Goal: Transaction & Acquisition: Purchase product/service

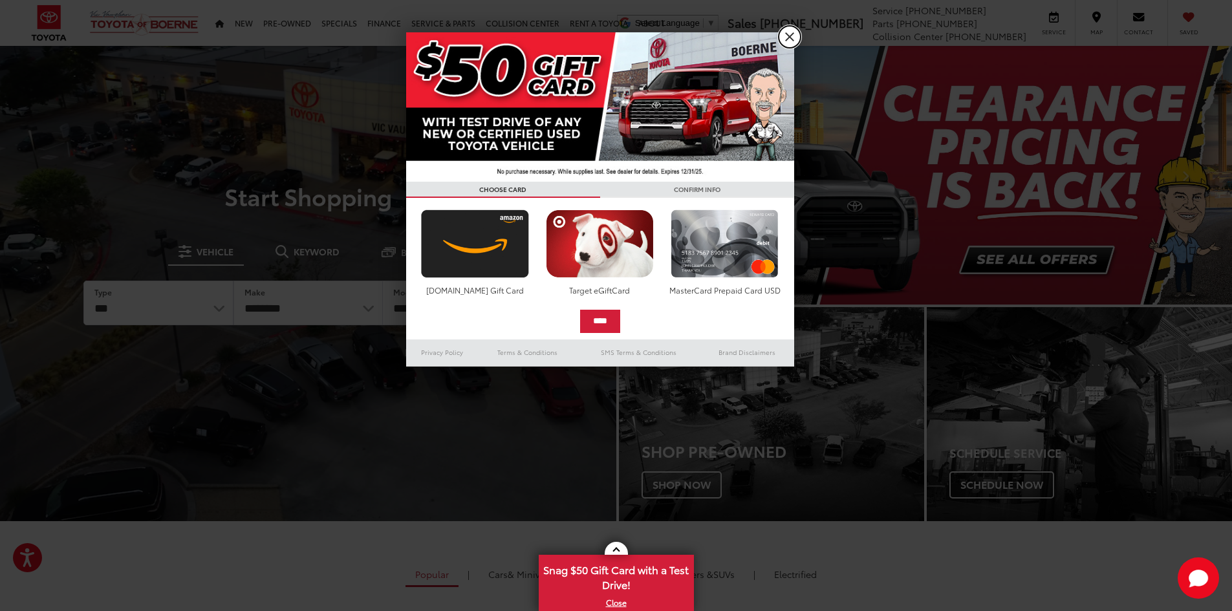
click at [782, 30] on link "X" at bounding box center [789, 37] width 22 height 22
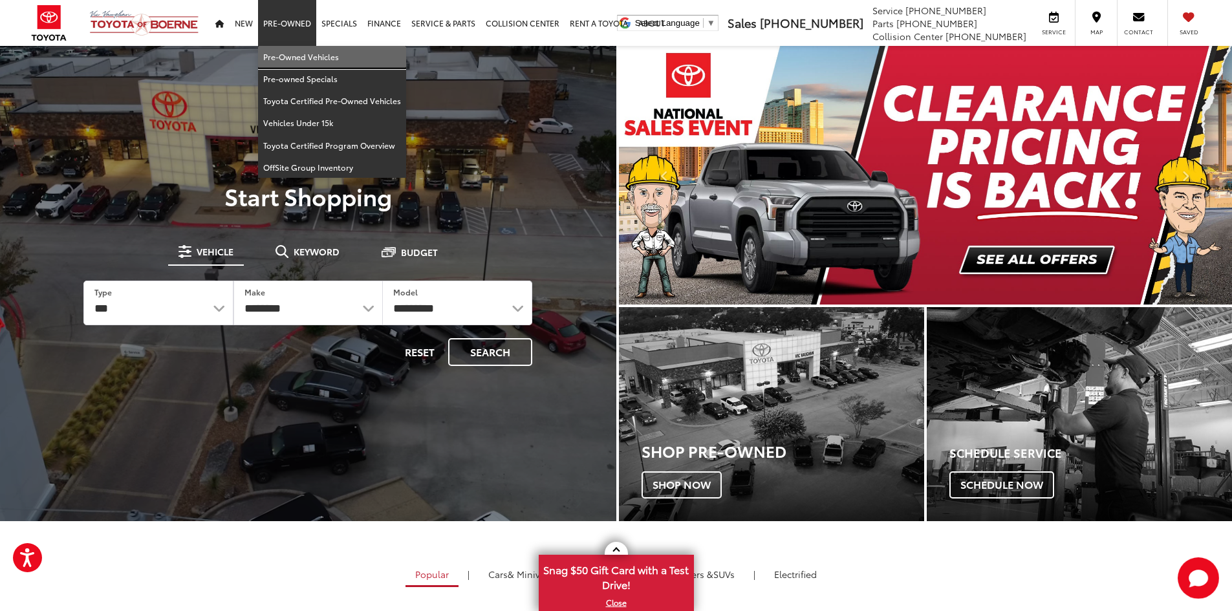
click at [312, 56] on link "Pre-Owned Vehicles" at bounding box center [332, 57] width 148 height 22
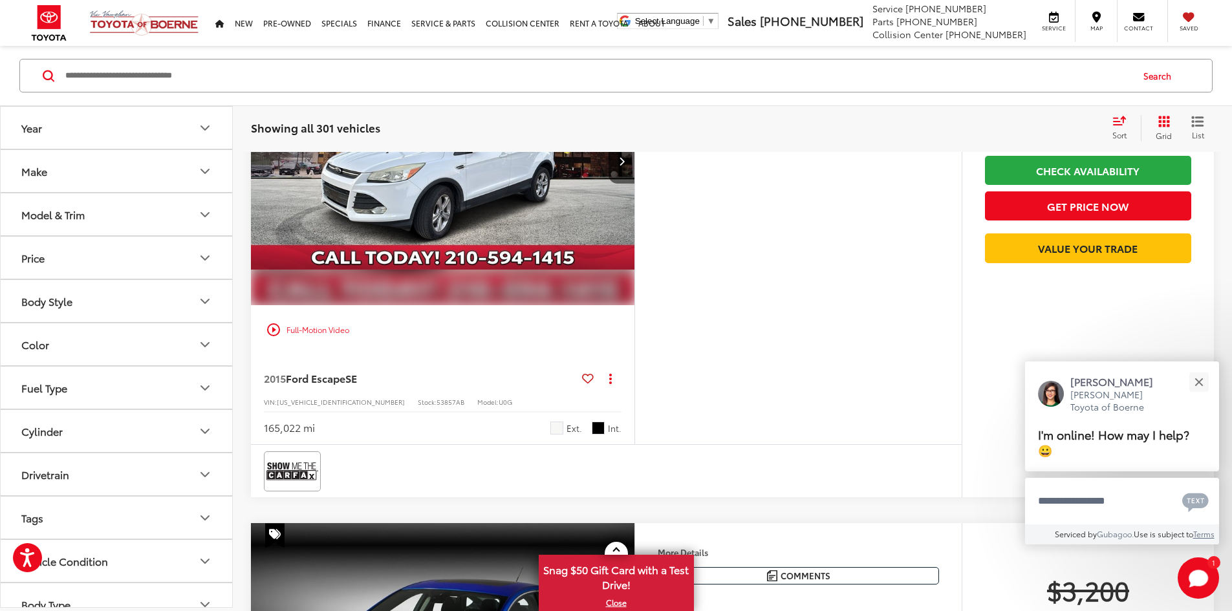
scroll to position [1229, 0]
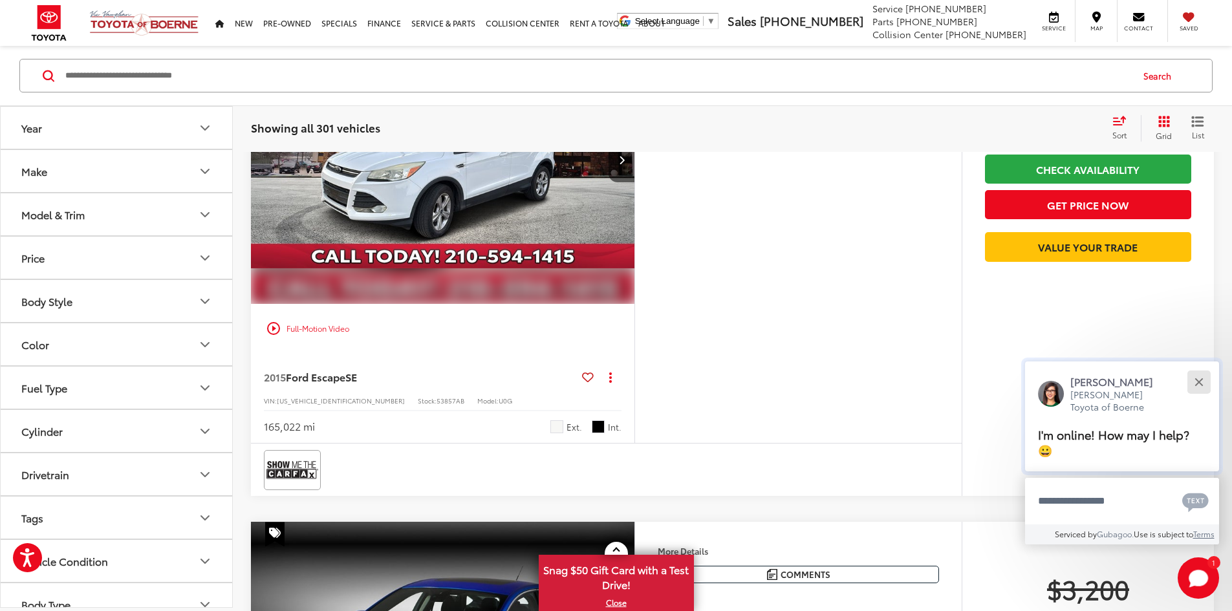
click at [1195, 378] on div "Close" at bounding box center [1198, 382] width 8 height 8
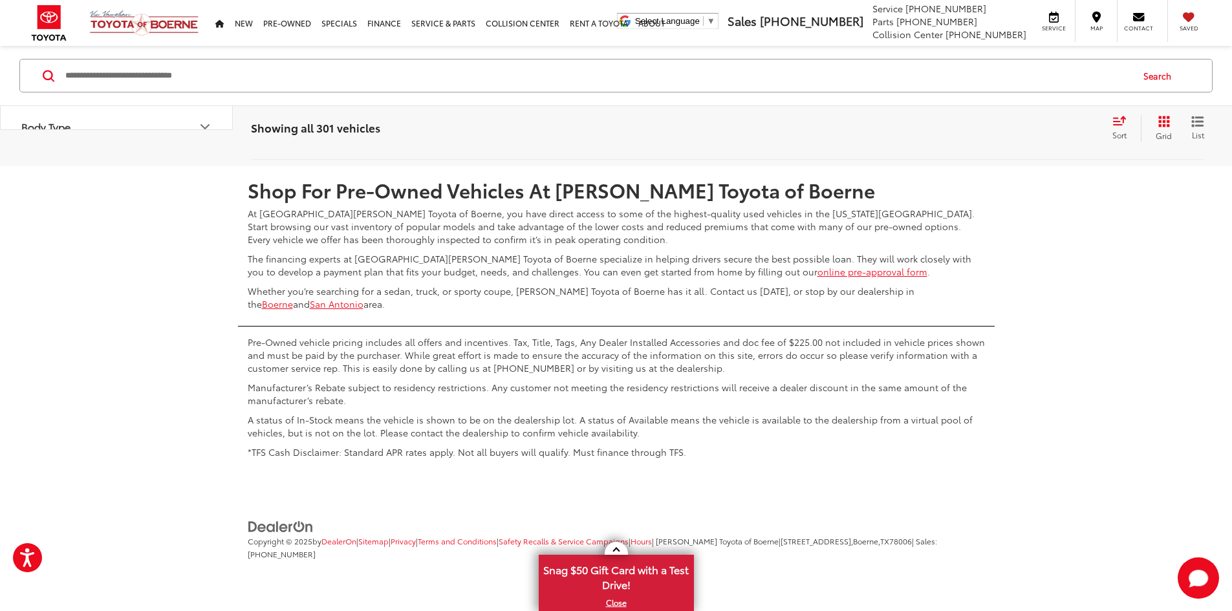
scroll to position [6918, 0]
click at [972, 140] on link "2" at bounding box center [982, 127] width 20 height 23
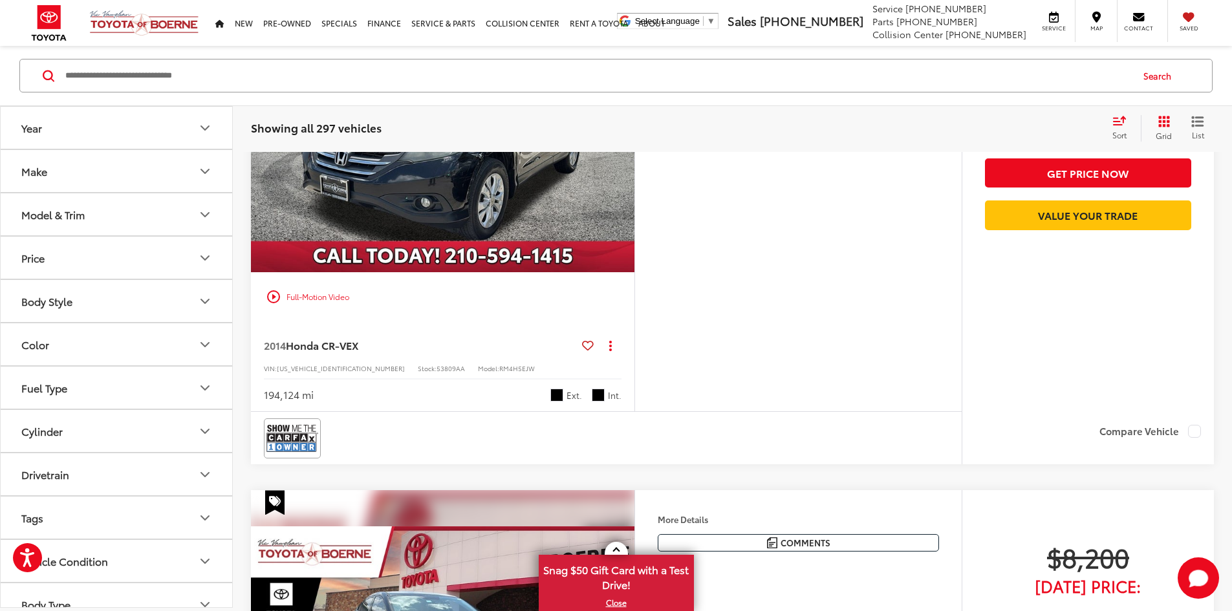
scroll to position [1180, 0]
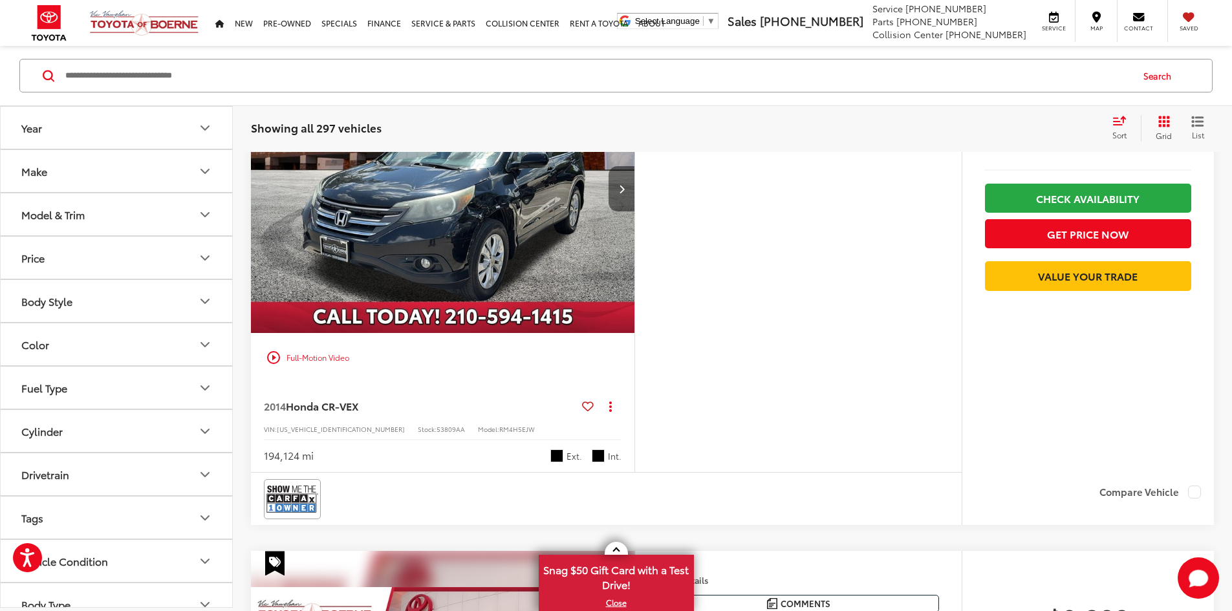
click at [625, 193] on icon "Next image" at bounding box center [622, 188] width 6 height 9
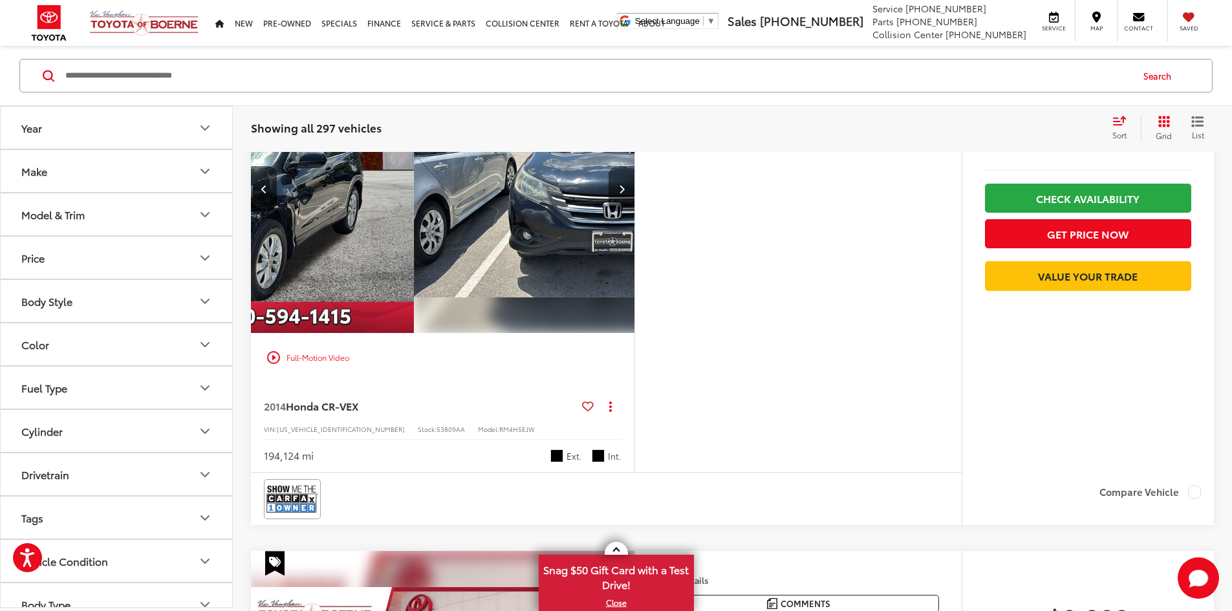
scroll to position [0, 490]
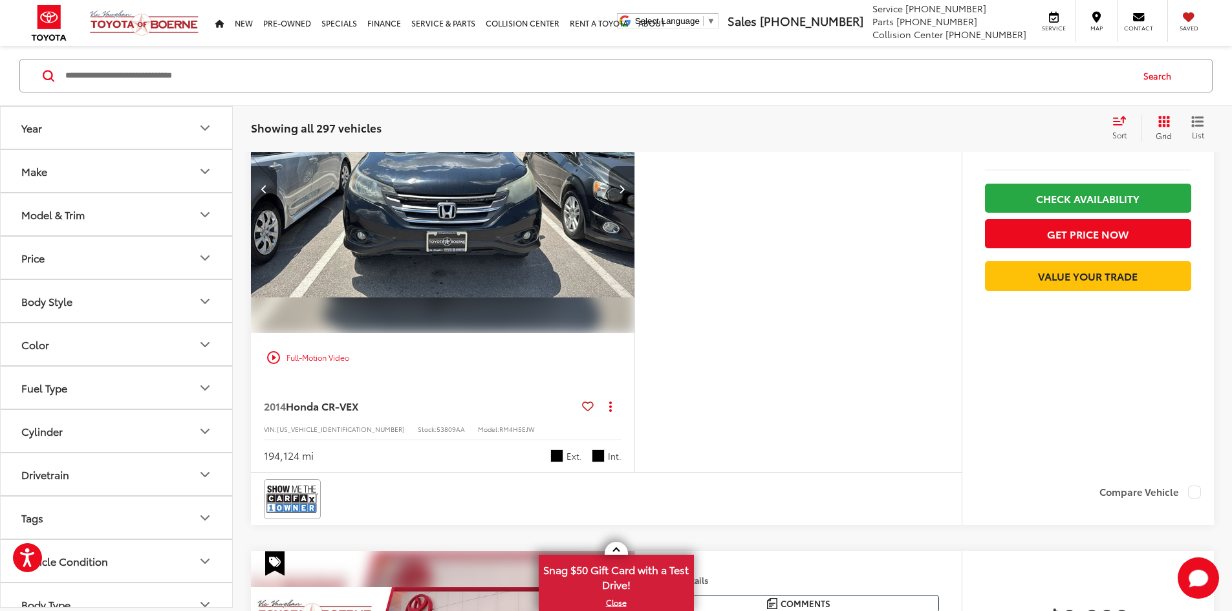
click at [625, 193] on icon "Next image" at bounding box center [622, 188] width 6 height 9
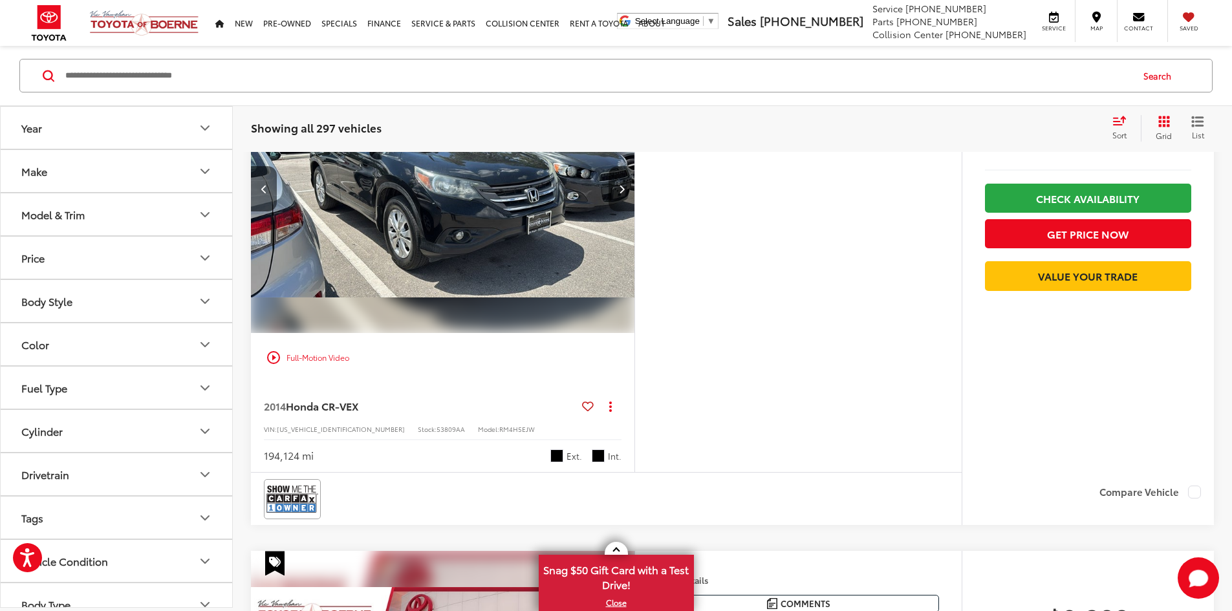
click at [625, 193] on icon "Next image" at bounding box center [622, 188] width 6 height 9
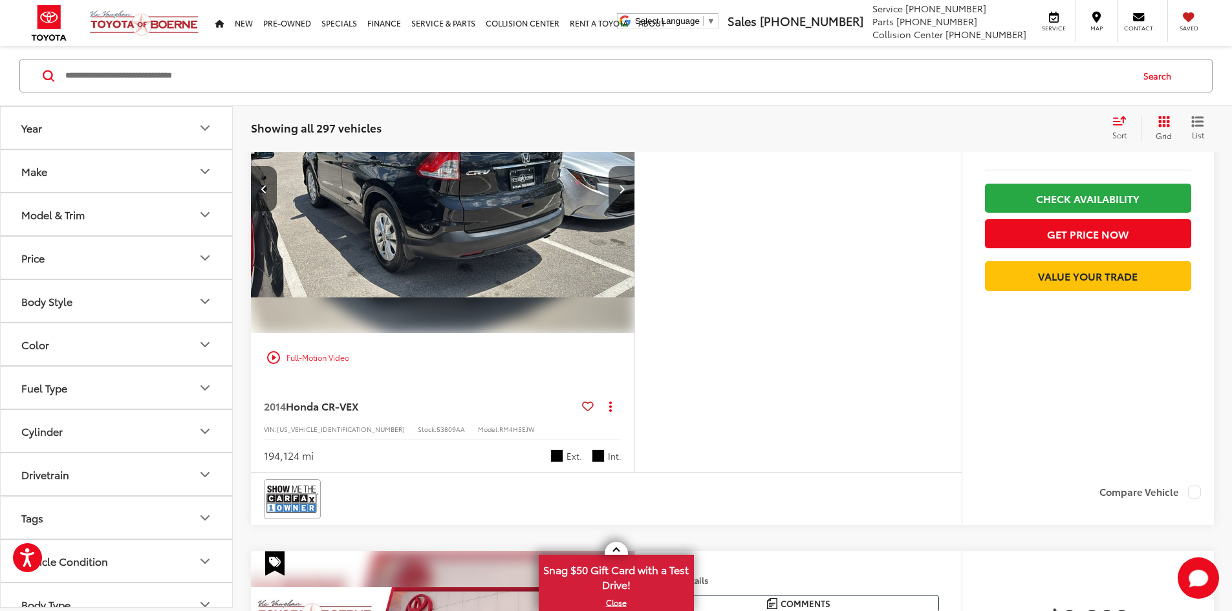
scroll to position [0, 1471]
click at [634, 334] on img "2014 Honda CR-V EX 3" at bounding box center [440, 189] width 385 height 289
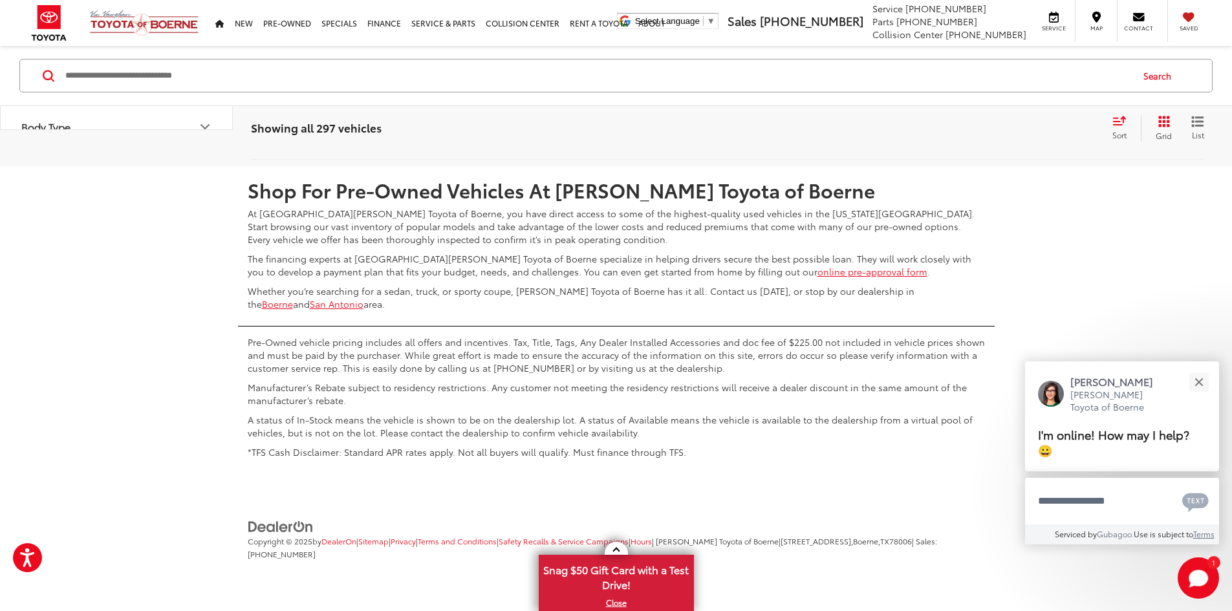
scroll to position [6935, 0]
click at [992, 140] on link "3" at bounding box center [1002, 127] width 20 height 23
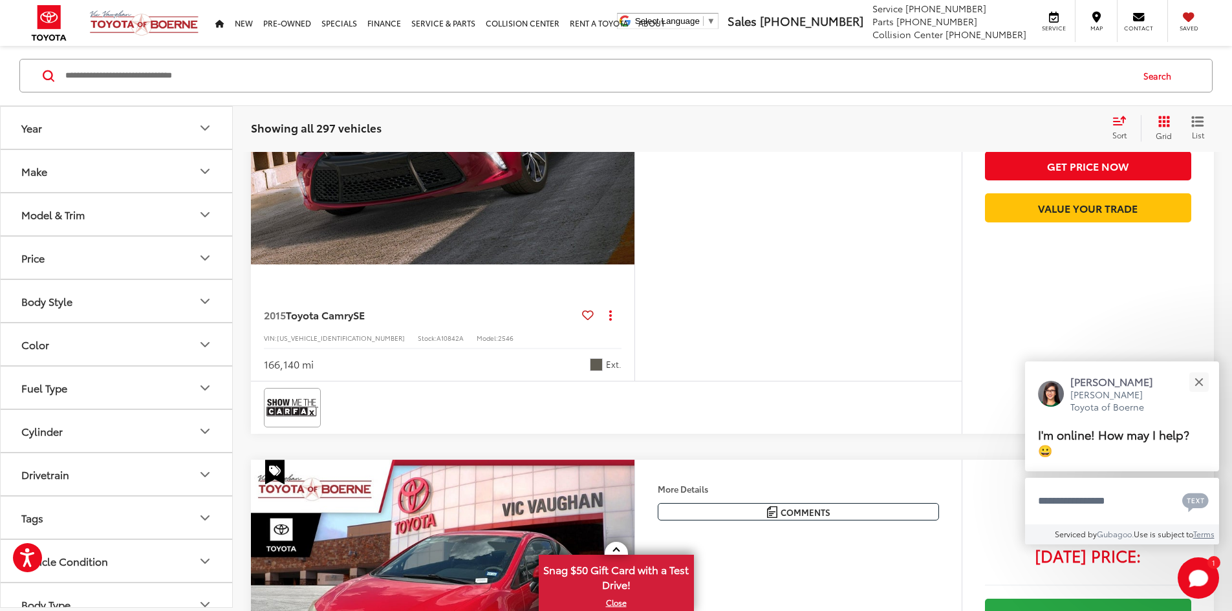
scroll to position [1762, 0]
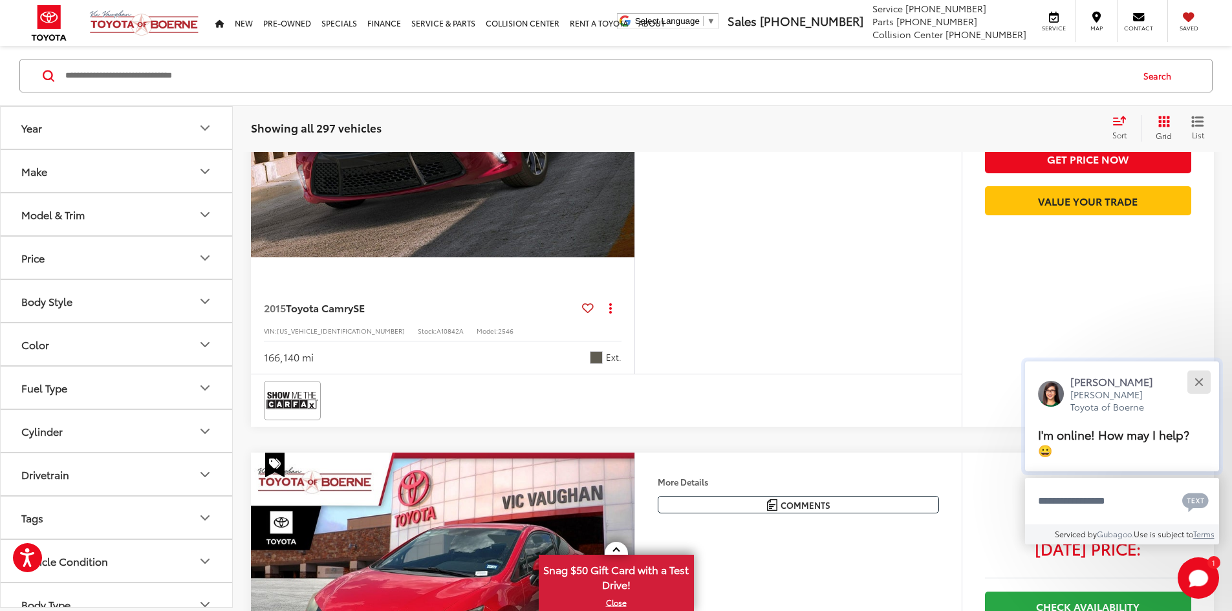
click at [1203, 387] on button "Close" at bounding box center [1199, 382] width 28 height 28
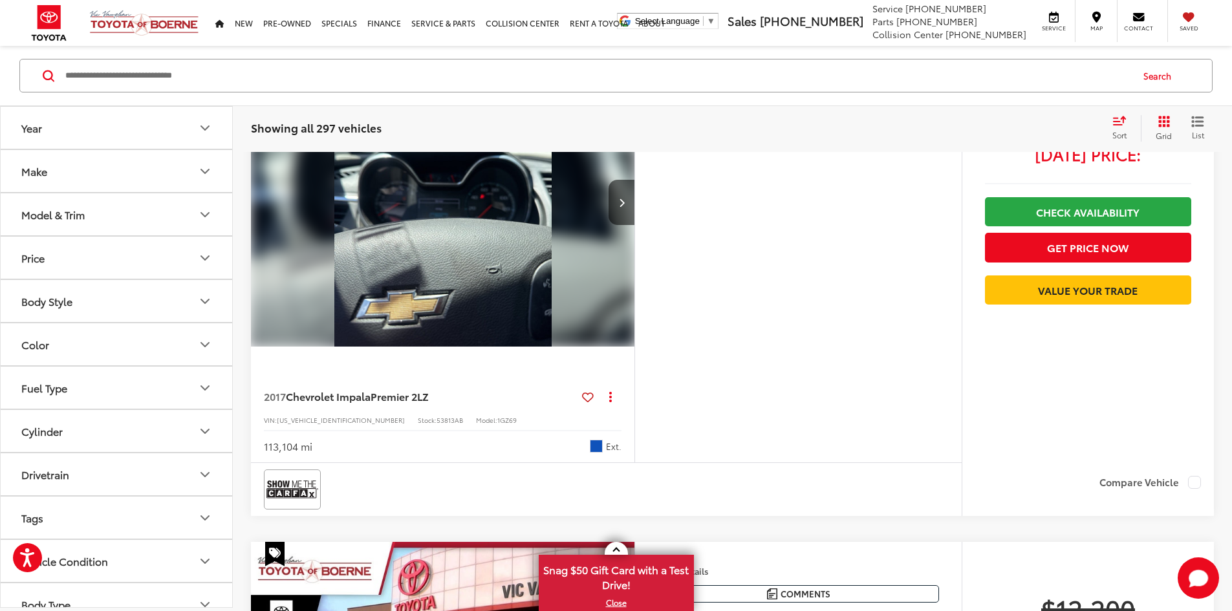
scroll to position [4090, 0]
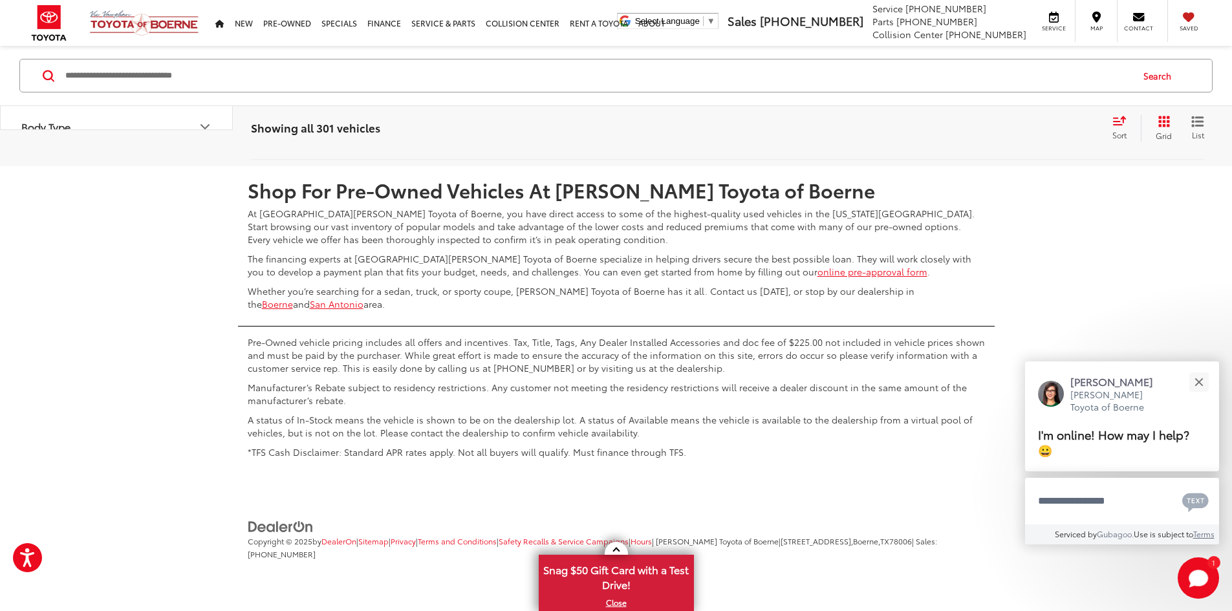
scroll to position [6401, 0]
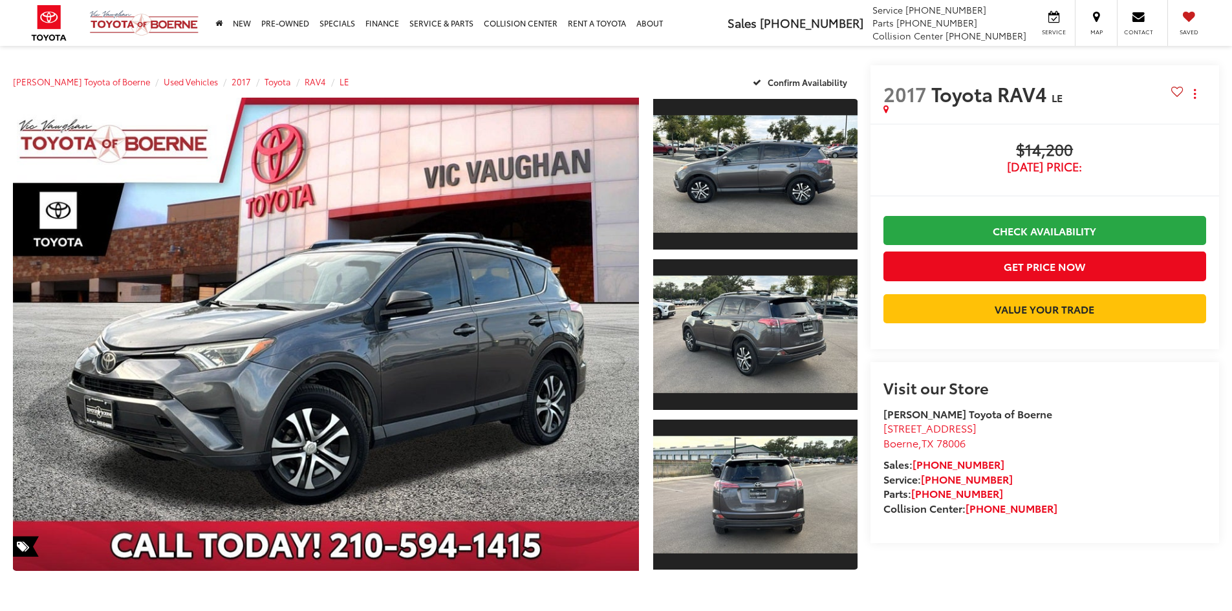
click at [720, 313] on link "Expand Photo 2" at bounding box center [755, 334] width 204 height 153
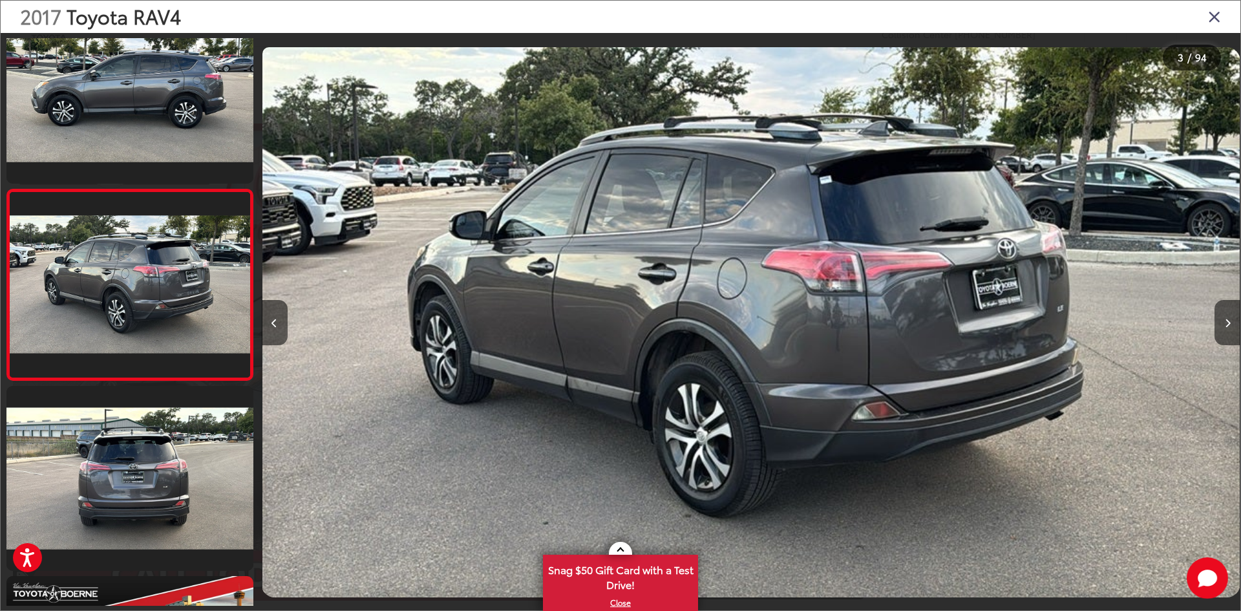
click at [1218, 9] on icon "Close gallery" at bounding box center [1214, 16] width 13 height 17
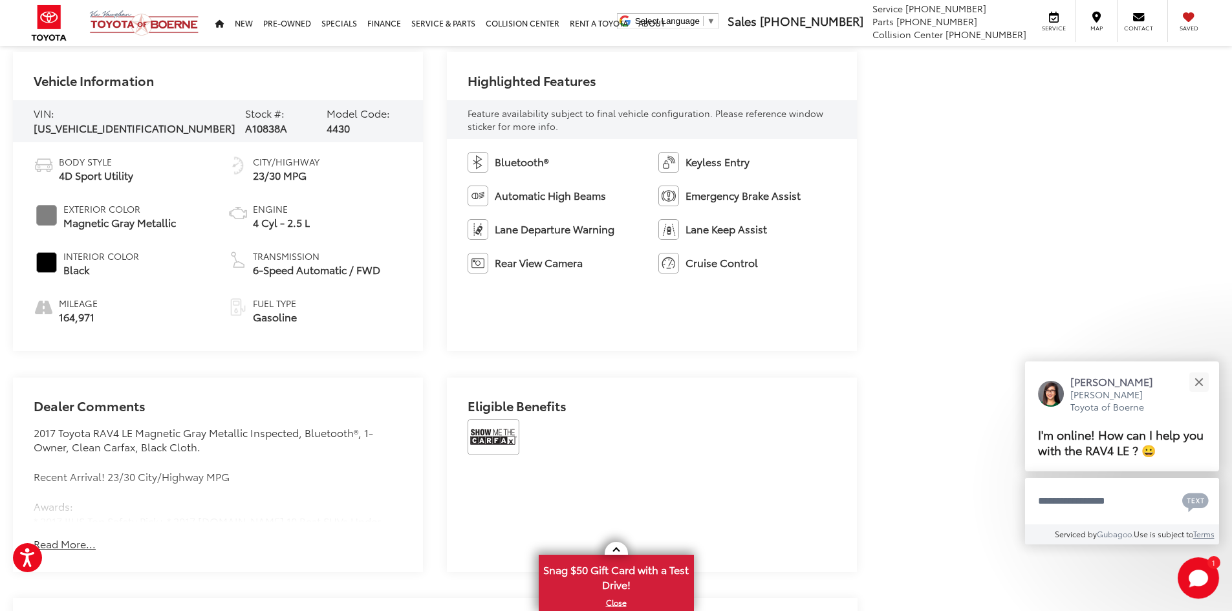
scroll to position [647, 0]
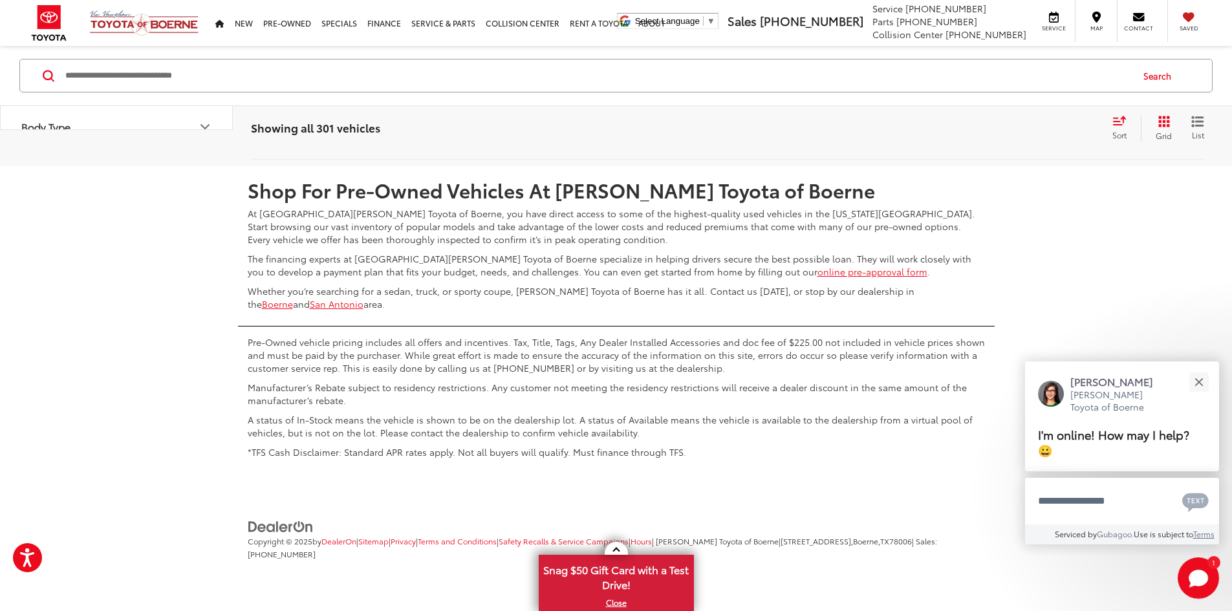
scroll to position [6793, 0]
click at [1011, 140] on link "4" at bounding box center [1021, 127] width 20 height 23
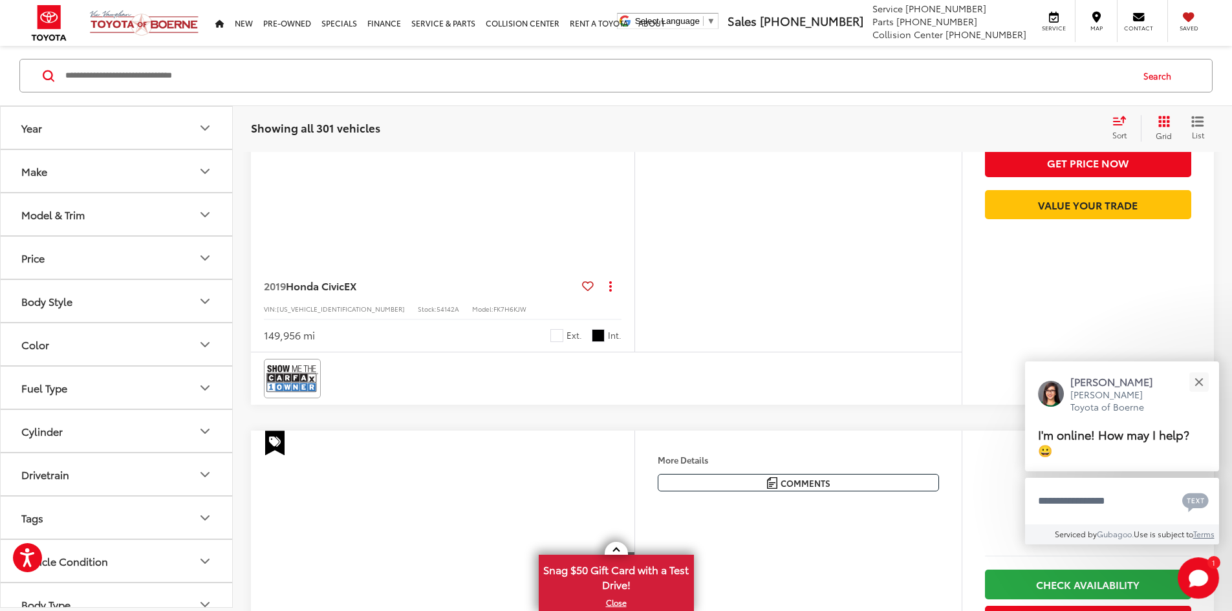
scroll to position [81, 0]
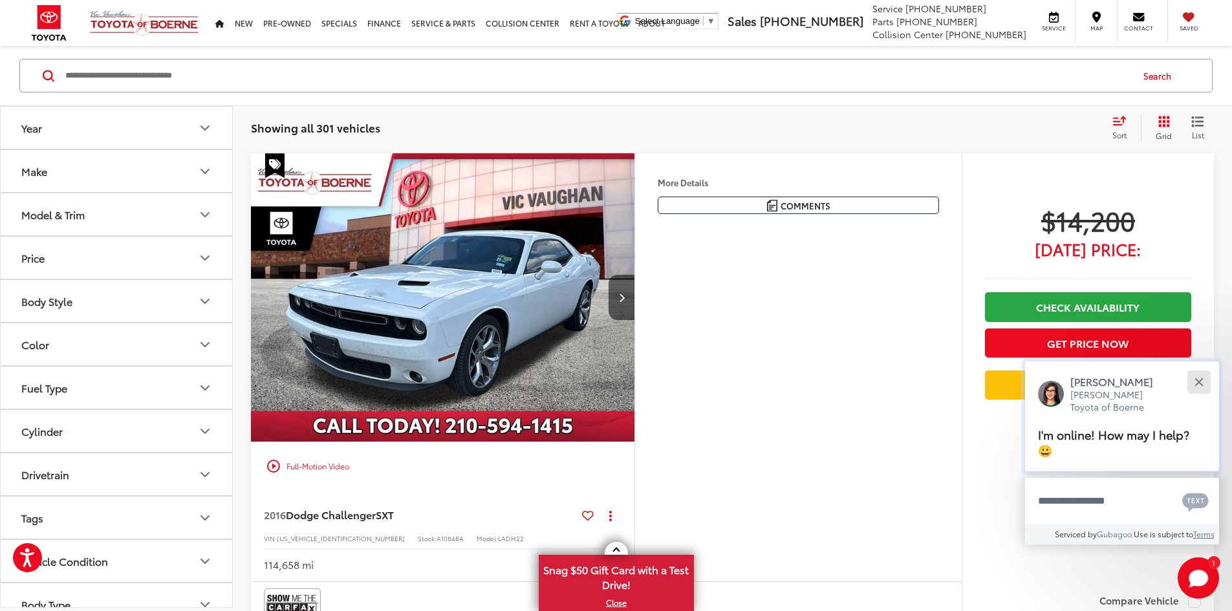
click at [1205, 388] on button "Close" at bounding box center [1199, 382] width 28 height 28
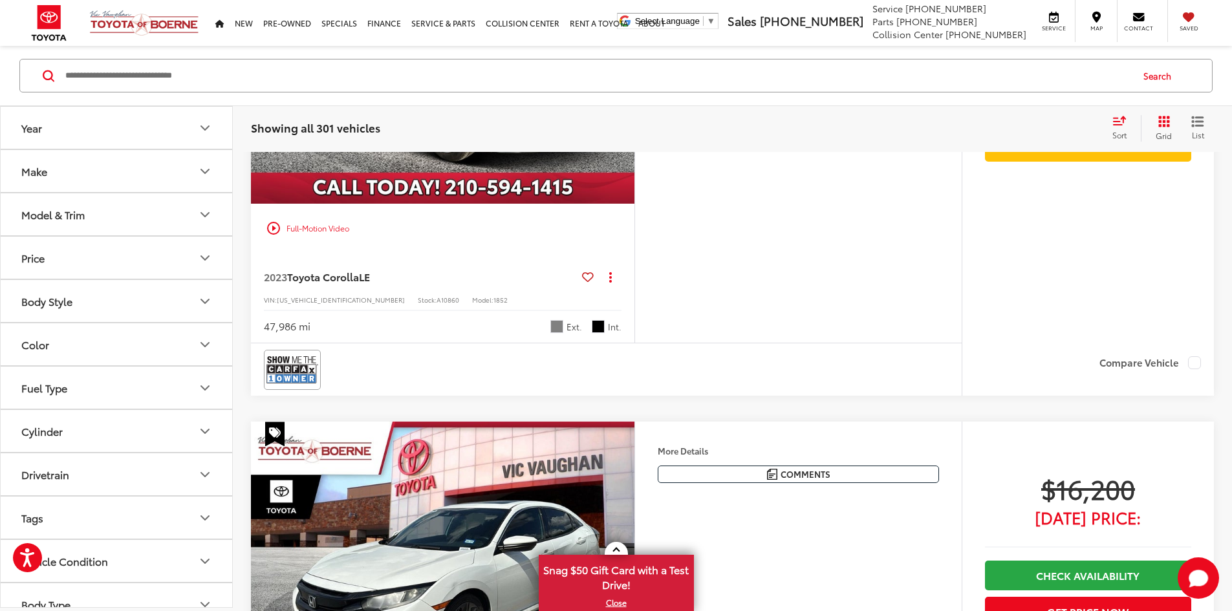
scroll to position [1245, 0]
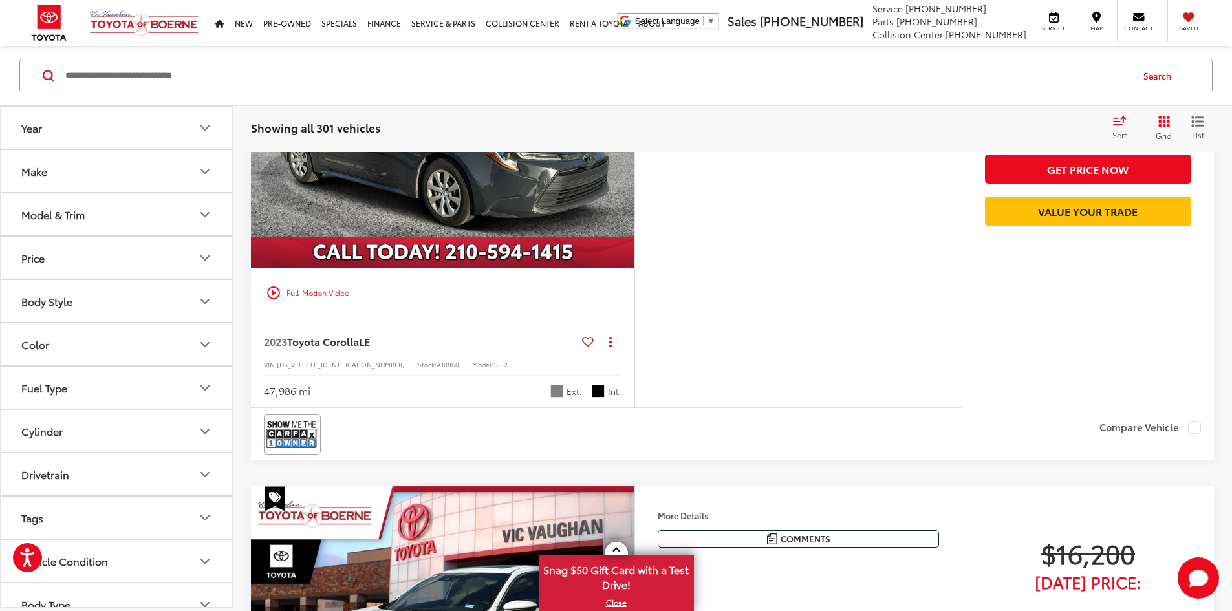
click at [634, 147] on button "Next image" at bounding box center [621, 124] width 26 height 45
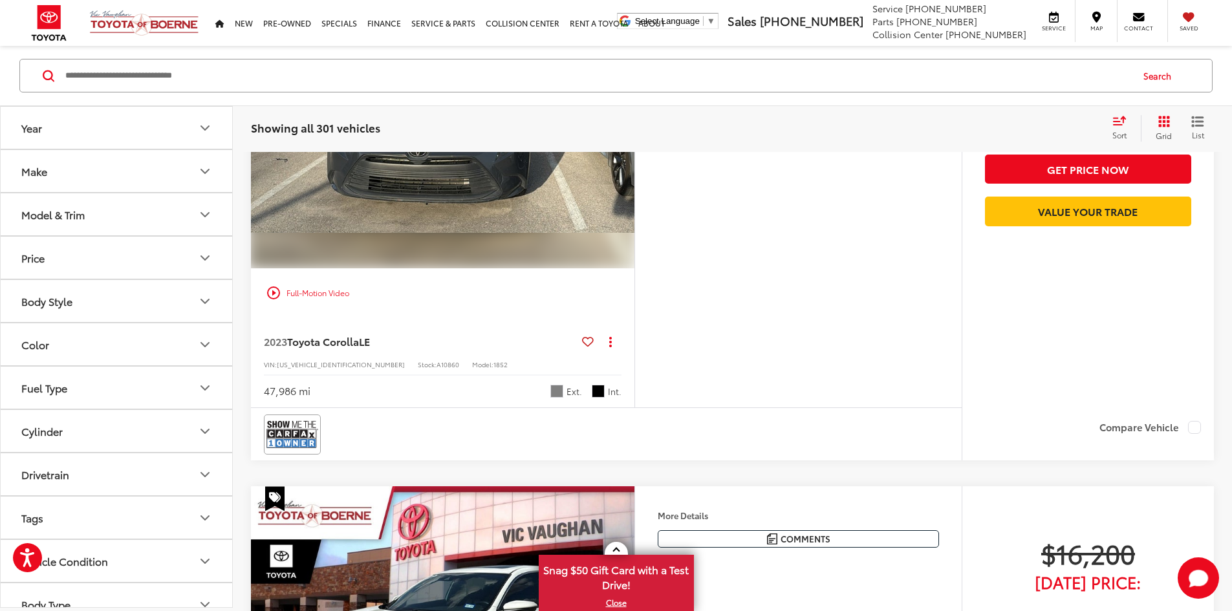
click at [634, 147] on button "Next image" at bounding box center [621, 124] width 26 height 45
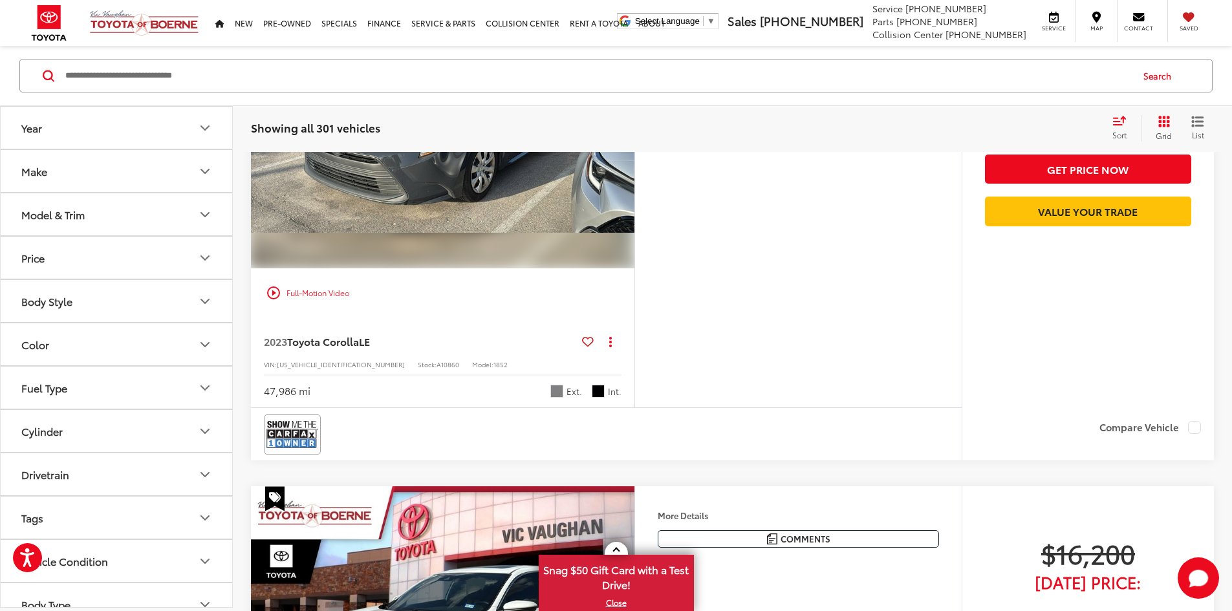
click at [634, 147] on button "Next image" at bounding box center [621, 124] width 26 height 45
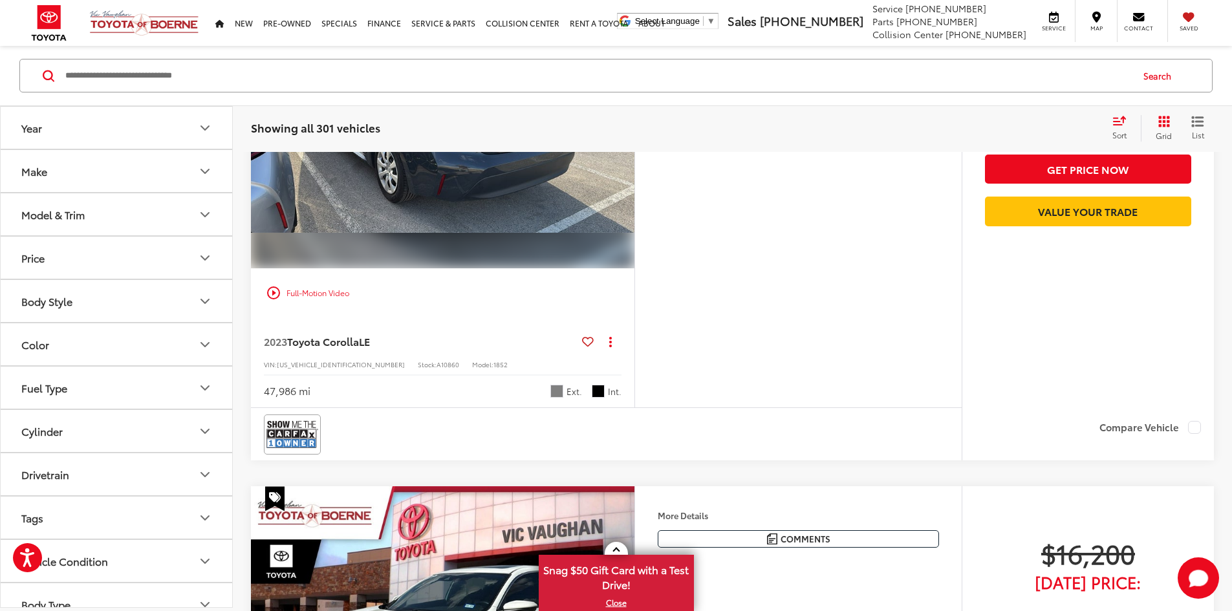
click at [634, 147] on button "Next image" at bounding box center [621, 124] width 26 height 45
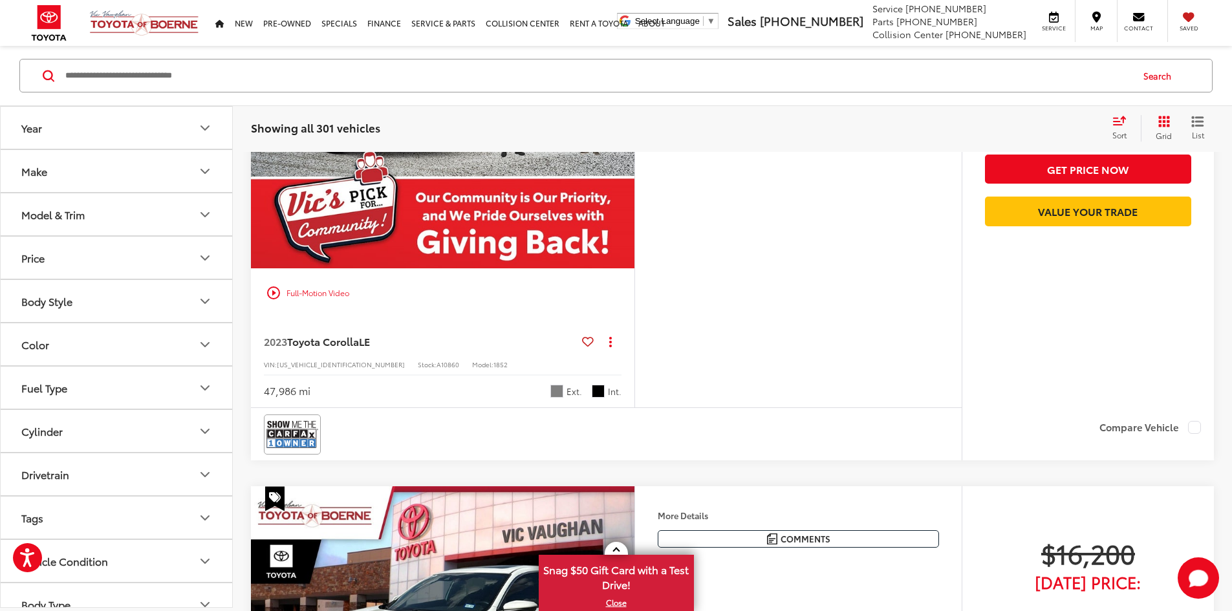
click at [634, 147] on button "Next image" at bounding box center [621, 124] width 26 height 45
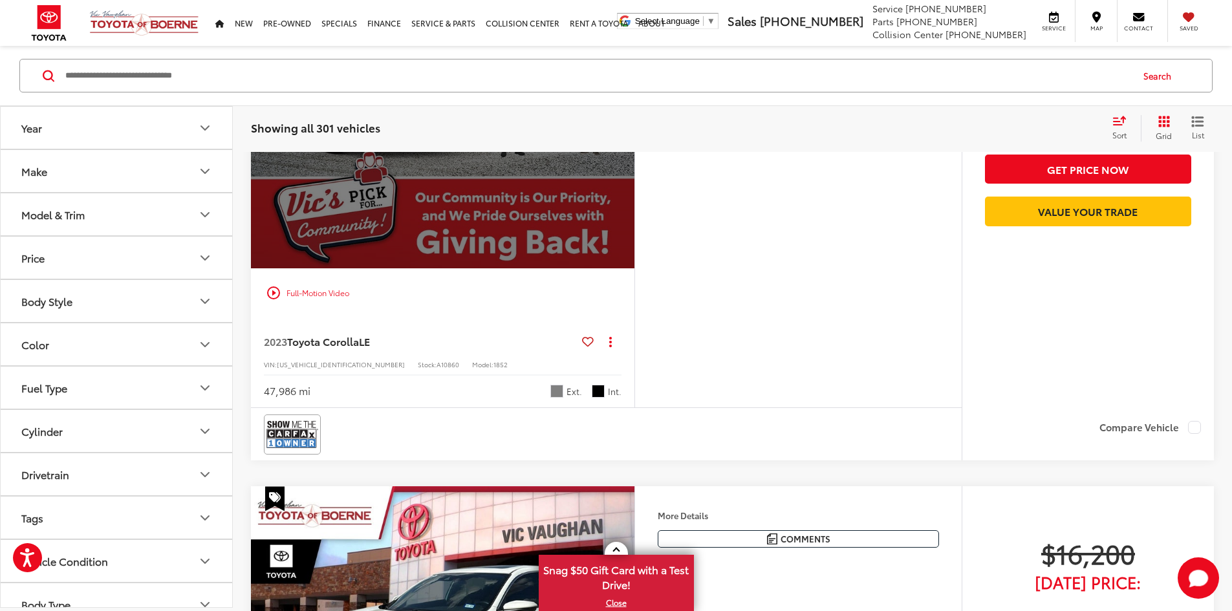
scroll to position [0, 2452]
click at [634, 269] on div "View More" at bounding box center [440, 124] width 385 height 289
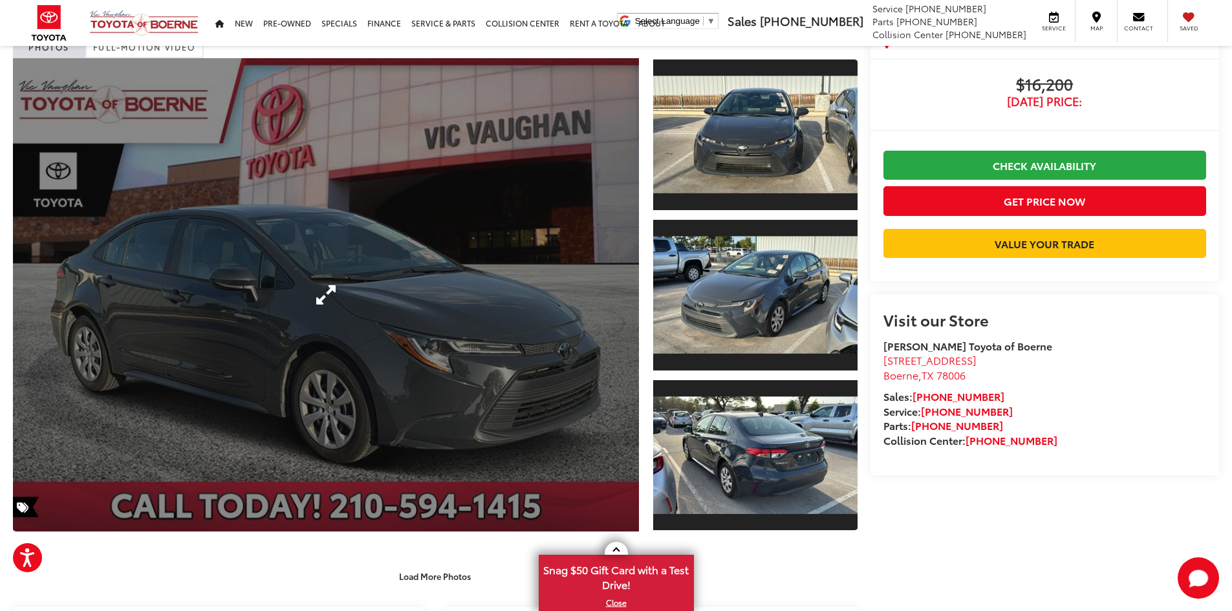
scroll to position [65, 0]
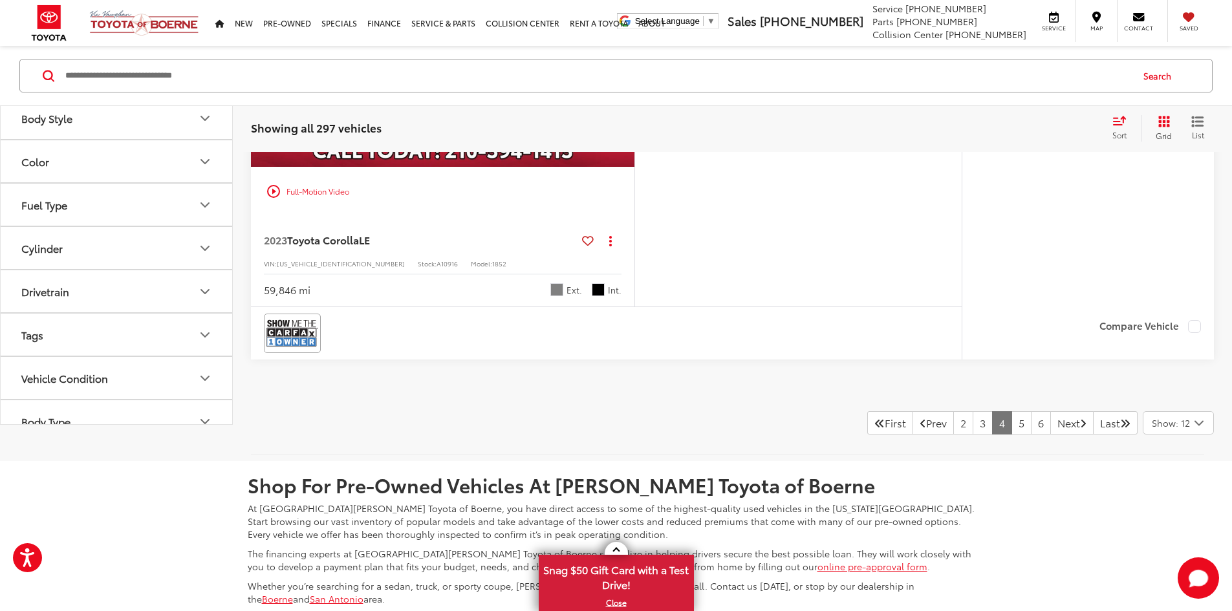
scroll to position [5845, 0]
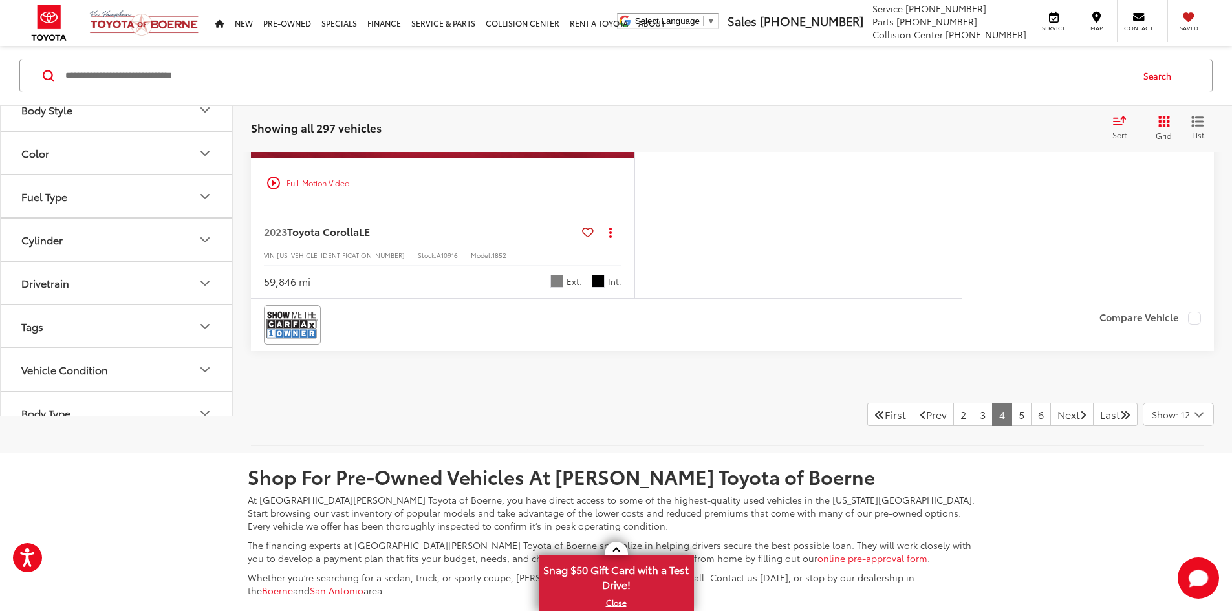
scroll to position [0, 2452]
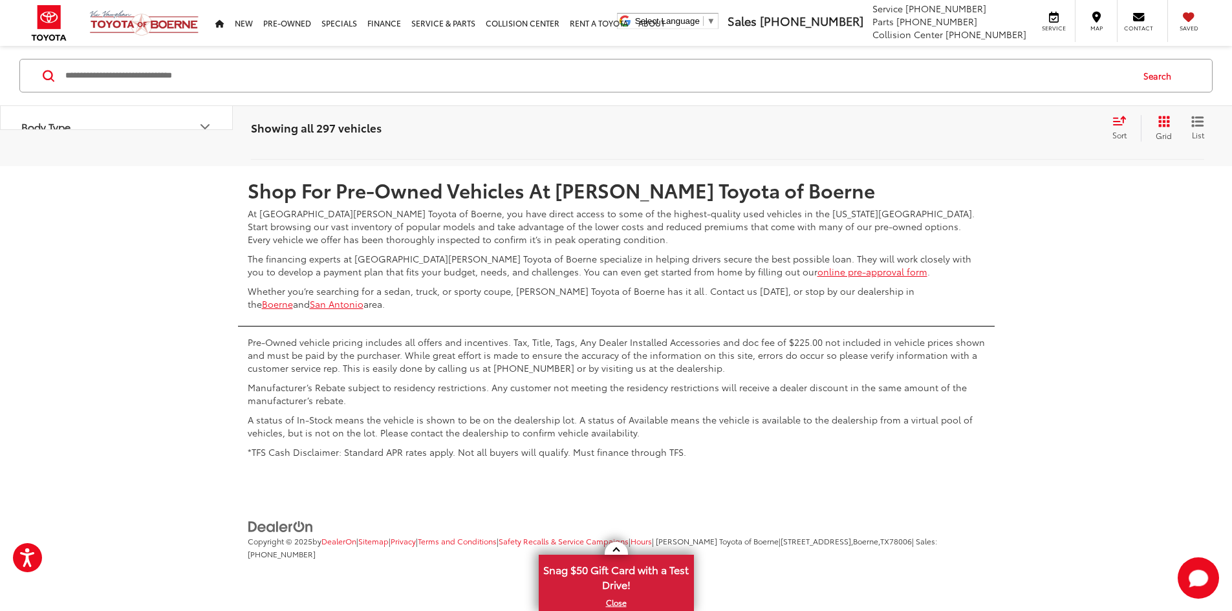
scroll to position [6640, 0]
click at [1011, 140] on link "5" at bounding box center [1021, 127] width 20 height 23
click at [1011, 140] on link "6" at bounding box center [1021, 127] width 20 height 23
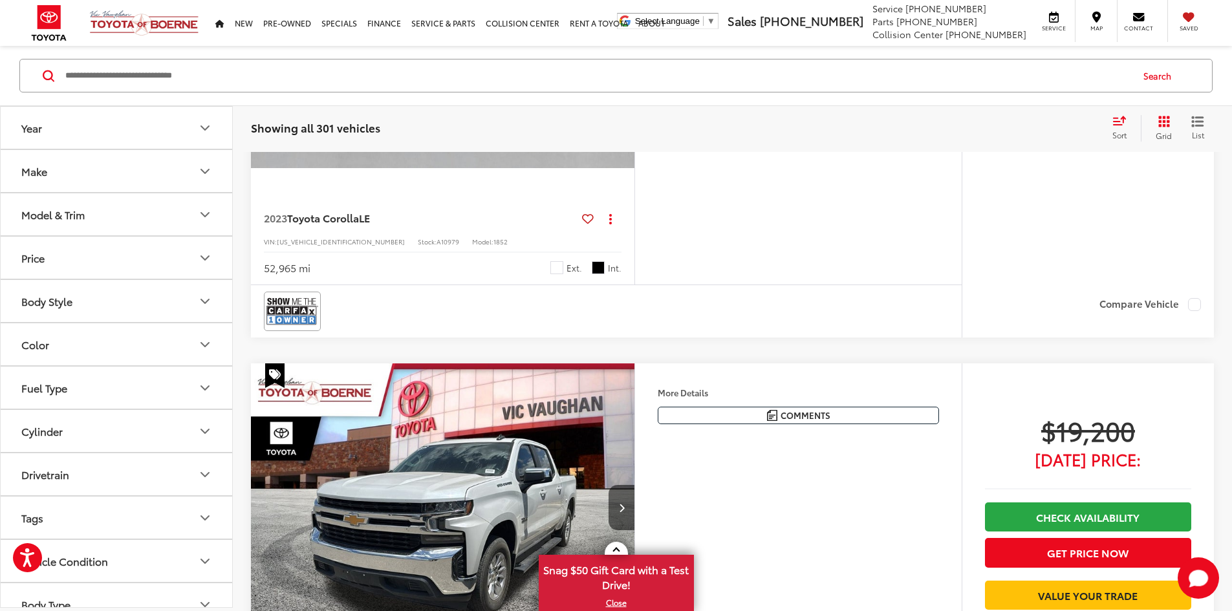
scroll to position [81, 0]
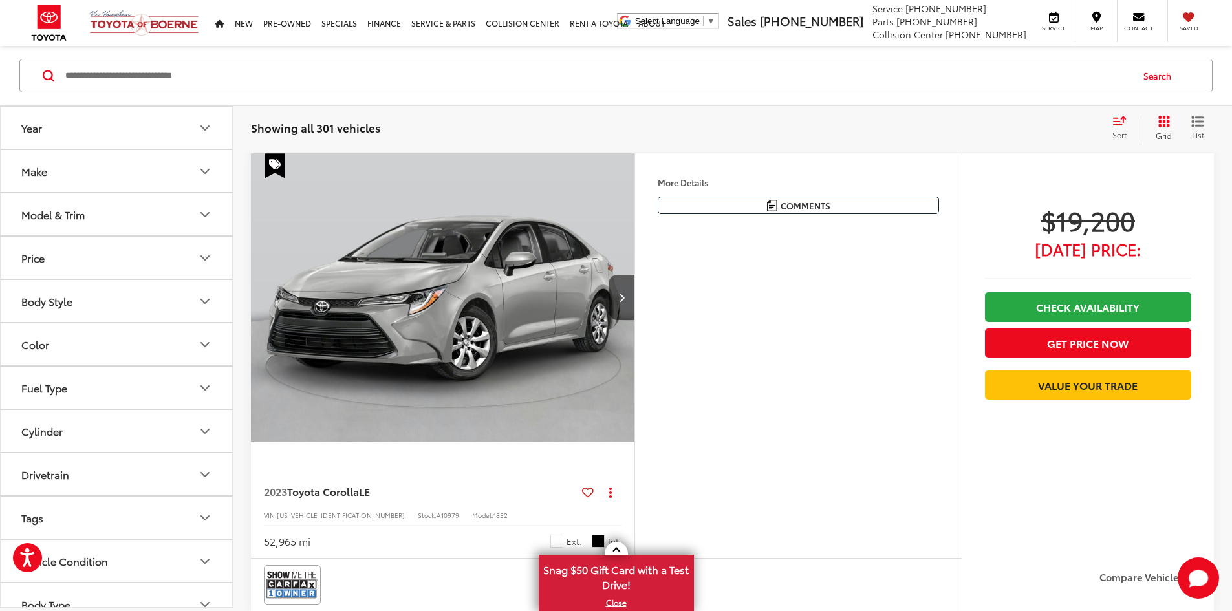
drag, startPoint x: 1230, startPoint y: 53, endPoint x: 1231, endPoint y: 65, distance: 12.3
click at [1231, 65] on div "Search" at bounding box center [616, 76] width 1232 height 60
drag, startPoint x: 1237, startPoint y: 49, endPoint x: 939, endPoint y: 344, distance: 418.8
click at [939, 344] on div "More Details Comments Dealer Comments CARFAX One-Owner. Clean CARFAX. 2023 Toyo…" at bounding box center [797, 355] width 327 height 405
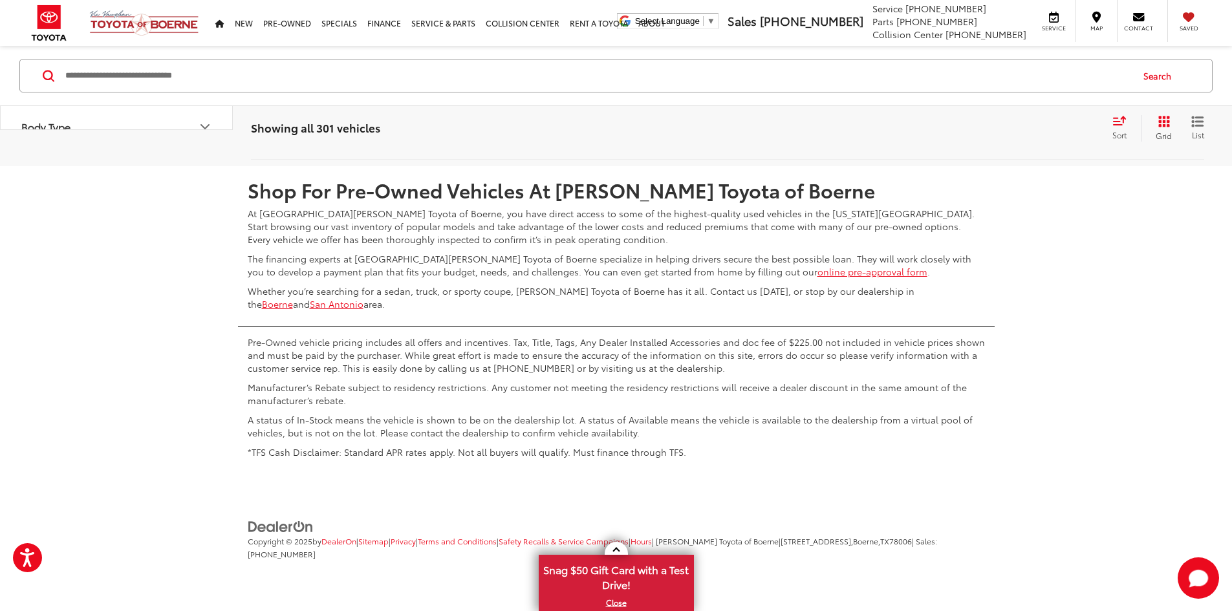
scroll to position [6848, 0]
click at [1011, 140] on link "7" at bounding box center [1021, 127] width 20 height 23
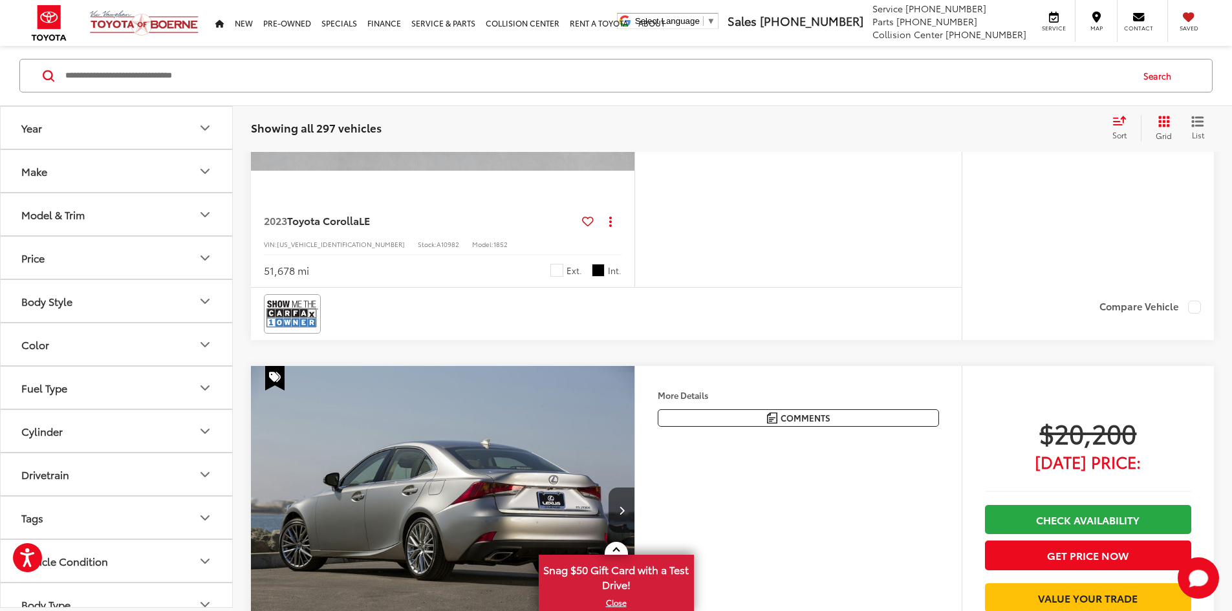
scroll to position [2538, 0]
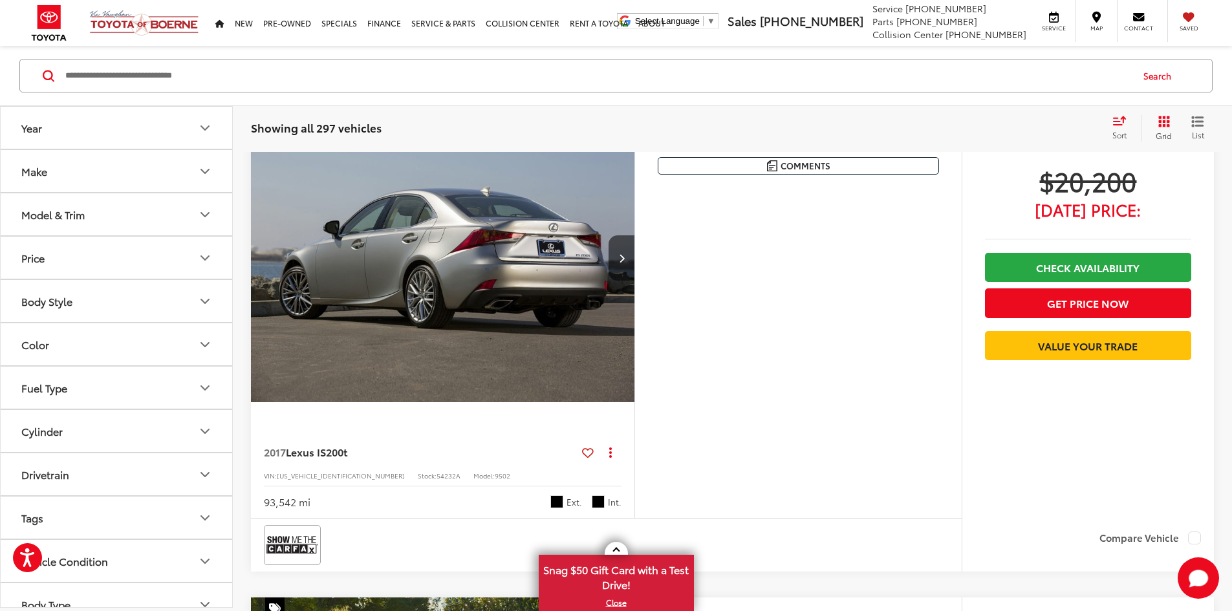
click at [208, 303] on icon "Body Style" at bounding box center [205, 302] width 16 height 16
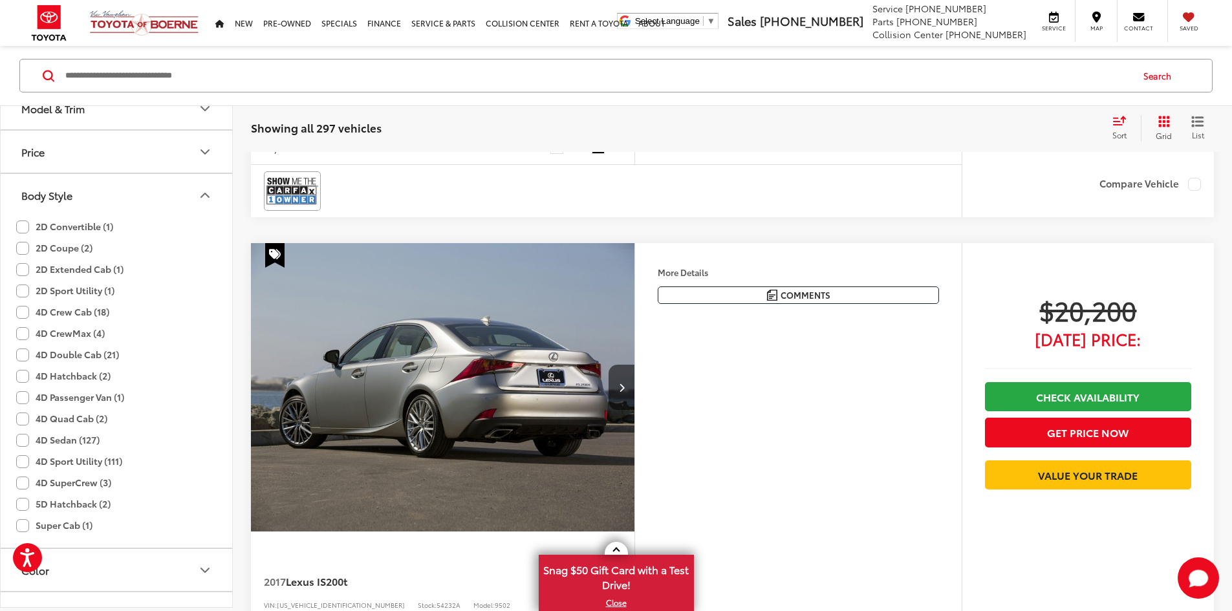
scroll to position [129, 0]
click at [40, 441] on label "4D Sport Utility (111)" at bounding box center [69, 437] width 106 height 21
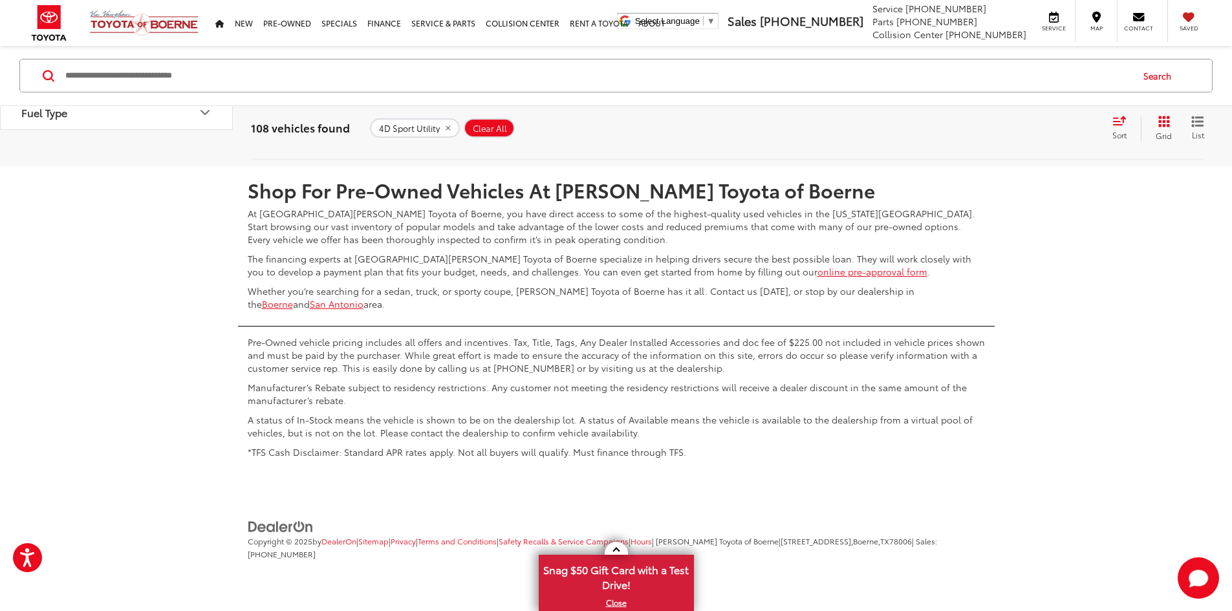
scroll to position [6741, 0]
click at [972, 140] on link "2" at bounding box center [982, 127] width 20 height 23
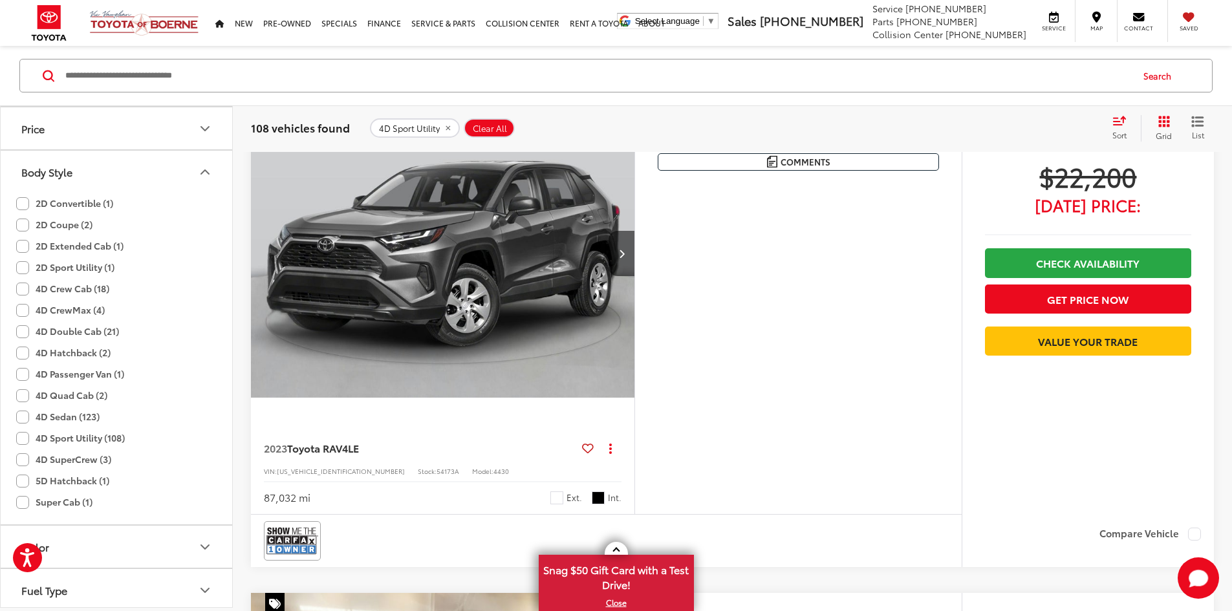
scroll to position [3637, 0]
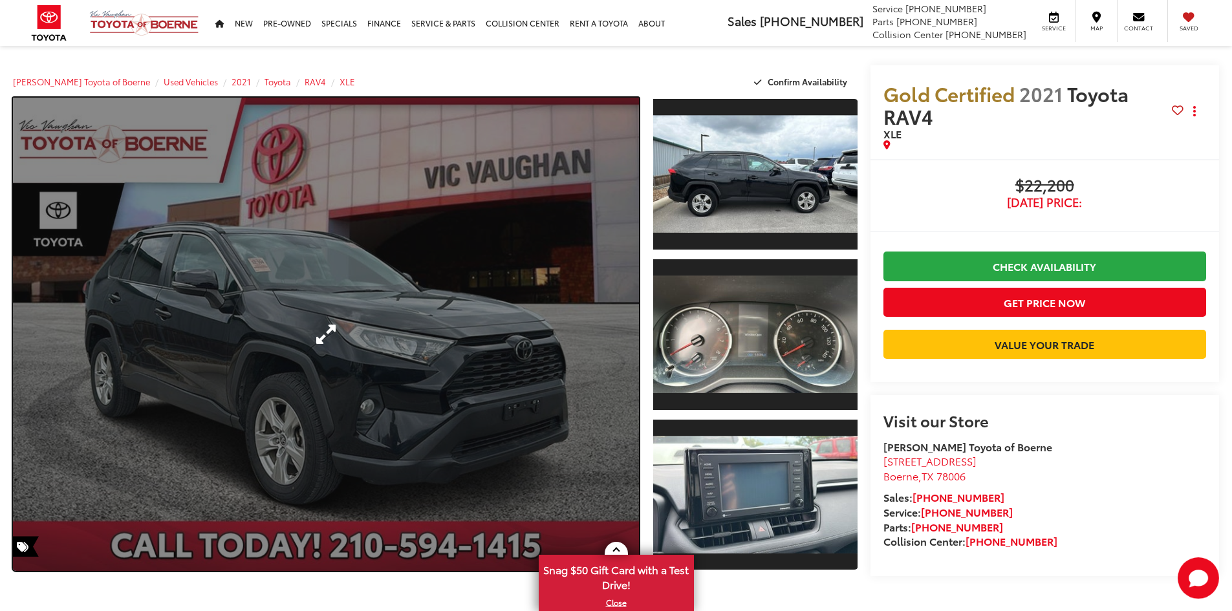
click at [523, 335] on link "Expand Photo 0" at bounding box center [326, 334] width 626 height 473
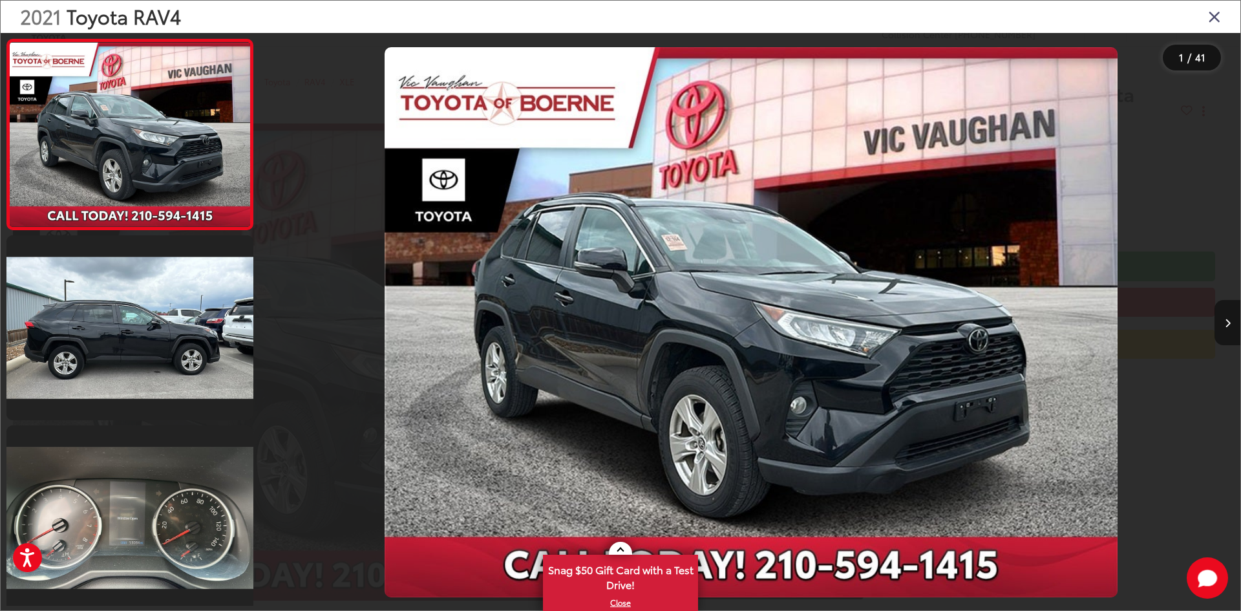
click at [1226, 321] on icon "Next image" at bounding box center [1228, 323] width 6 height 9
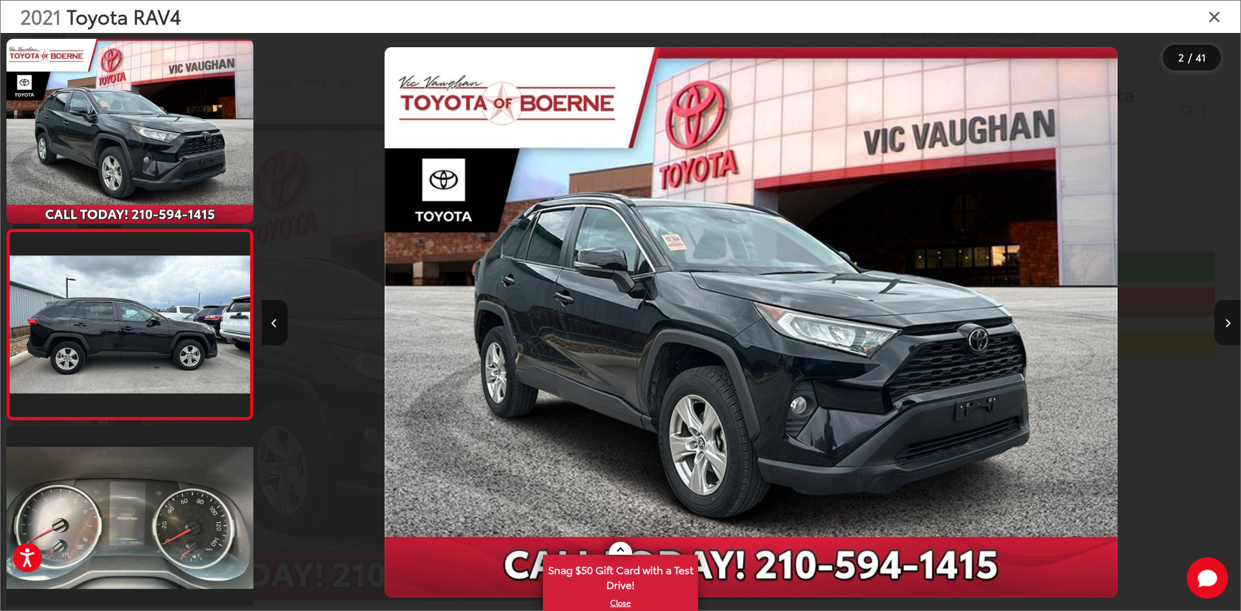
scroll to position [40, 0]
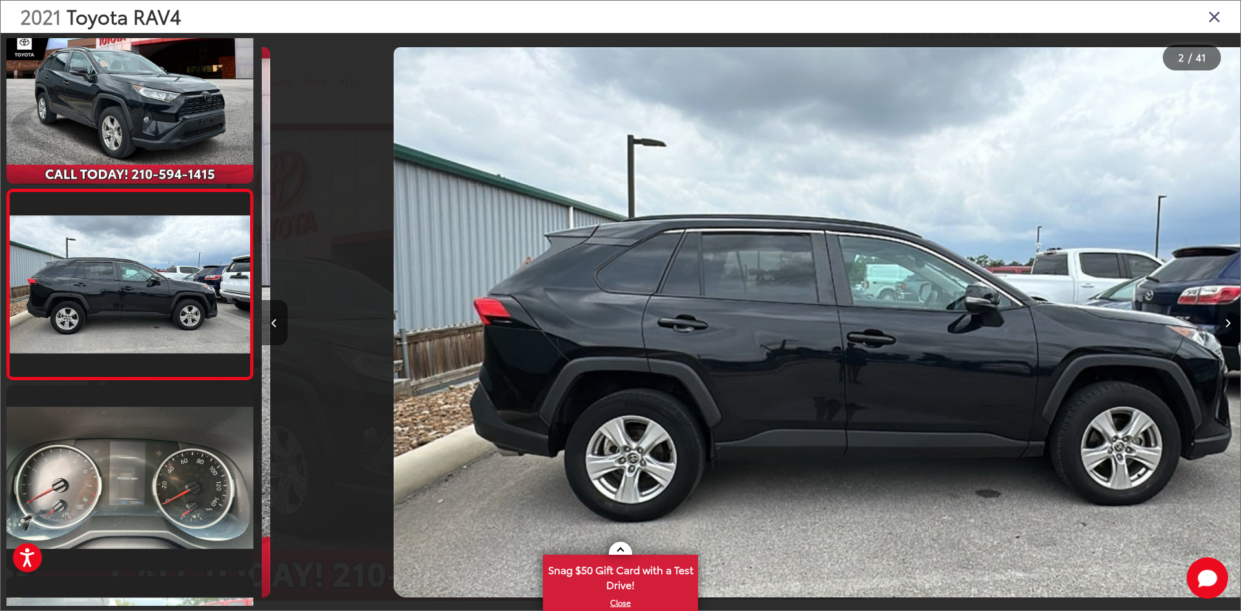
click at [1226, 321] on icon "Next image" at bounding box center [1228, 323] width 6 height 9
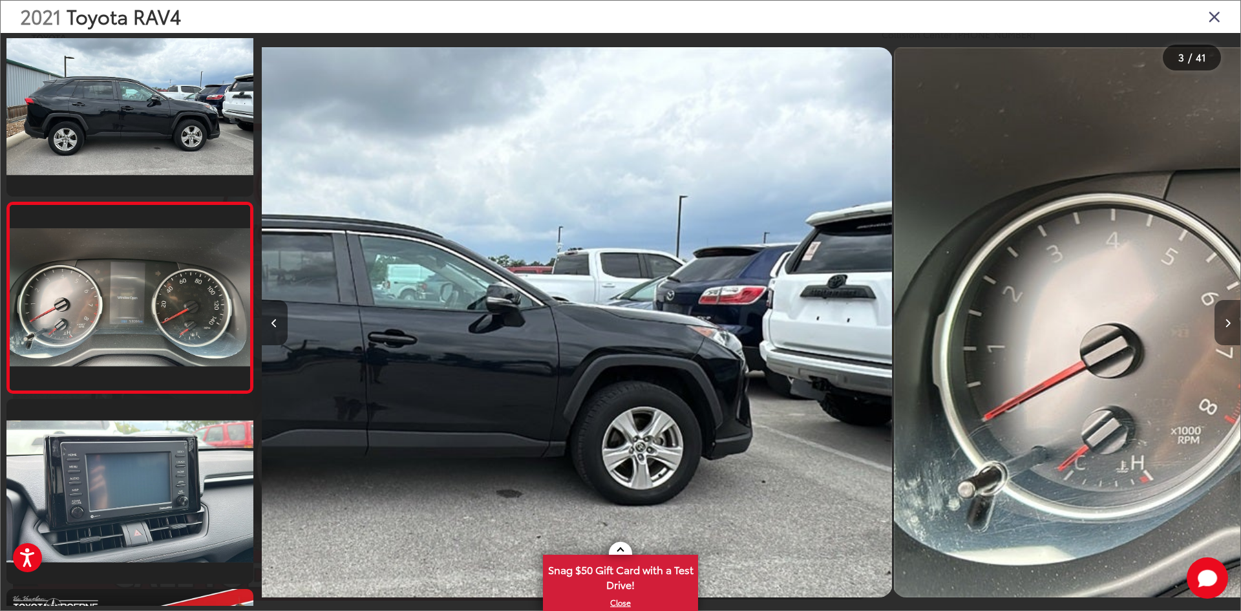
scroll to position [230, 0]
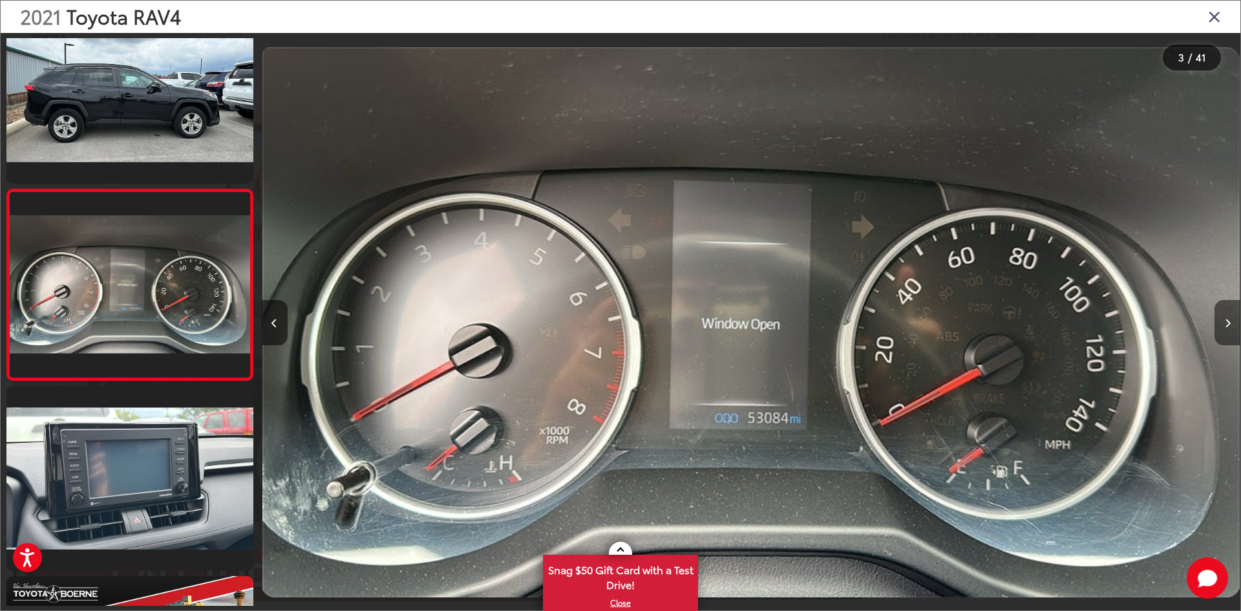
click at [1226, 321] on icon "Next image" at bounding box center [1228, 323] width 6 height 9
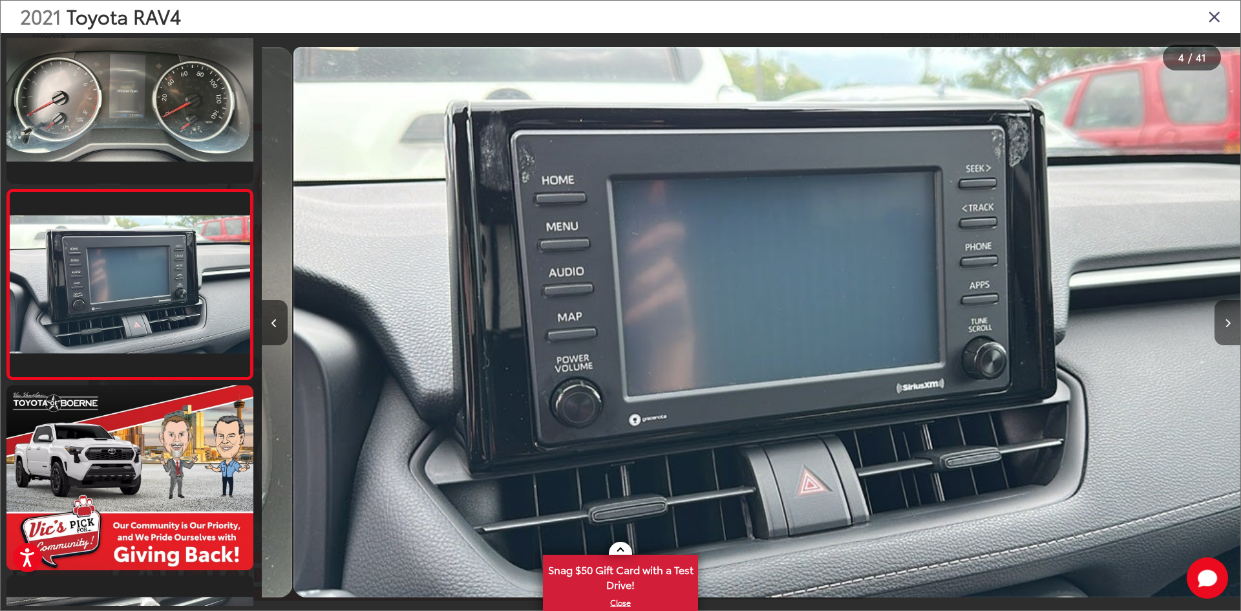
scroll to position [0, 2937]
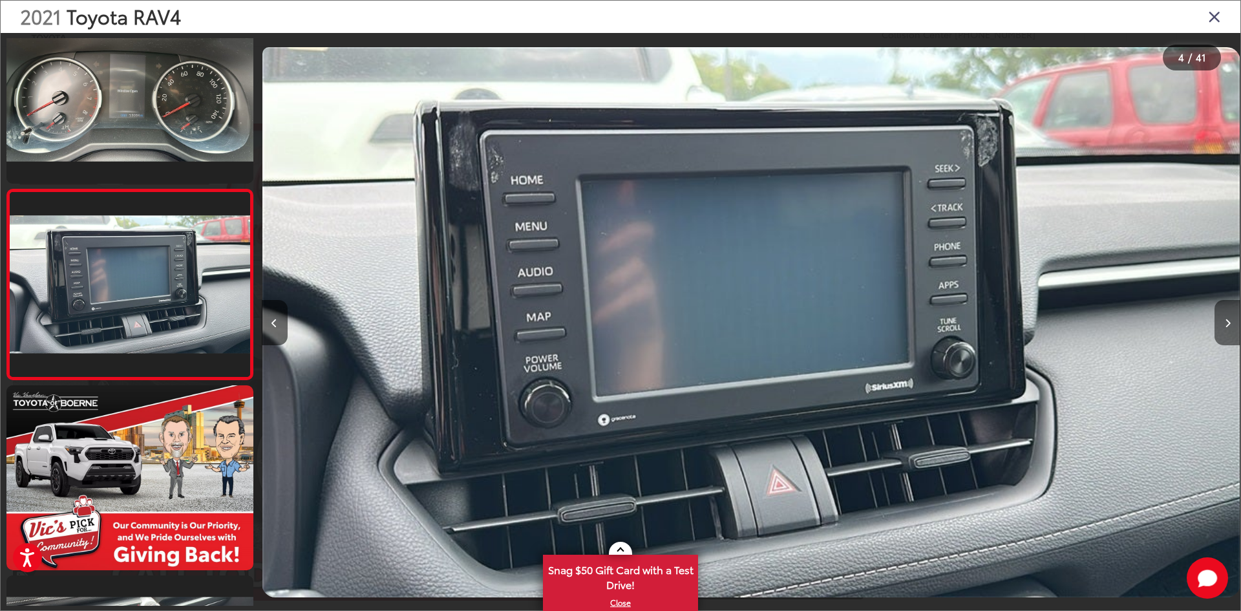
click at [1226, 321] on icon "Next image" at bounding box center [1228, 323] width 6 height 9
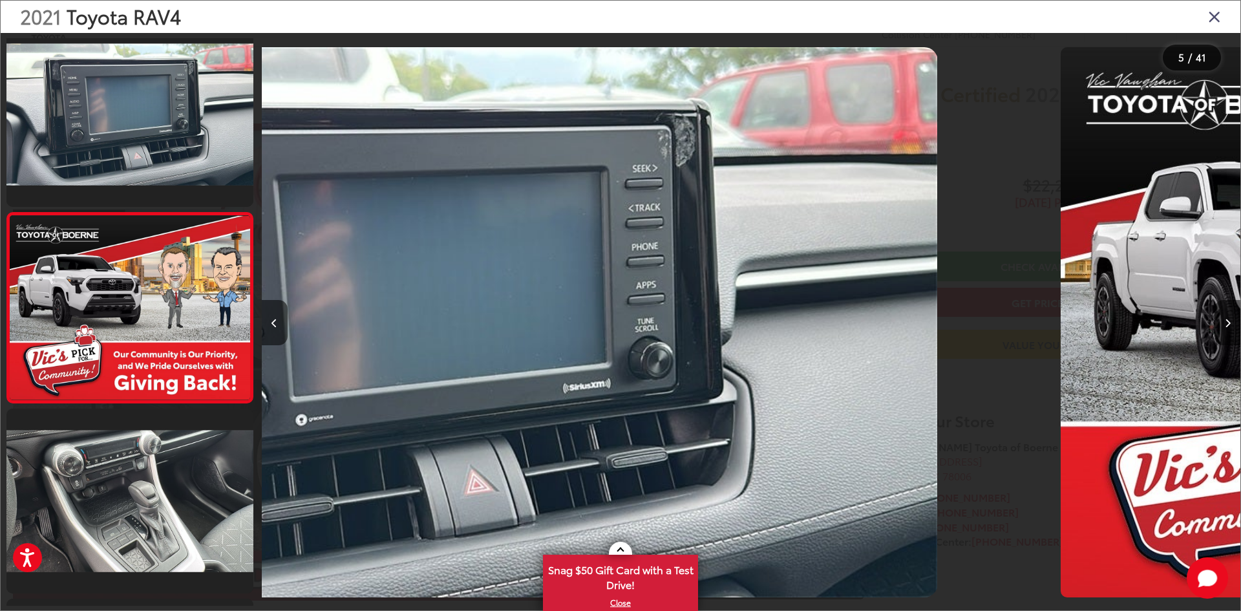
scroll to position [611, 0]
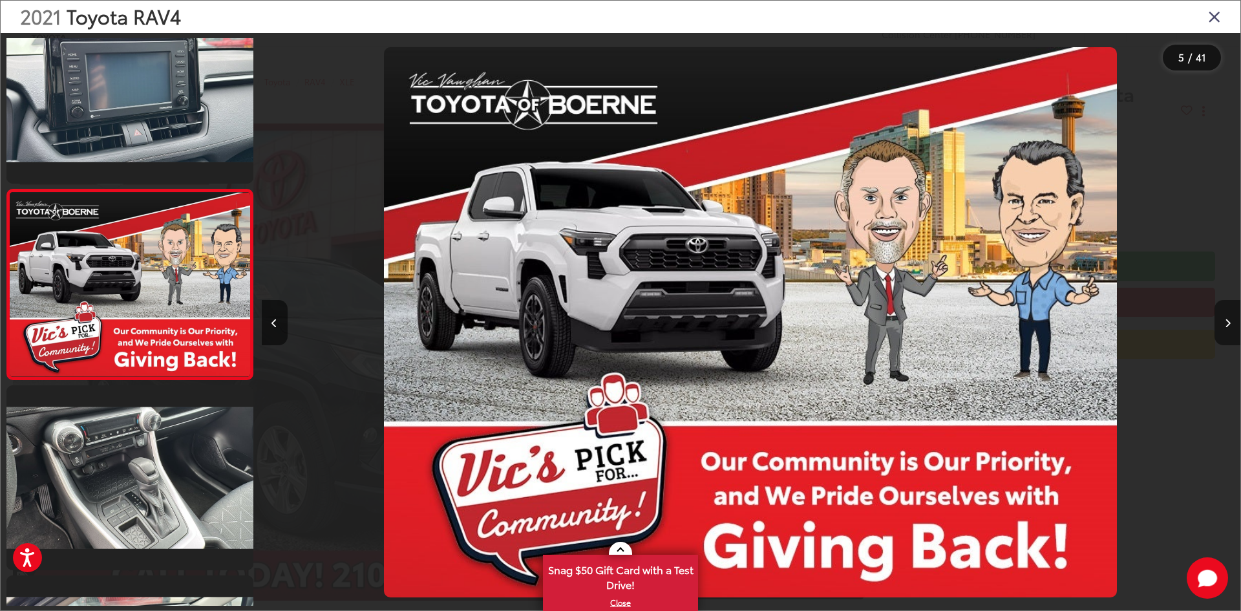
click at [1226, 321] on icon "Next image" at bounding box center [1228, 323] width 6 height 9
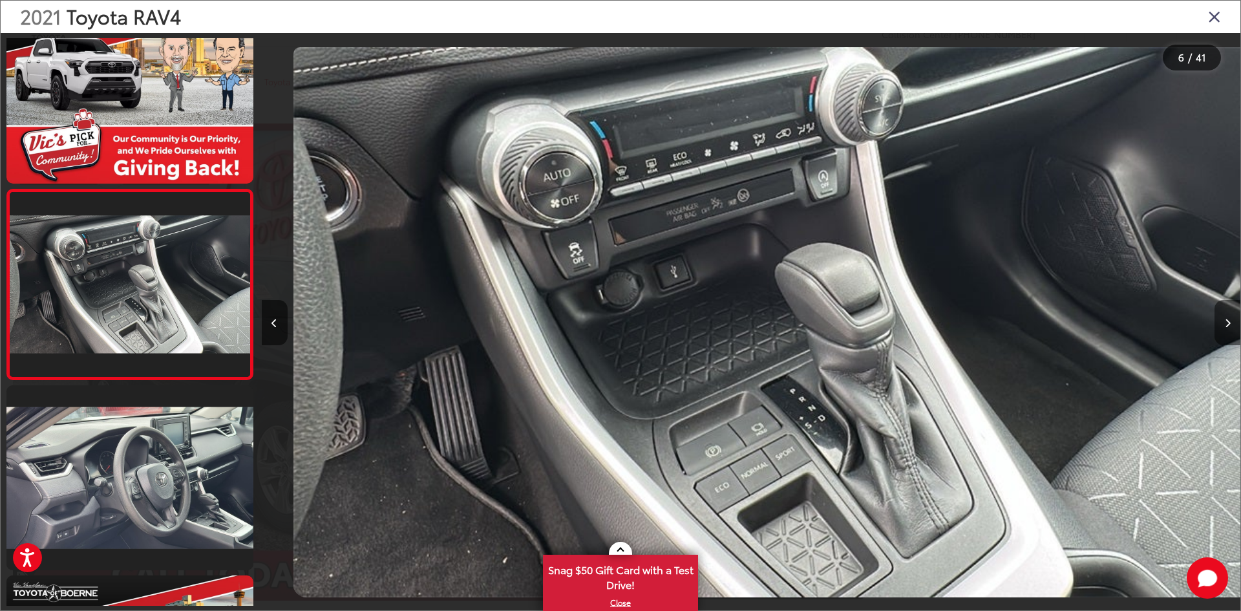
scroll to position [0, 4896]
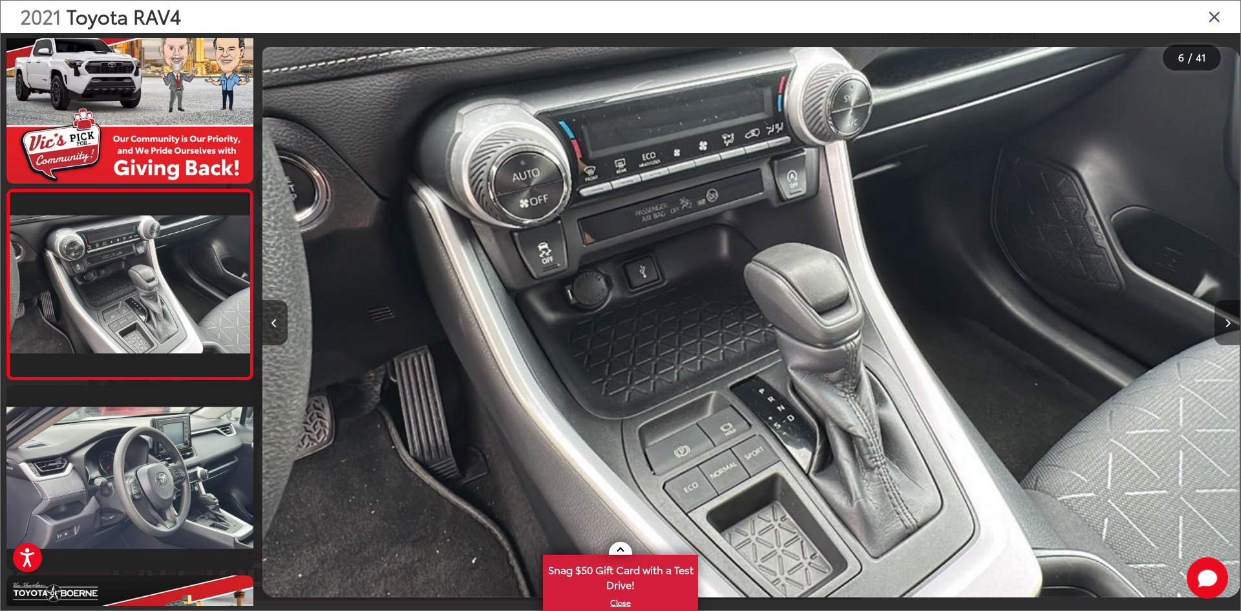
click at [1226, 321] on icon "Next image" at bounding box center [1228, 323] width 6 height 9
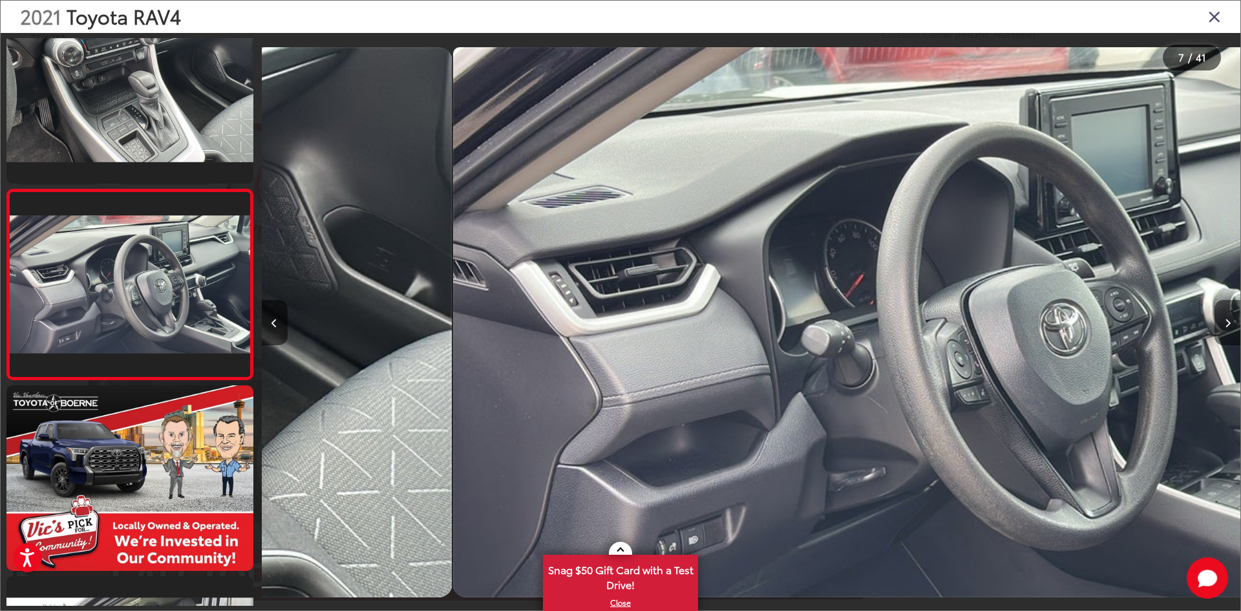
scroll to position [0, 5875]
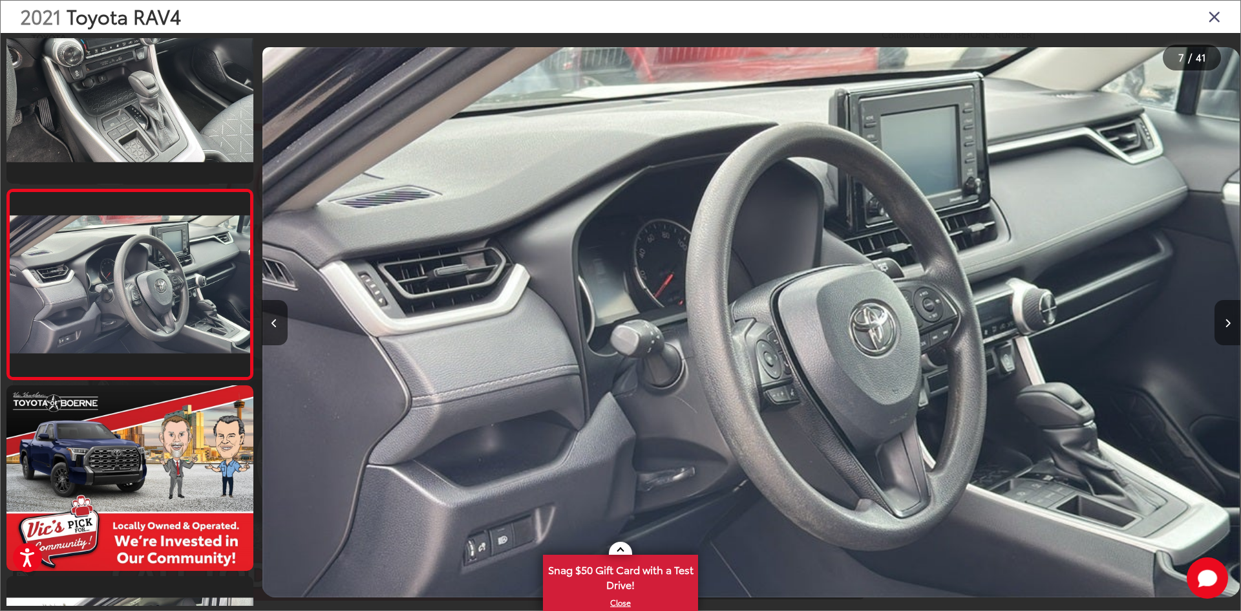
click at [1226, 321] on icon "Next image" at bounding box center [1228, 323] width 6 height 9
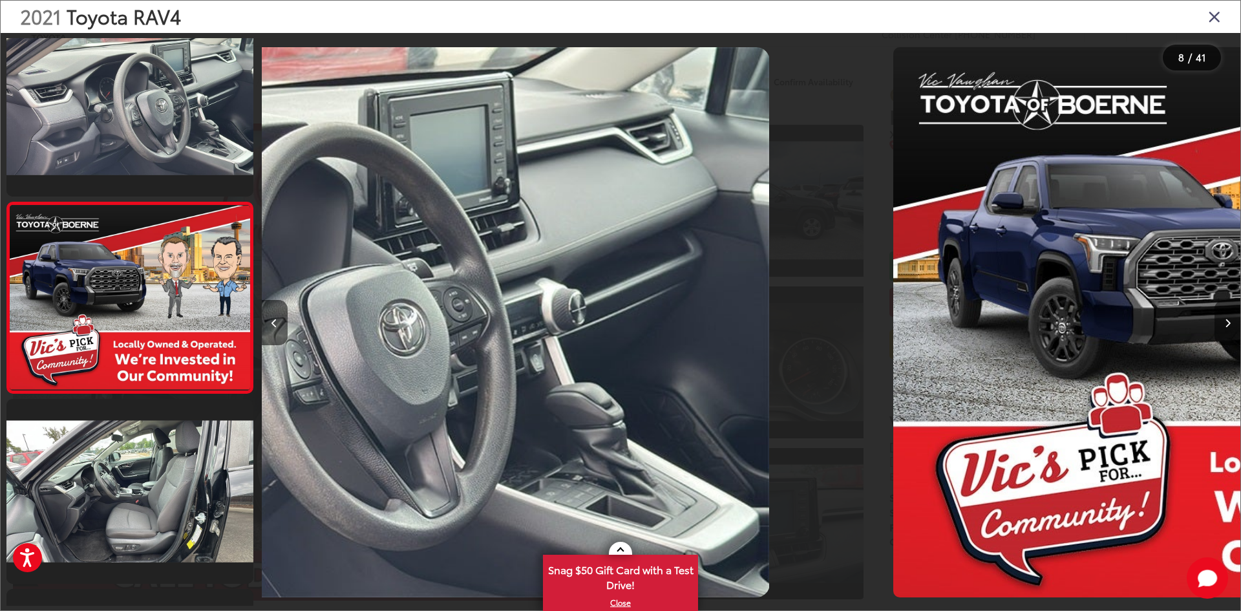
scroll to position [1181, 0]
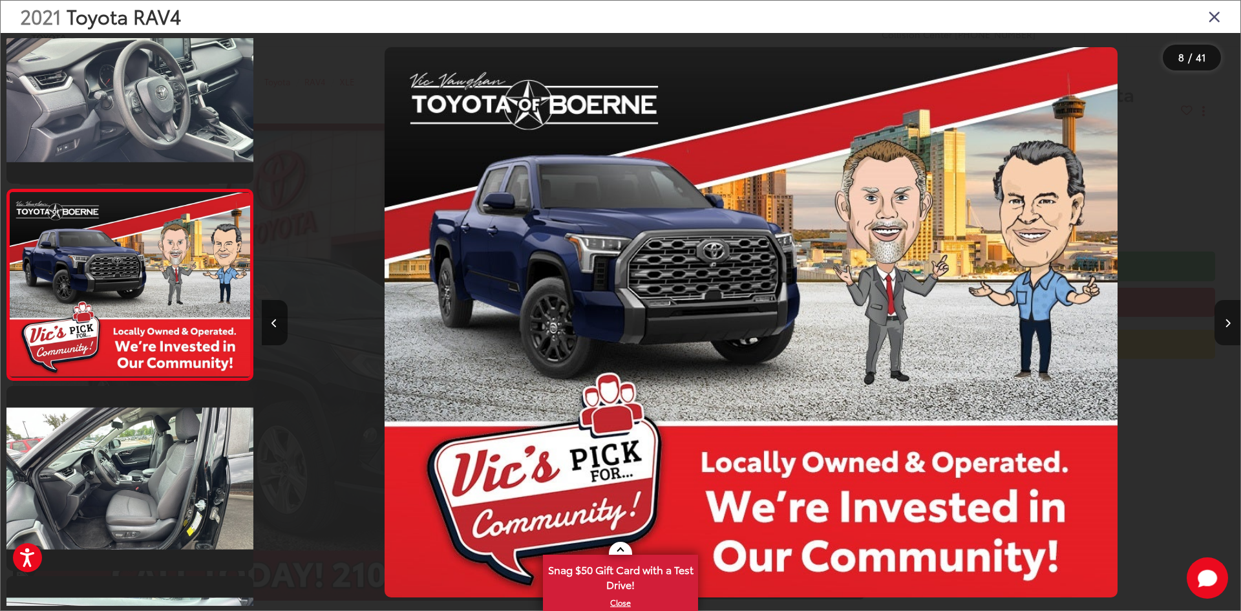
click at [1226, 321] on icon "Next image" at bounding box center [1228, 323] width 6 height 9
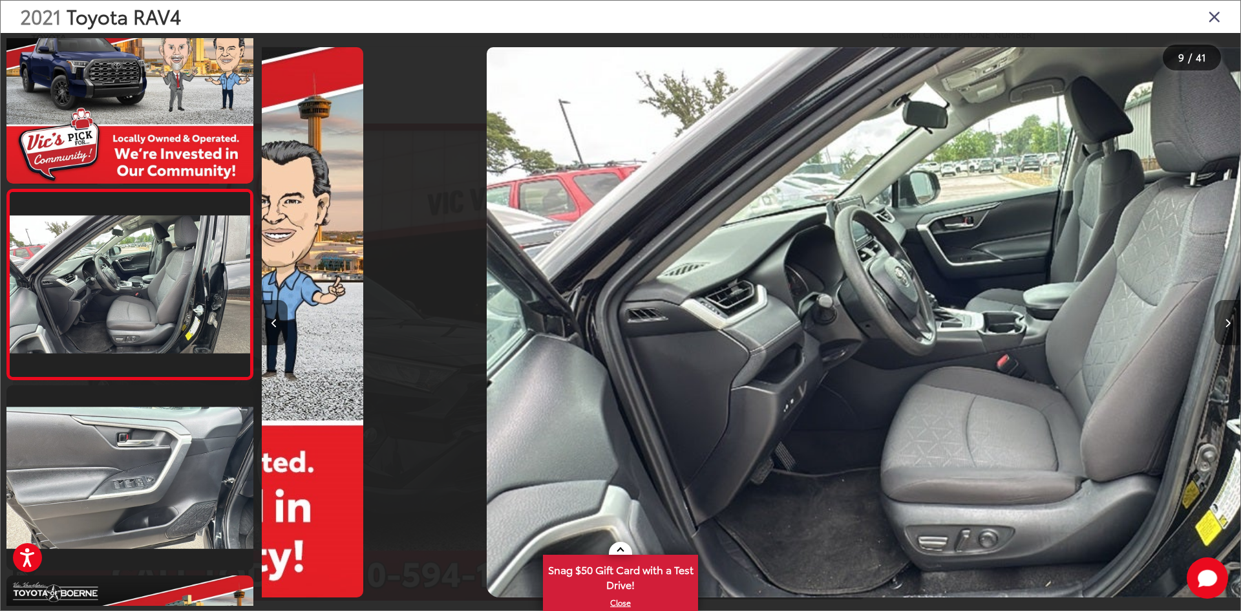
scroll to position [0, 0]
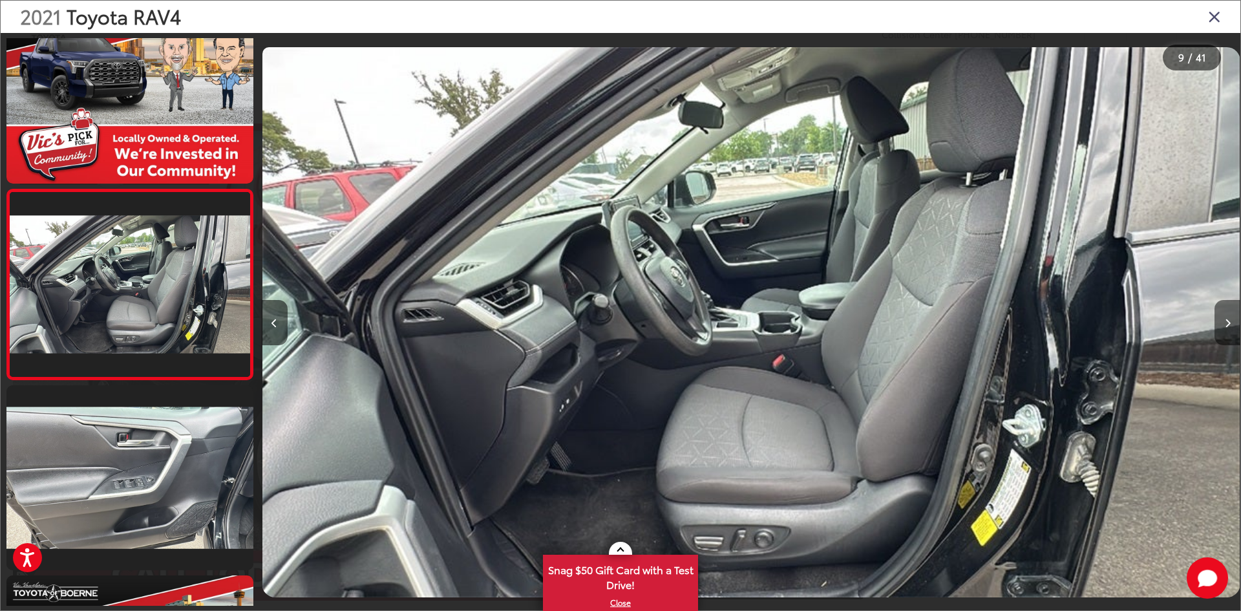
click at [1226, 321] on icon "Next image" at bounding box center [1228, 323] width 6 height 9
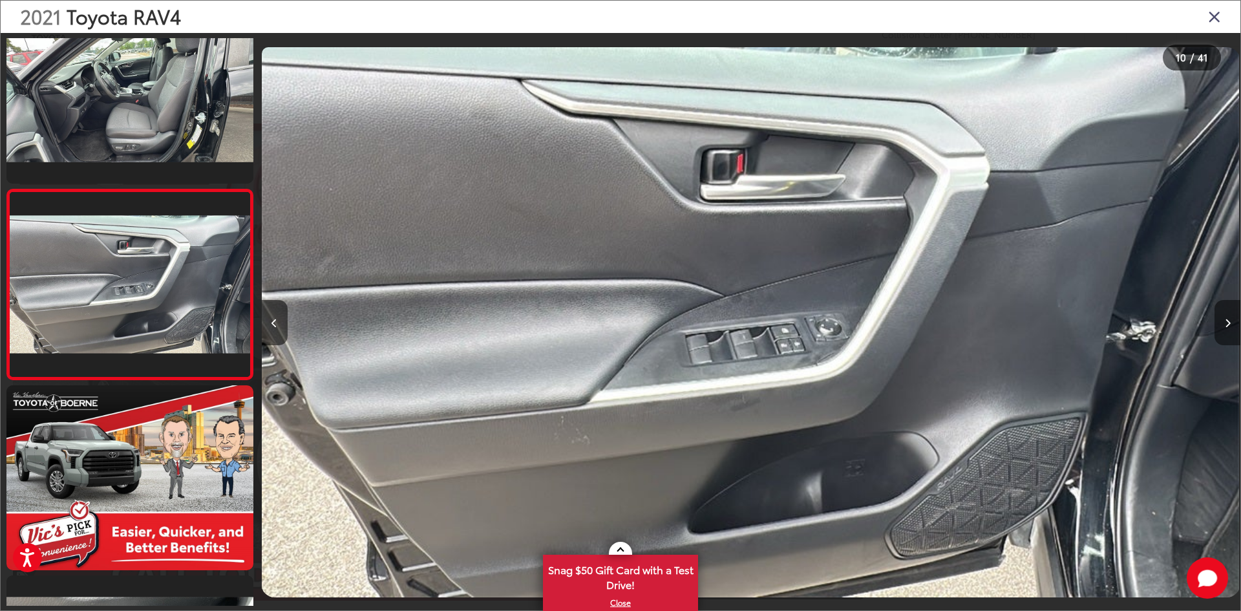
click at [1226, 321] on icon "Next image" at bounding box center [1228, 323] width 6 height 9
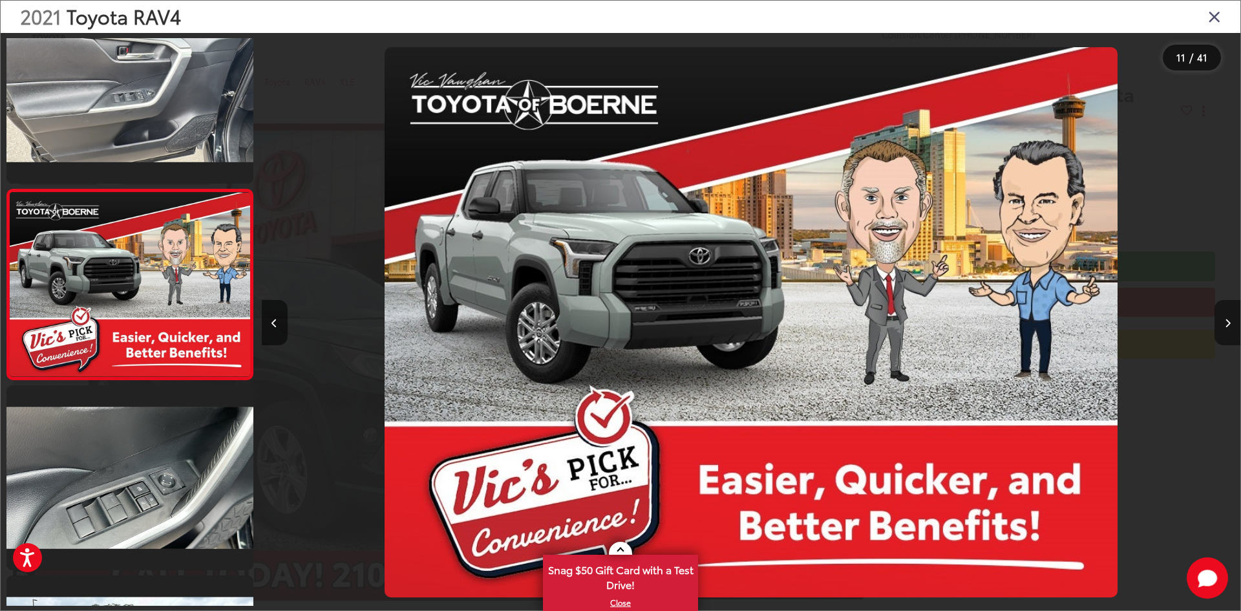
click at [1226, 321] on icon "Next image" at bounding box center [1228, 323] width 6 height 9
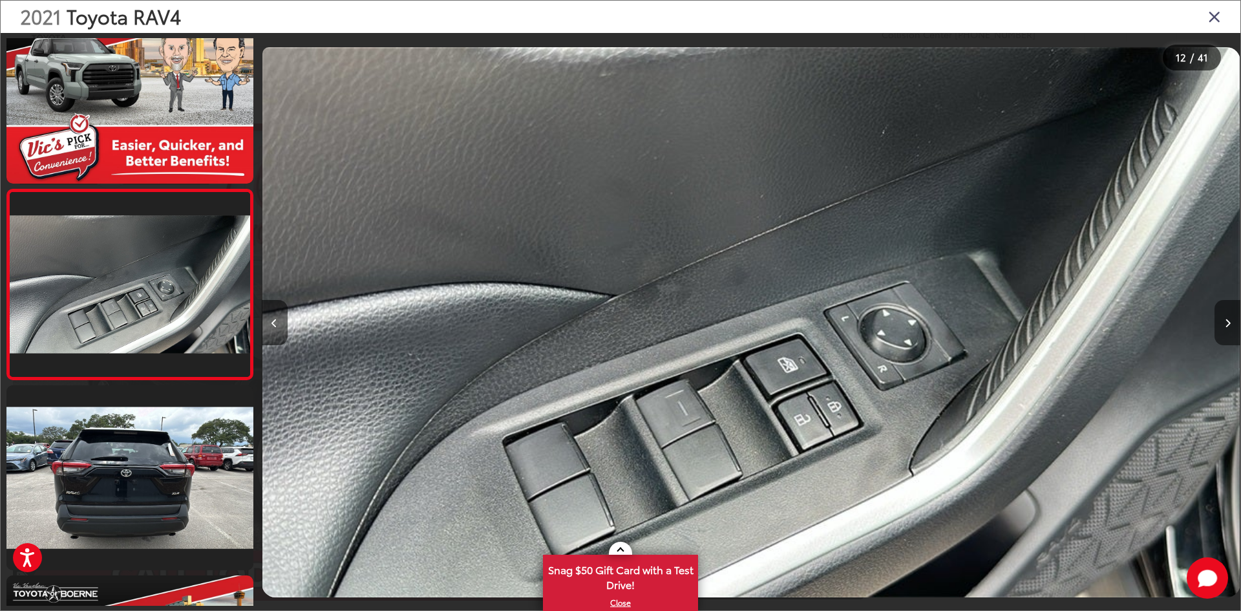
click at [1226, 321] on icon "Next image" at bounding box center [1228, 323] width 6 height 9
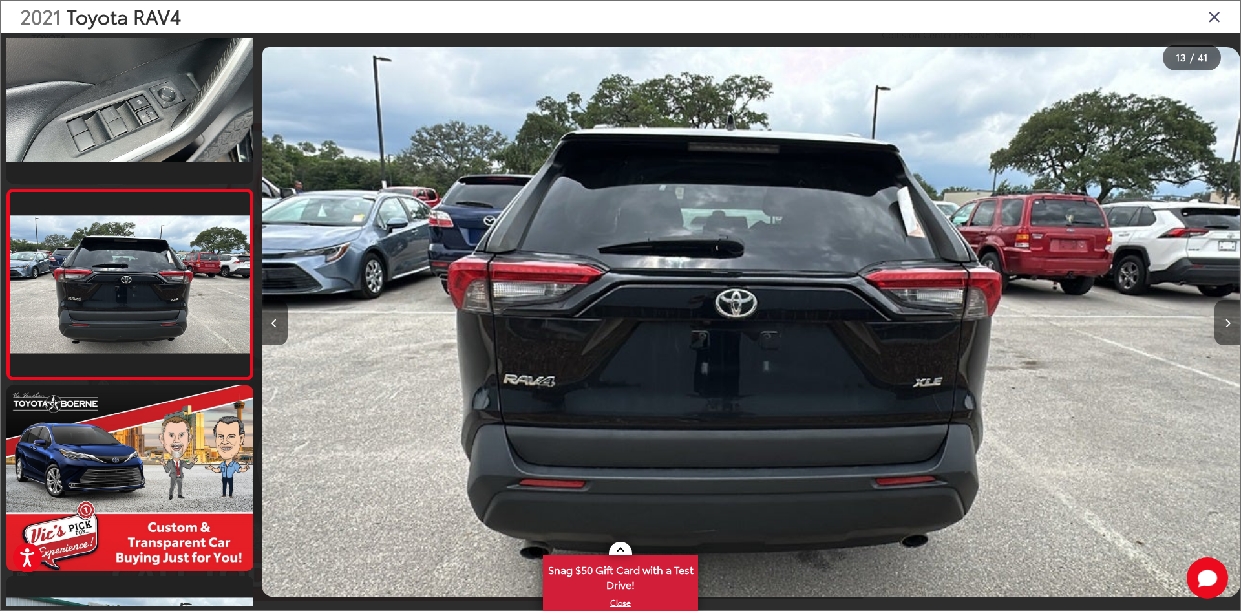
click at [1226, 321] on icon "Next image" at bounding box center [1228, 323] width 6 height 9
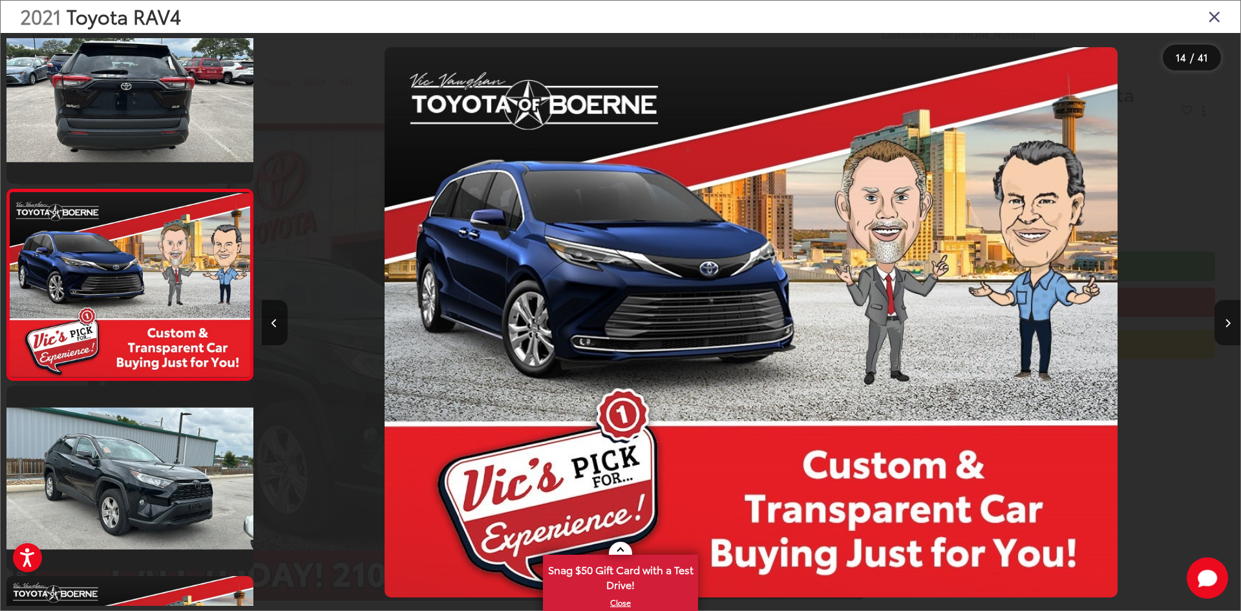
click at [1226, 321] on icon "Next image" at bounding box center [1228, 323] width 6 height 9
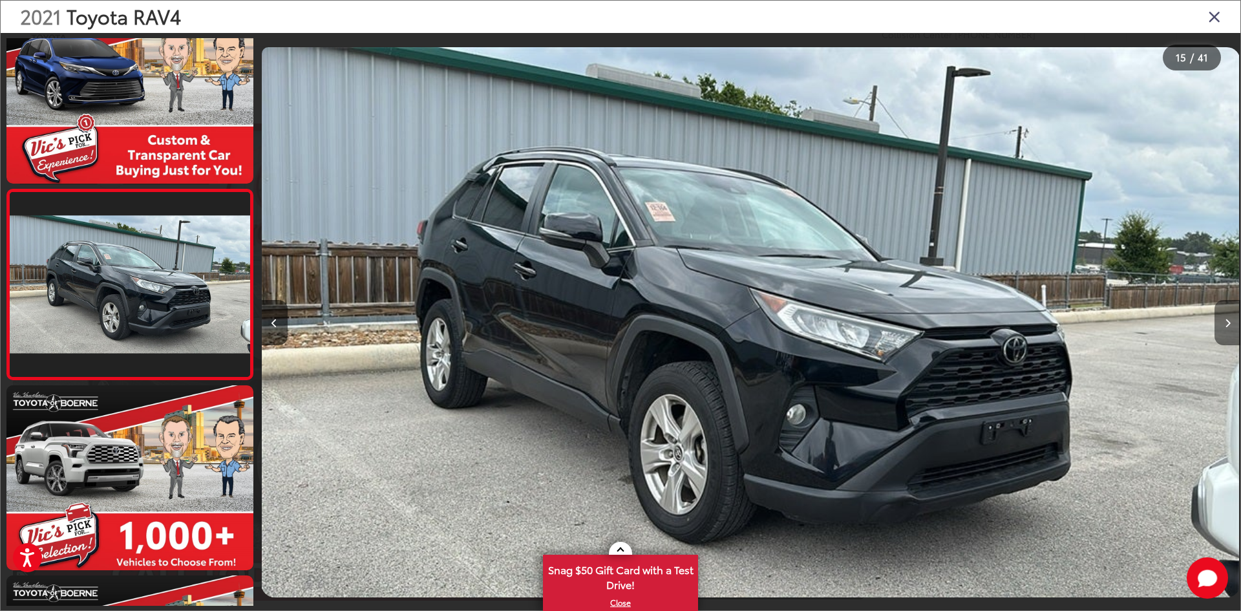
click at [1226, 321] on icon "Next image" at bounding box center [1228, 323] width 6 height 9
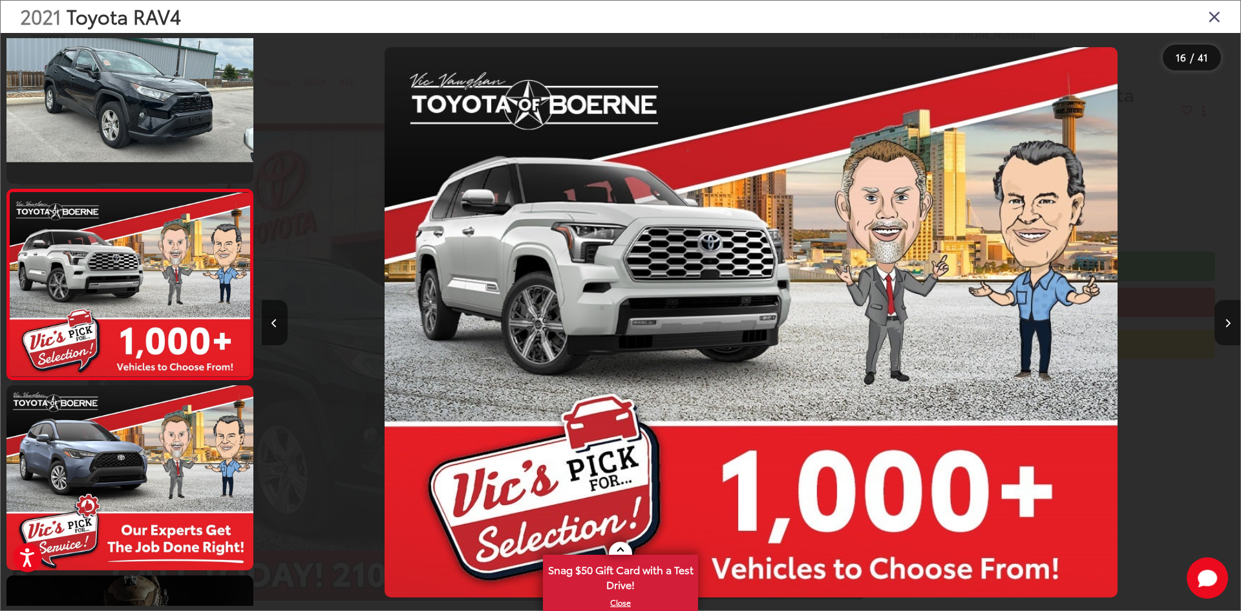
click at [1226, 321] on icon "Next image" at bounding box center [1228, 323] width 6 height 9
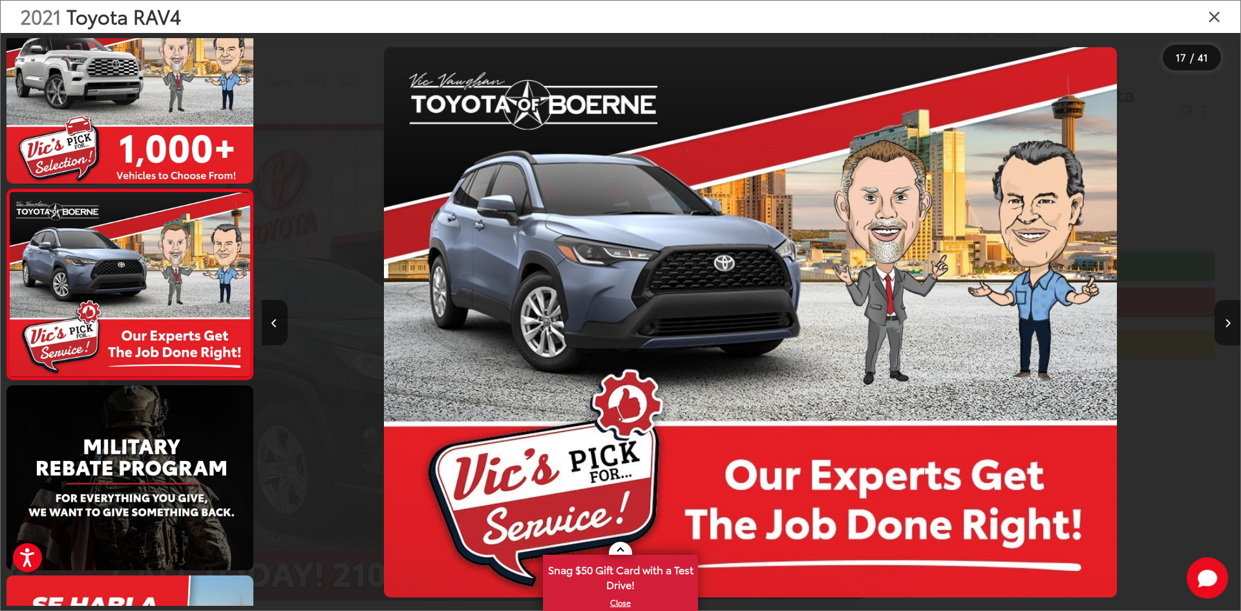
click at [1226, 321] on icon "Next image" at bounding box center [1228, 323] width 6 height 9
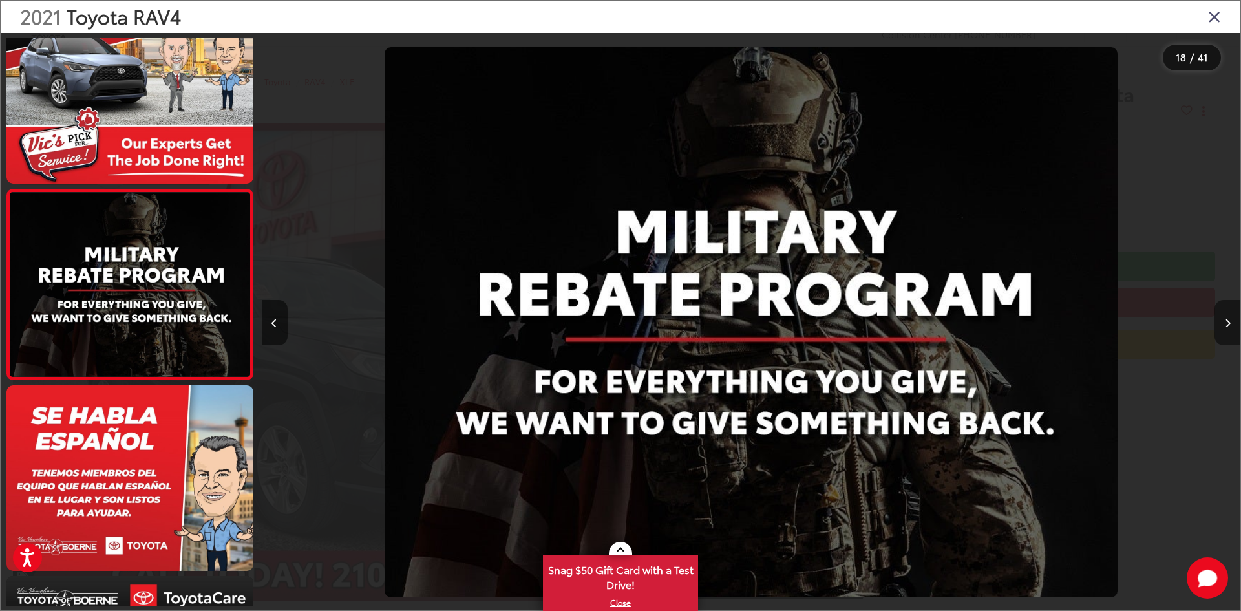
click at [1226, 321] on icon "Next image" at bounding box center [1228, 323] width 6 height 9
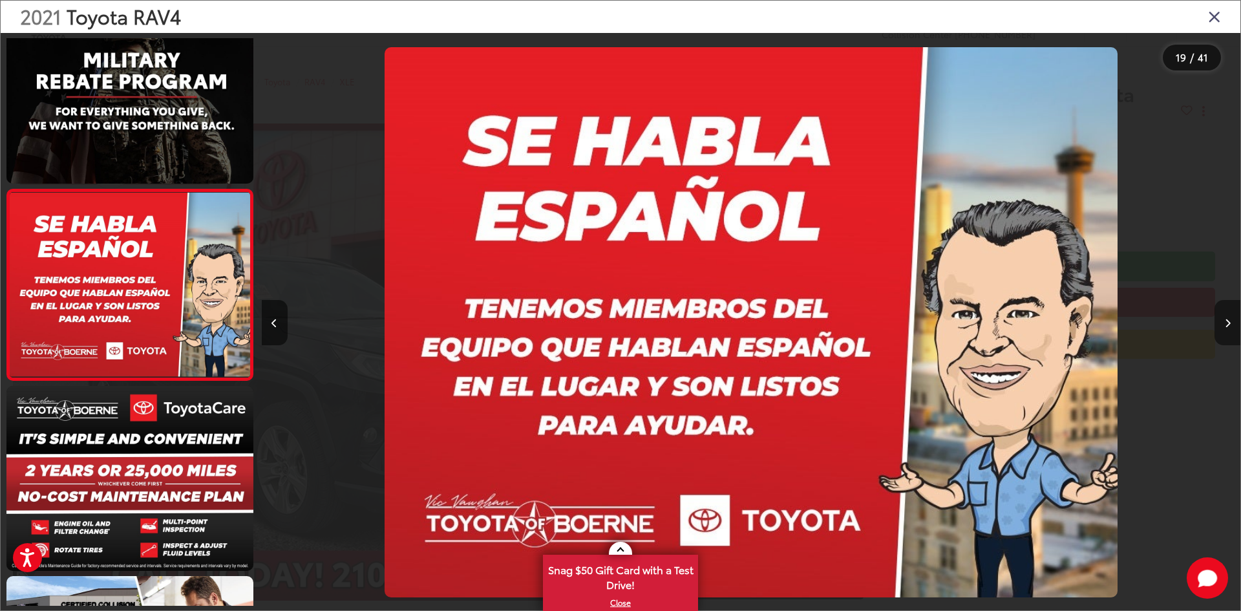
click at [1226, 321] on icon "Next image" at bounding box center [1228, 323] width 6 height 9
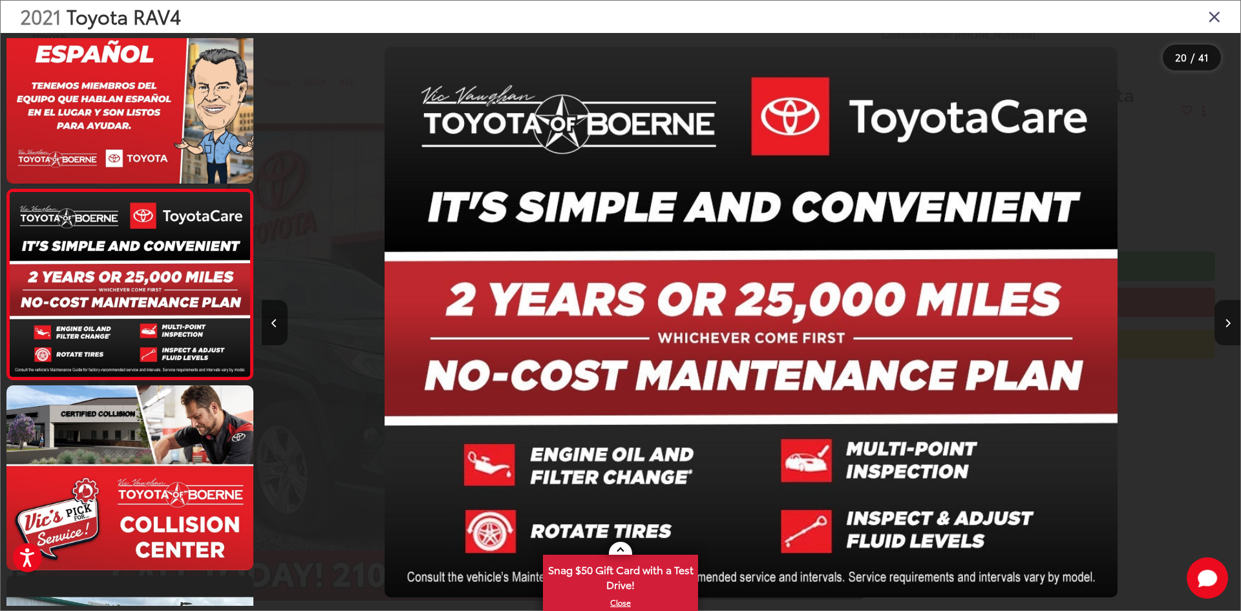
click at [1226, 321] on icon "Next image" at bounding box center [1228, 323] width 6 height 9
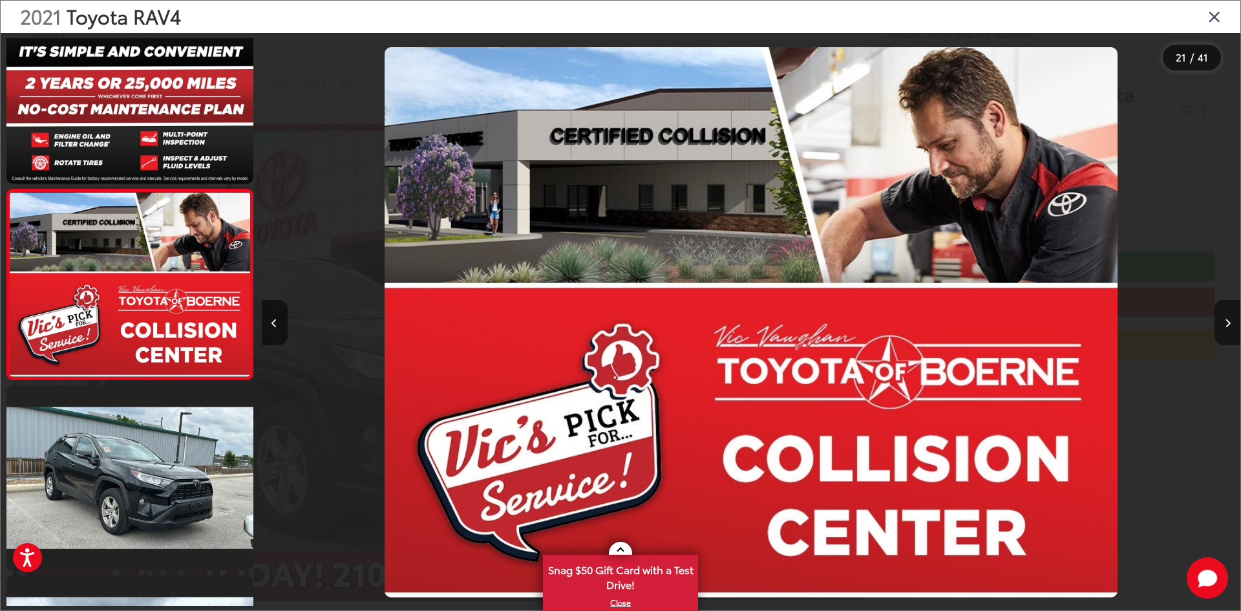
click at [1226, 321] on icon "Next image" at bounding box center [1228, 323] width 6 height 9
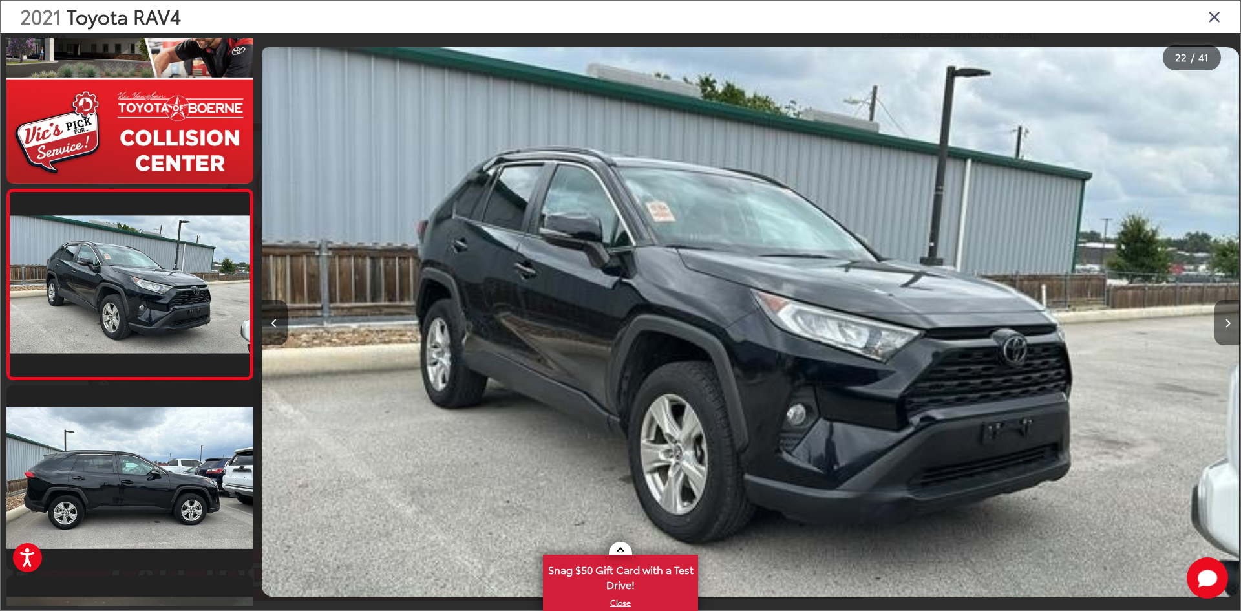
click at [1226, 321] on icon "Next image" at bounding box center [1228, 323] width 6 height 9
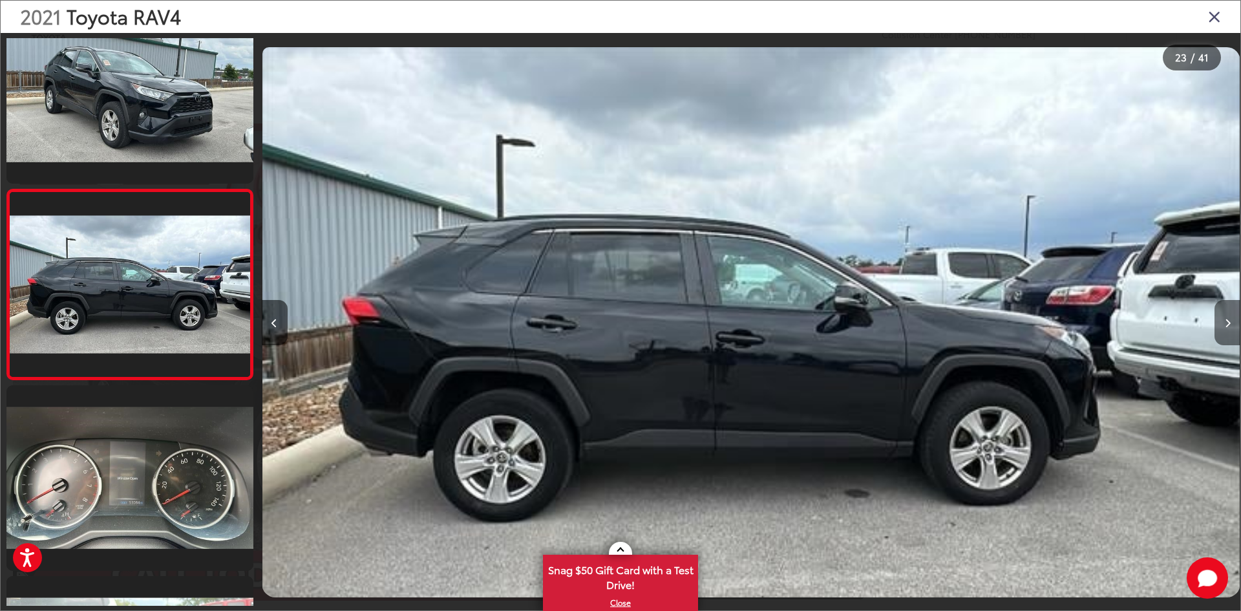
click at [1226, 321] on icon "Next image" at bounding box center [1228, 323] width 6 height 9
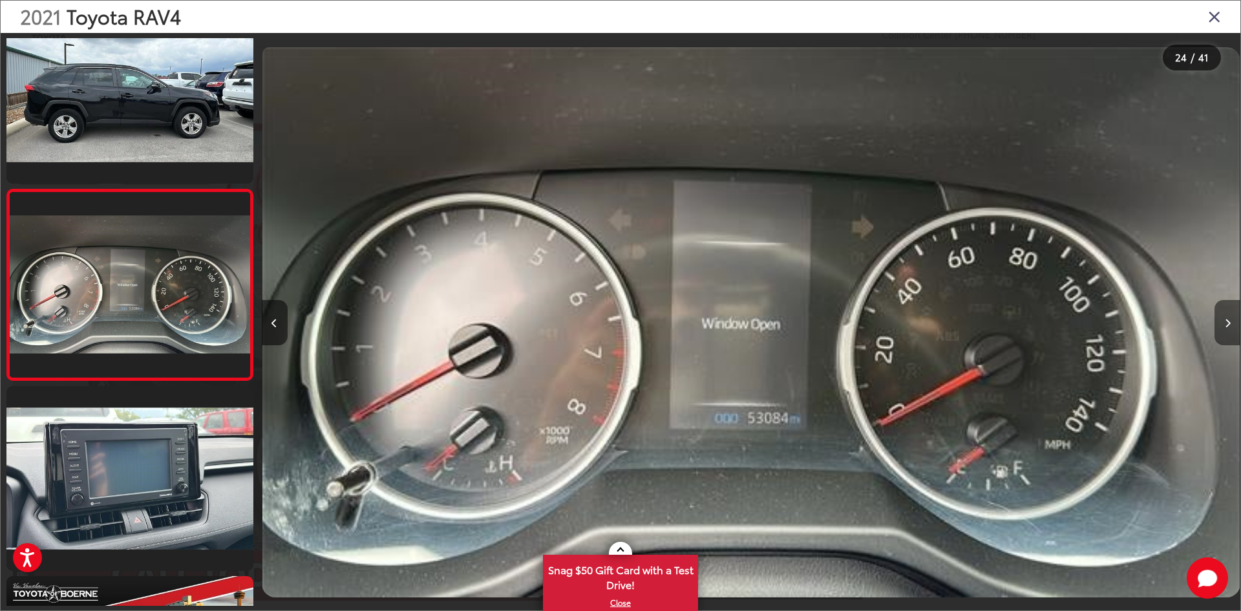
click at [1226, 321] on icon "Next image" at bounding box center [1228, 323] width 6 height 9
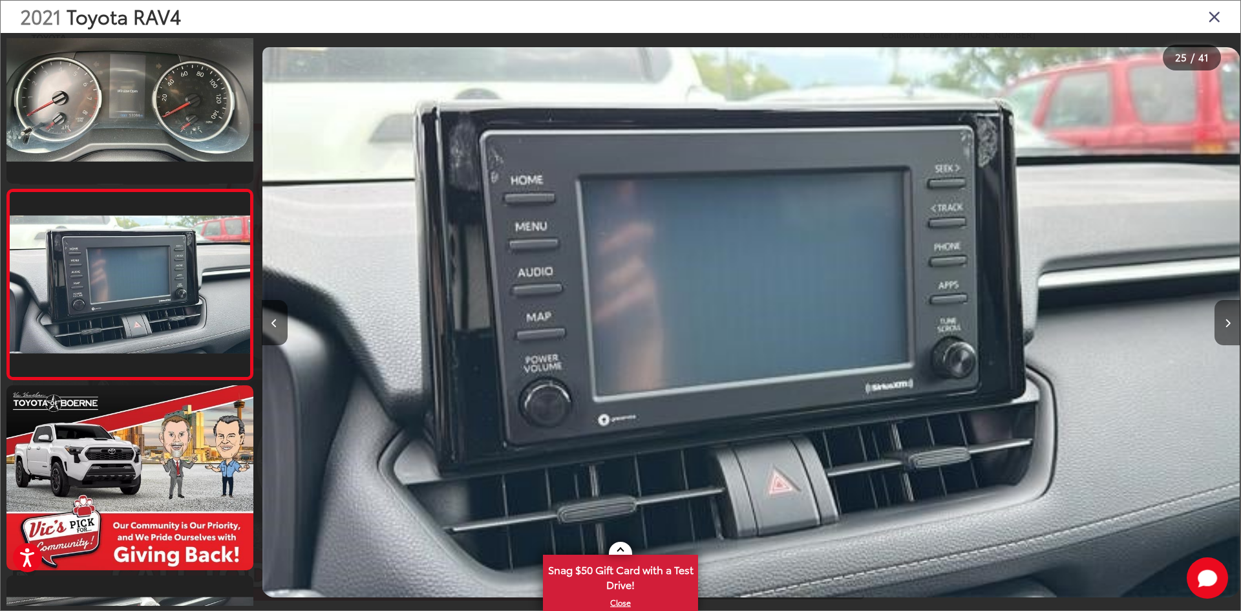
click at [1226, 321] on icon "Next image" at bounding box center [1228, 323] width 6 height 9
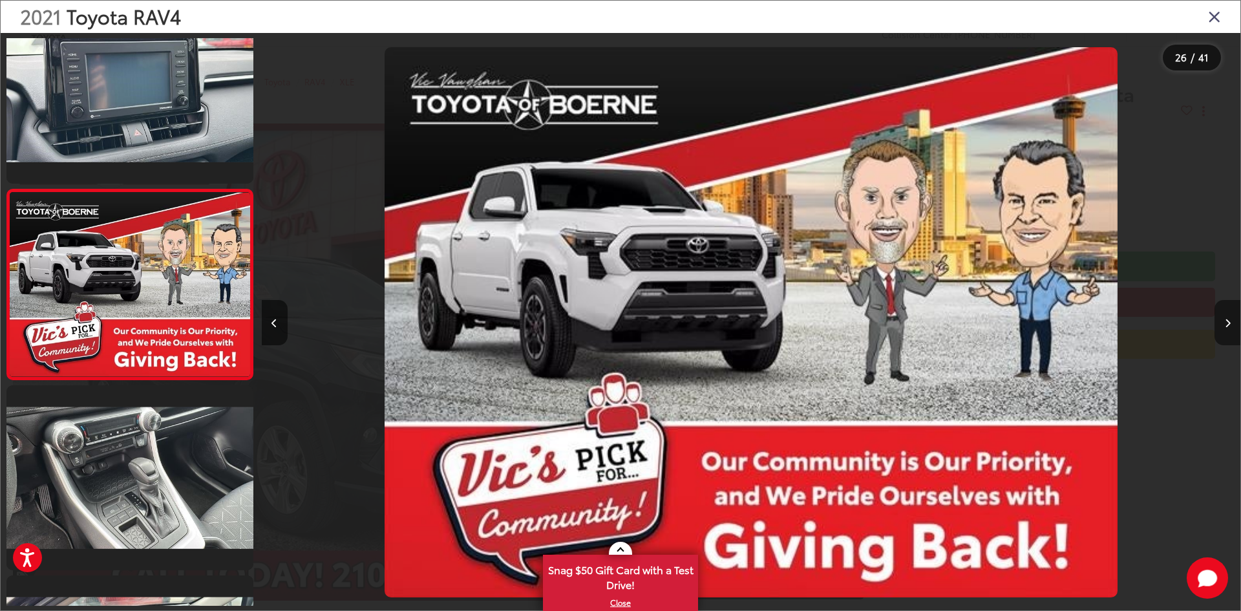
click at [1226, 321] on icon "Next image" at bounding box center [1228, 323] width 6 height 9
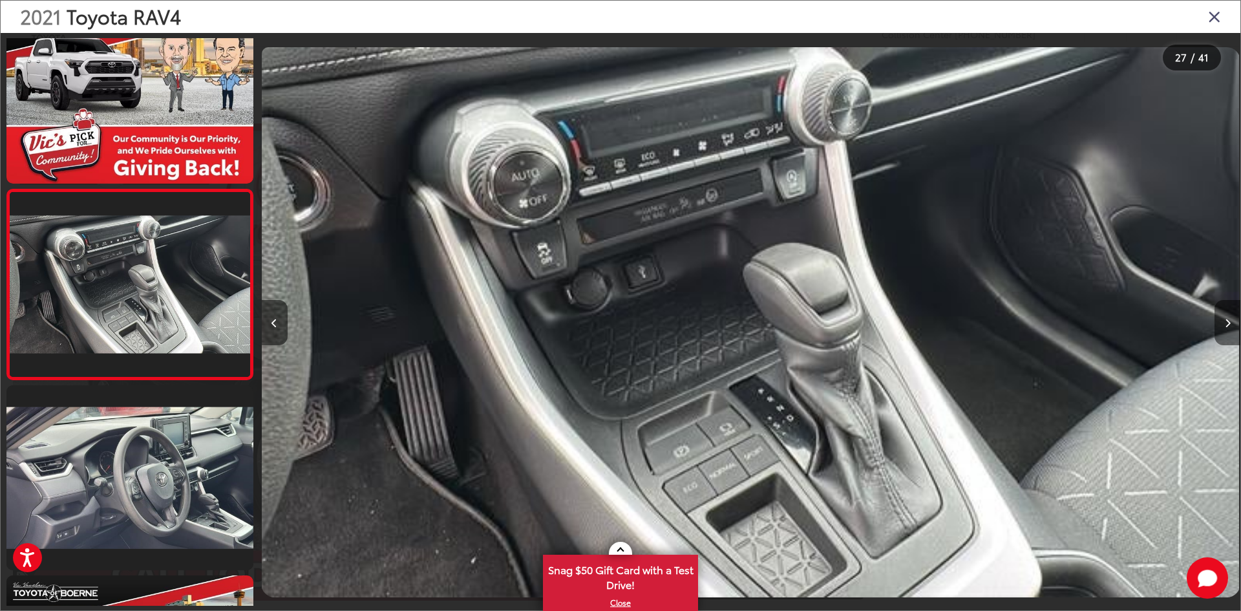
click at [1226, 321] on icon "Next image" at bounding box center [1228, 323] width 6 height 9
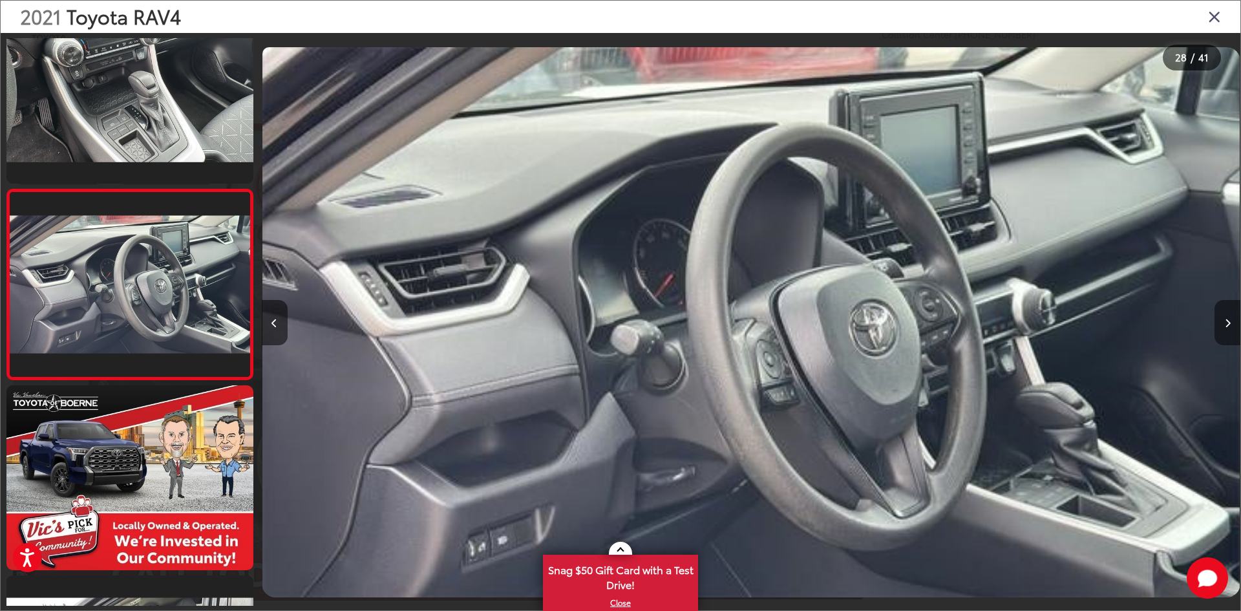
click at [1226, 321] on icon "Next image" at bounding box center [1228, 323] width 6 height 9
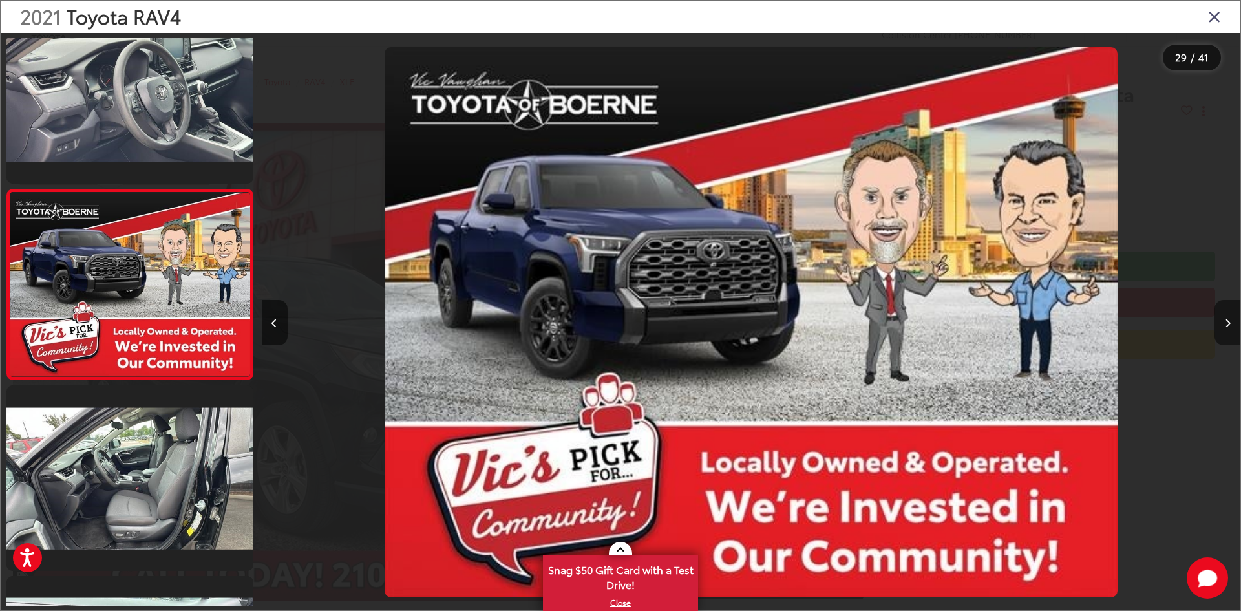
click at [1226, 321] on icon "Next image" at bounding box center [1228, 323] width 6 height 9
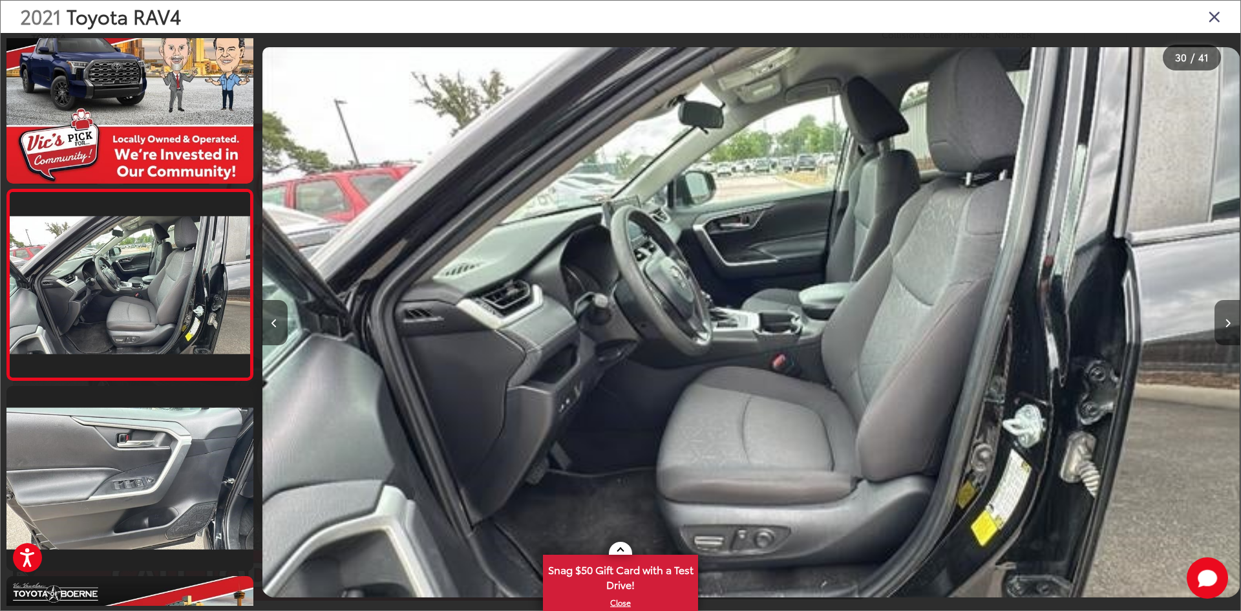
click at [1226, 321] on icon "Next image" at bounding box center [1228, 323] width 6 height 9
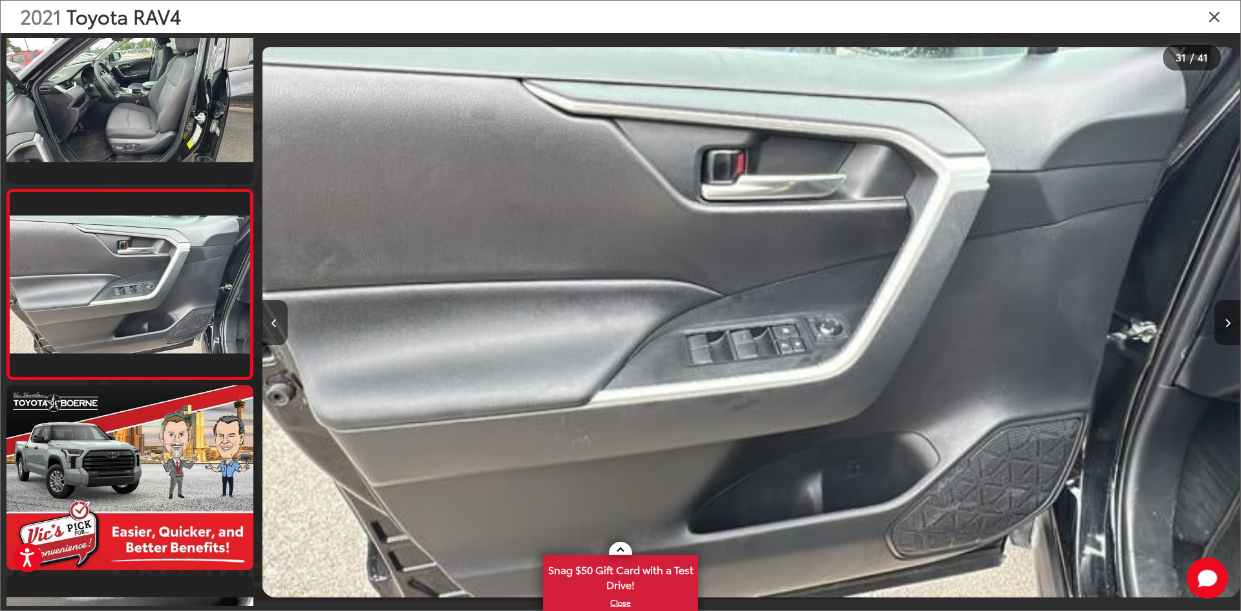
click at [1226, 321] on icon "Next image" at bounding box center [1228, 323] width 6 height 9
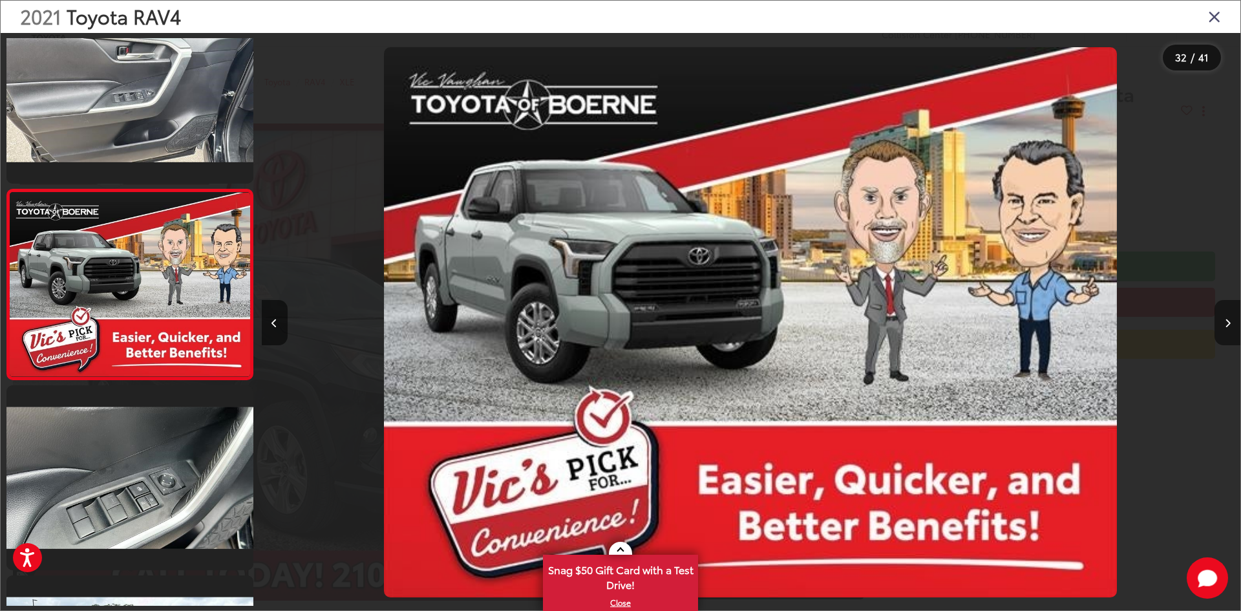
click at [1226, 321] on icon "Next image" at bounding box center [1228, 323] width 6 height 9
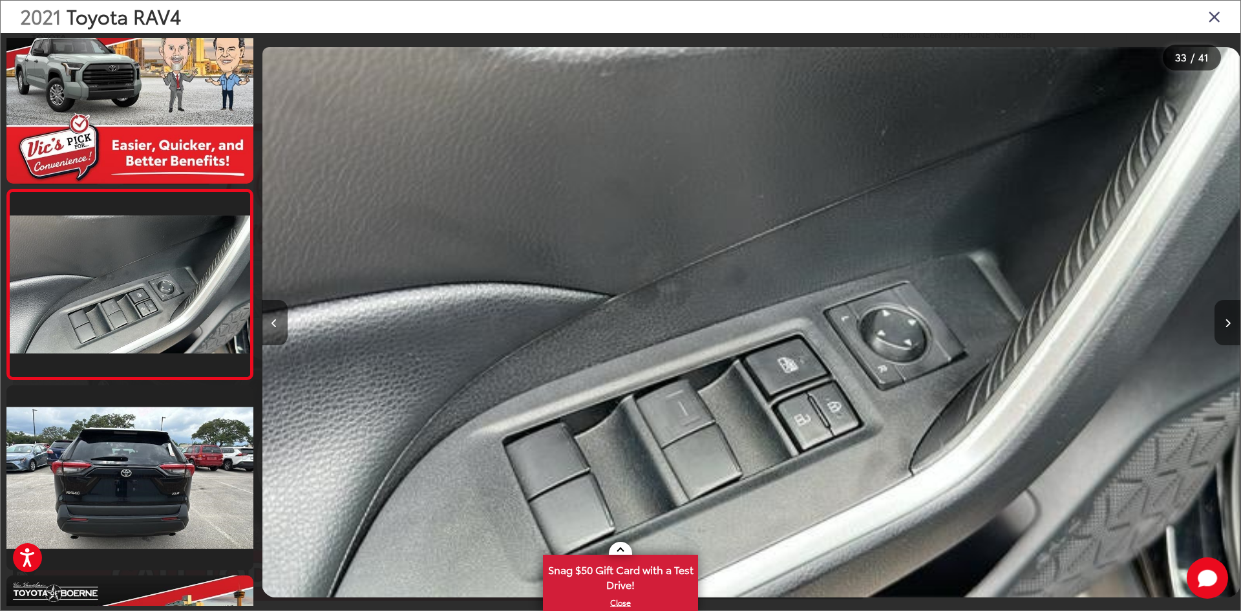
click at [1226, 321] on icon "Next image" at bounding box center [1228, 323] width 6 height 9
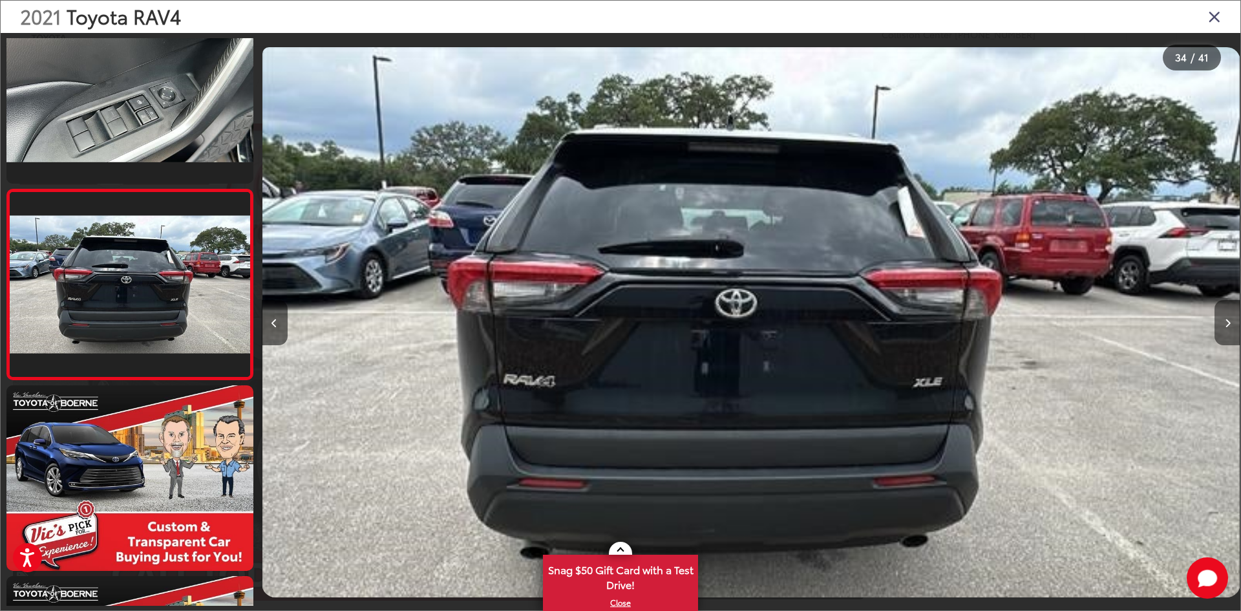
click at [1226, 321] on icon "Next image" at bounding box center [1228, 323] width 6 height 9
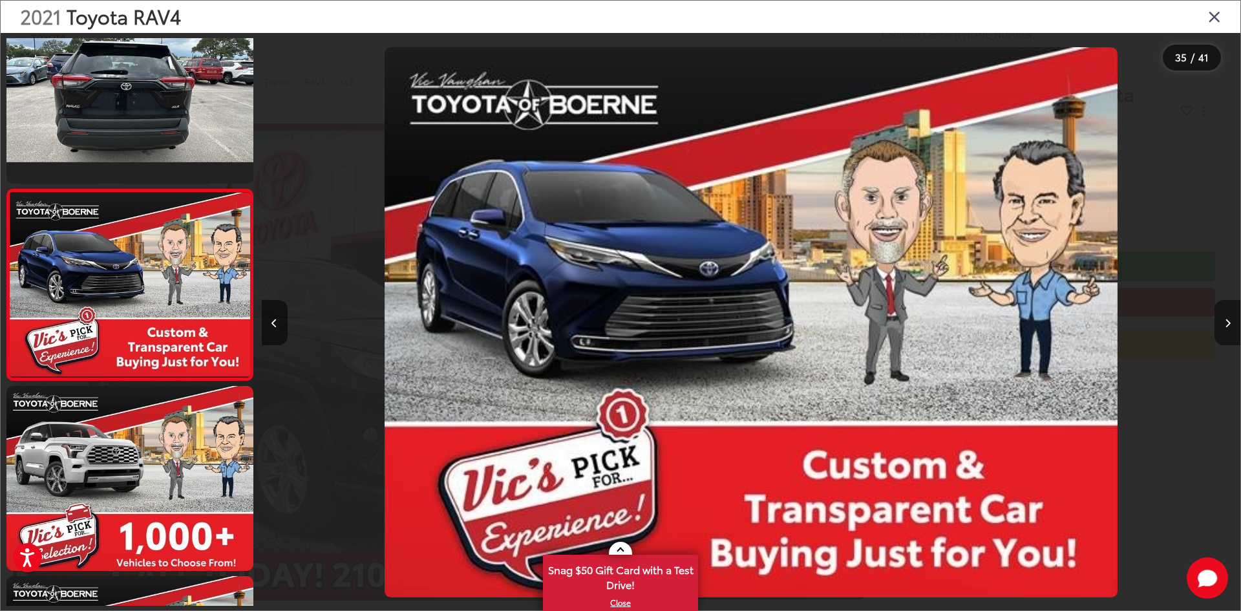
click at [1226, 321] on icon "Next image" at bounding box center [1228, 323] width 6 height 9
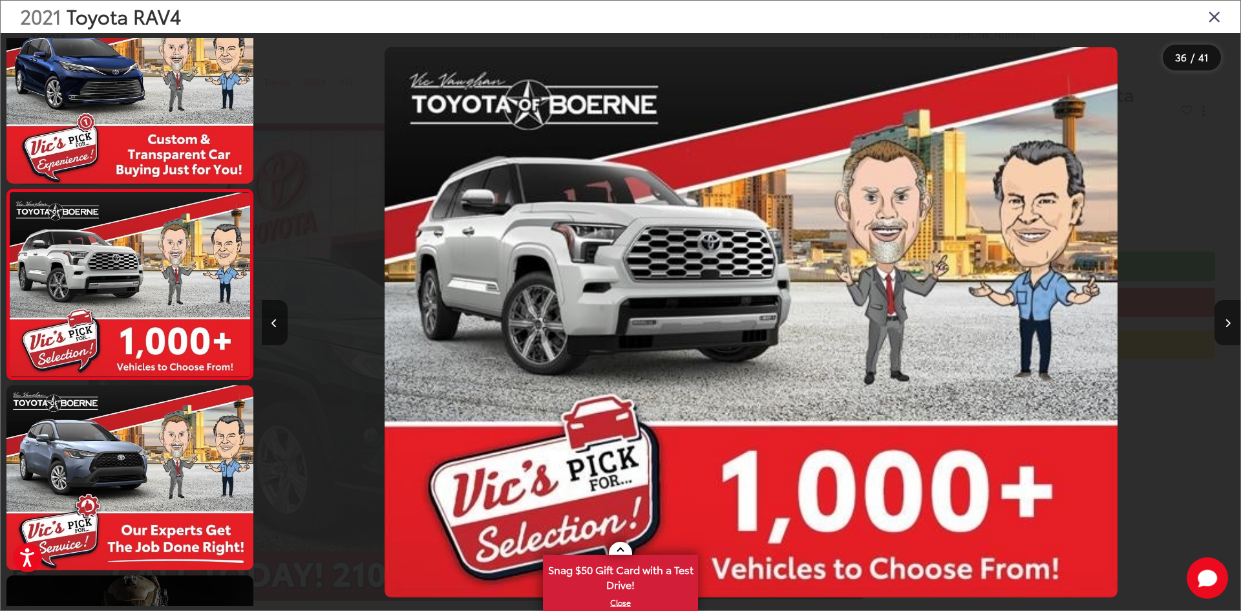
click at [1226, 321] on icon "Next image" at bounding box center [1228, 323] width 6 height 9
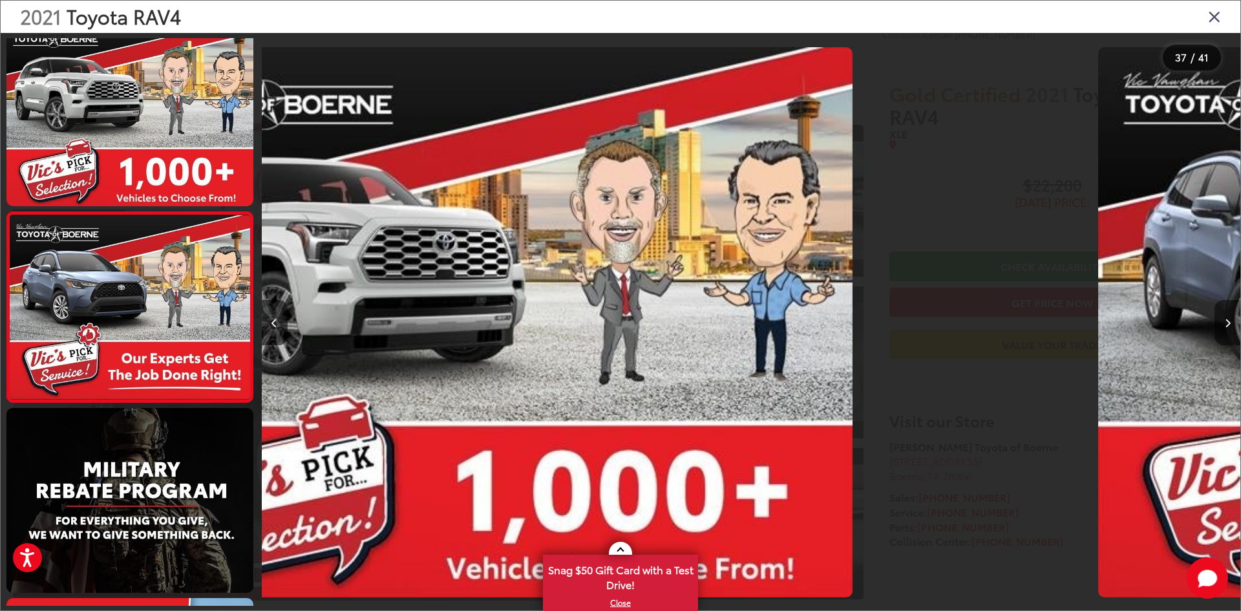
click at [1226, 321] on icon "Next image" at bounding box center [1228, 323] width 6 height 9
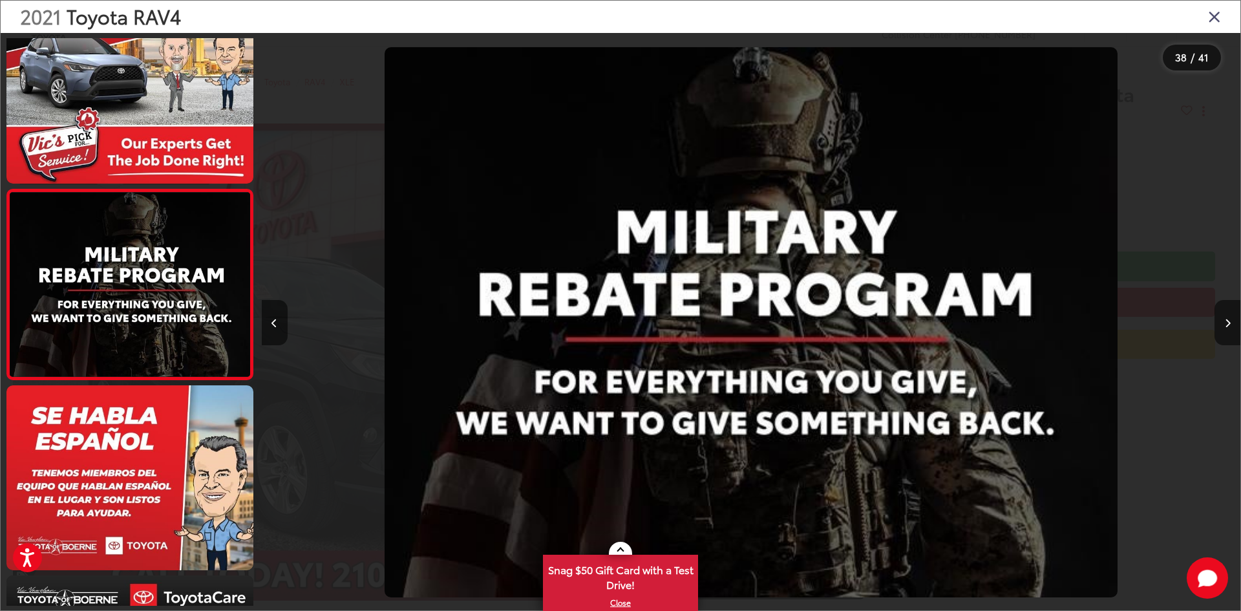
click at [1215, 19] on icon "Close gallery" at bounding box center [1214, 16] width 13 height 17
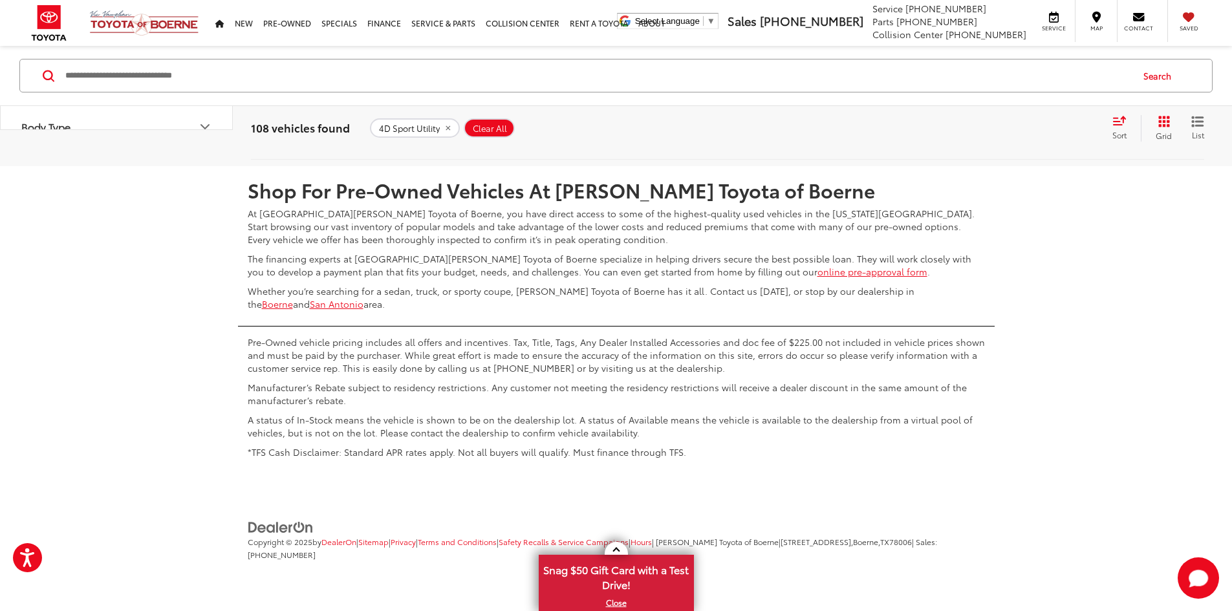
scroll to position [6805, 0]
click at [992, 140] on link "3" at bounding box center [1002, 127] width 20 height 23
click at [1011, 140] on link "4" at bounding box center [1021, 127] width 20 height 23
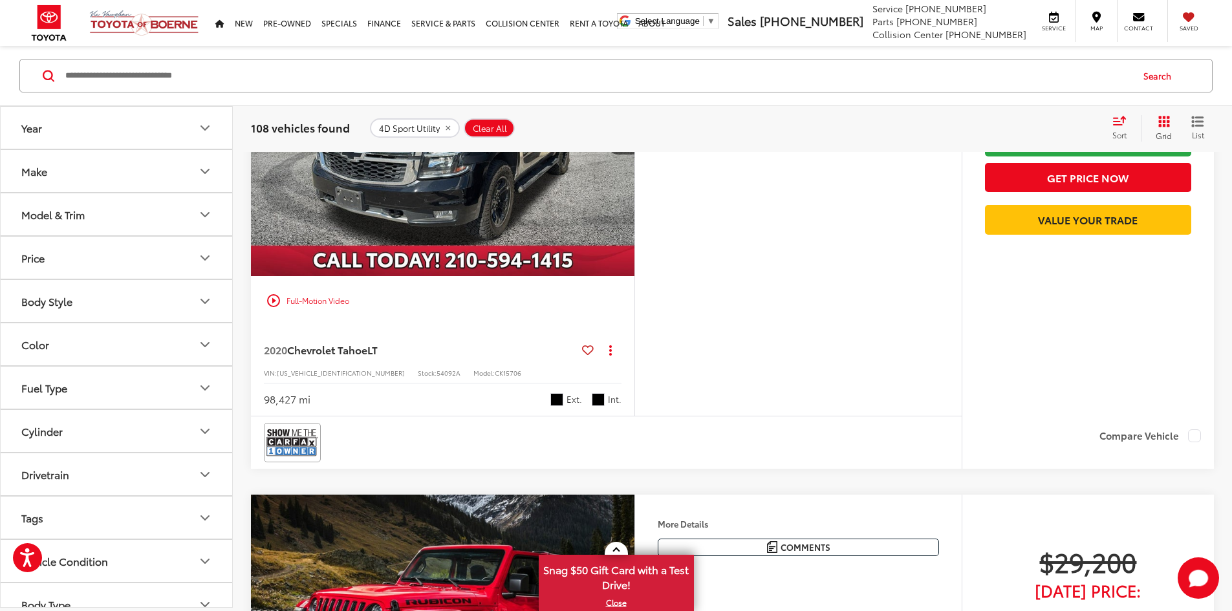
scroll to position [5189, 0]
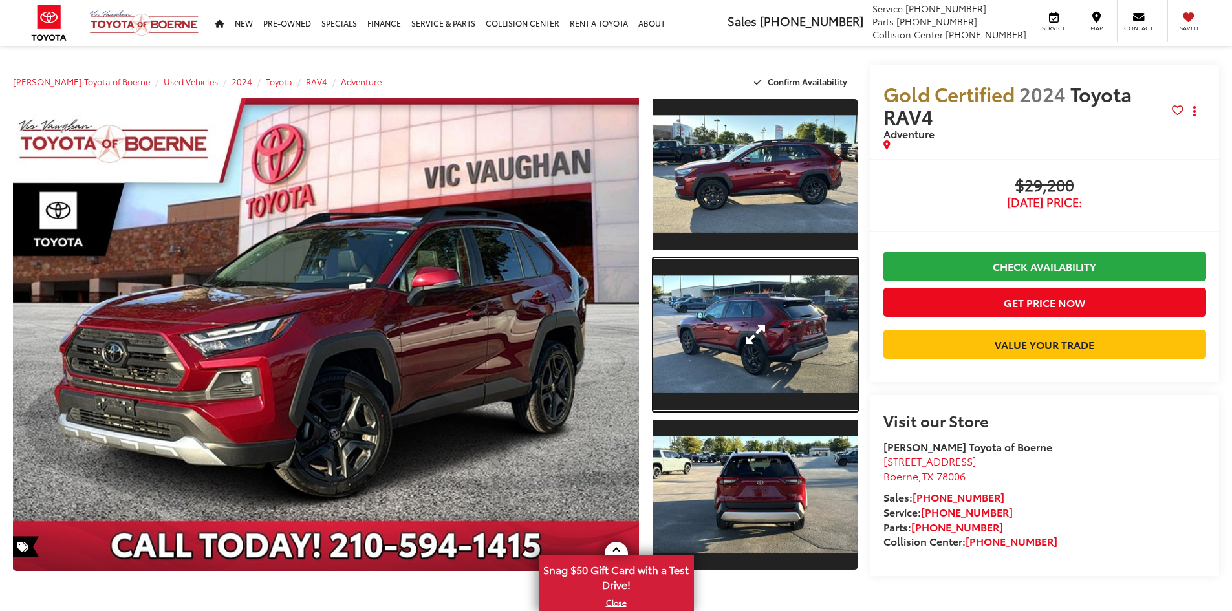
click at [726, 401] on link "Expand Photo 2" at bounding box center [755, 334] width 204 height 153
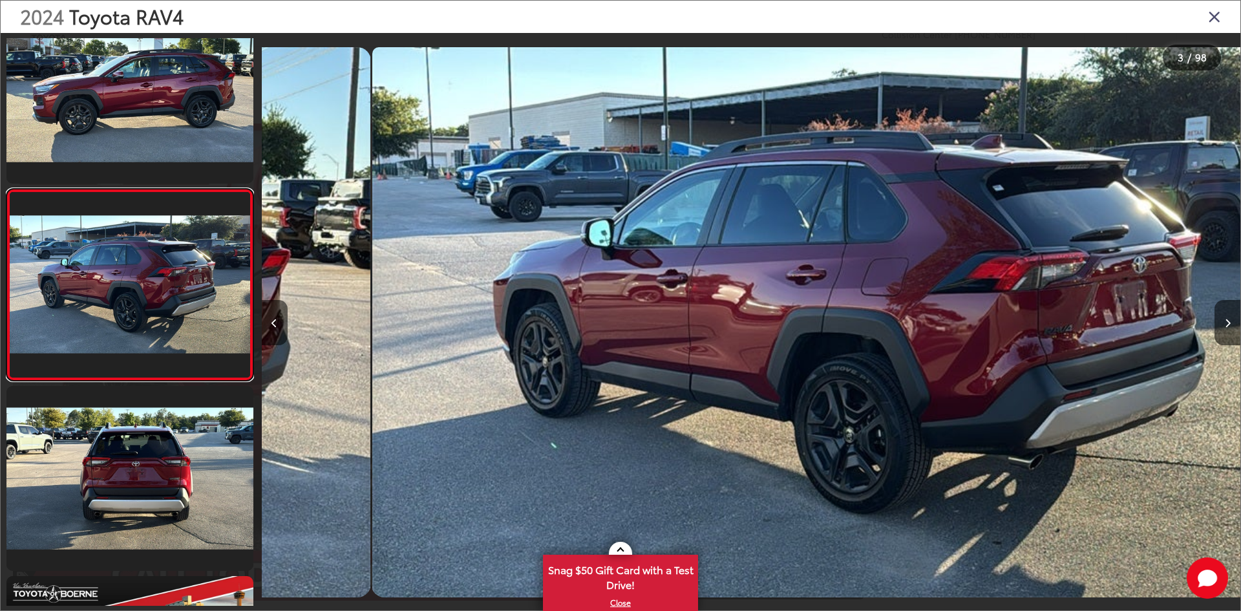
scroll to position [0, 1959]
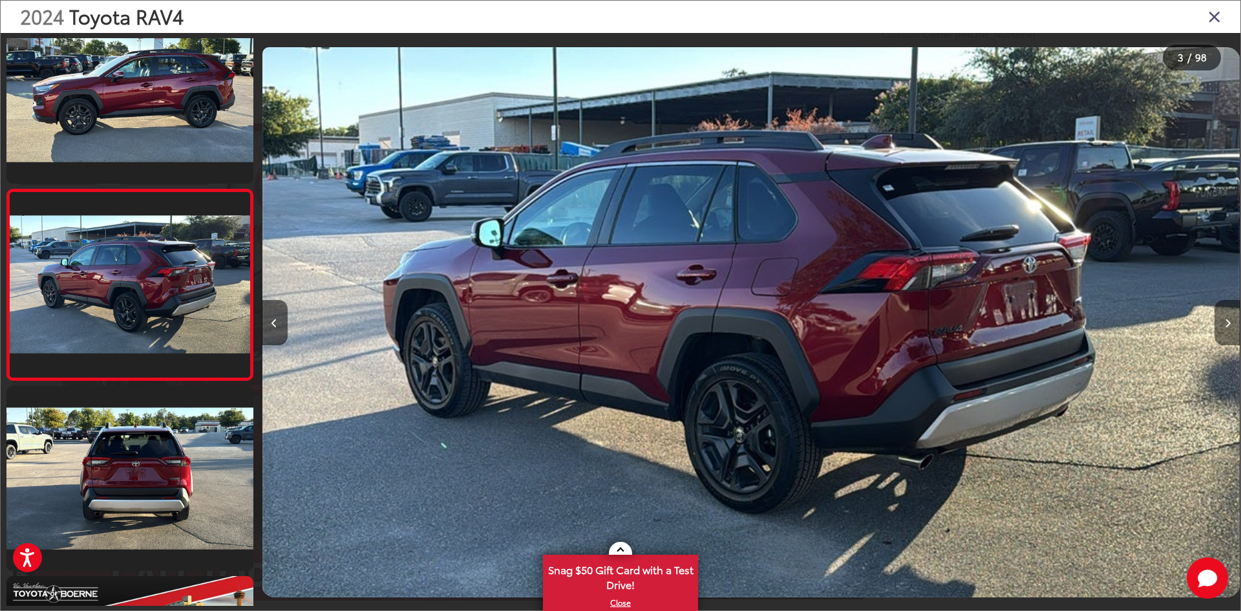
click at [1231, 324] on button "Next image" at bounding box center [1228, 322] width 26 height 45
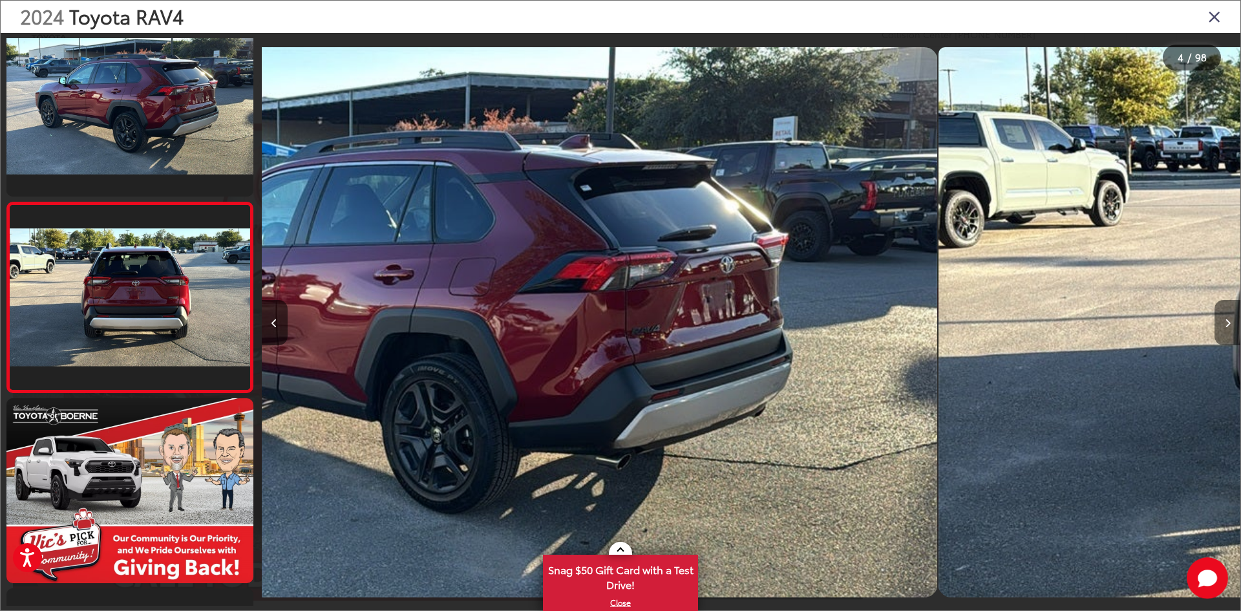
scroll to position [421, 0]
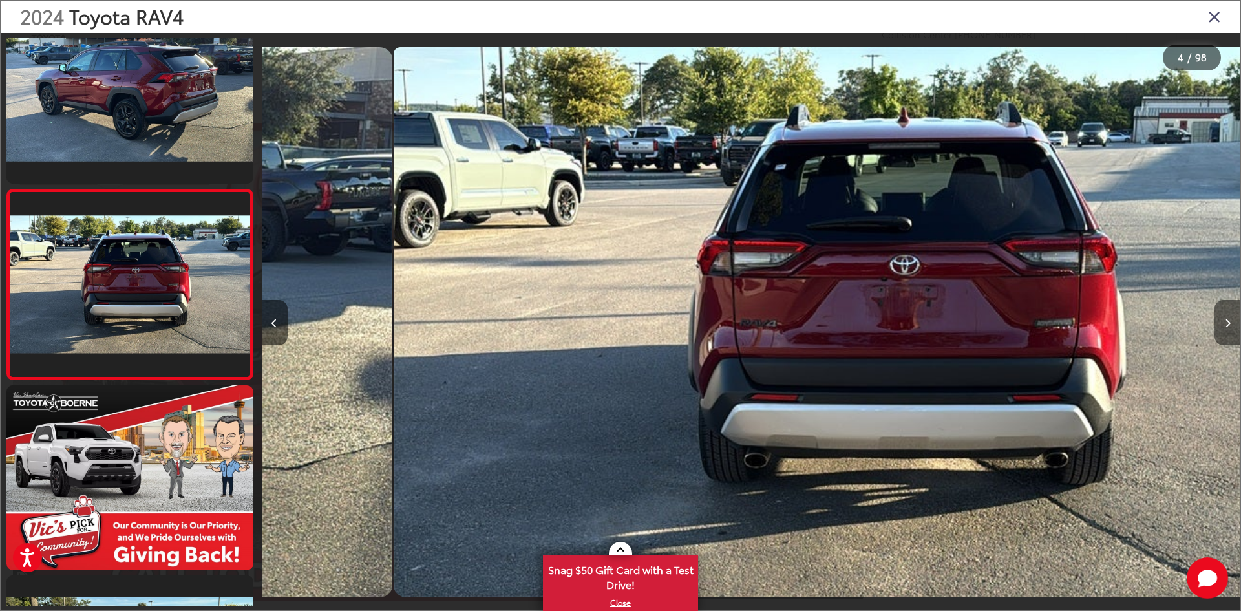
click at [1231, 324] on button "Next image" at bounding box center [1228, 322] width 26 height 45
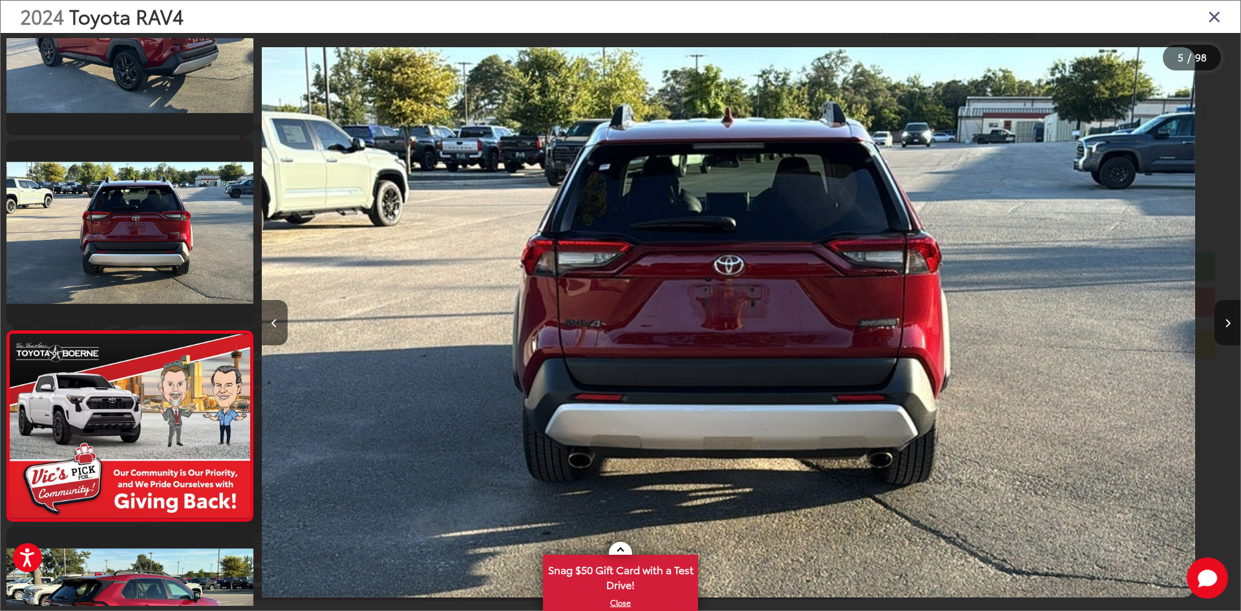
scroll to position [611, 0]
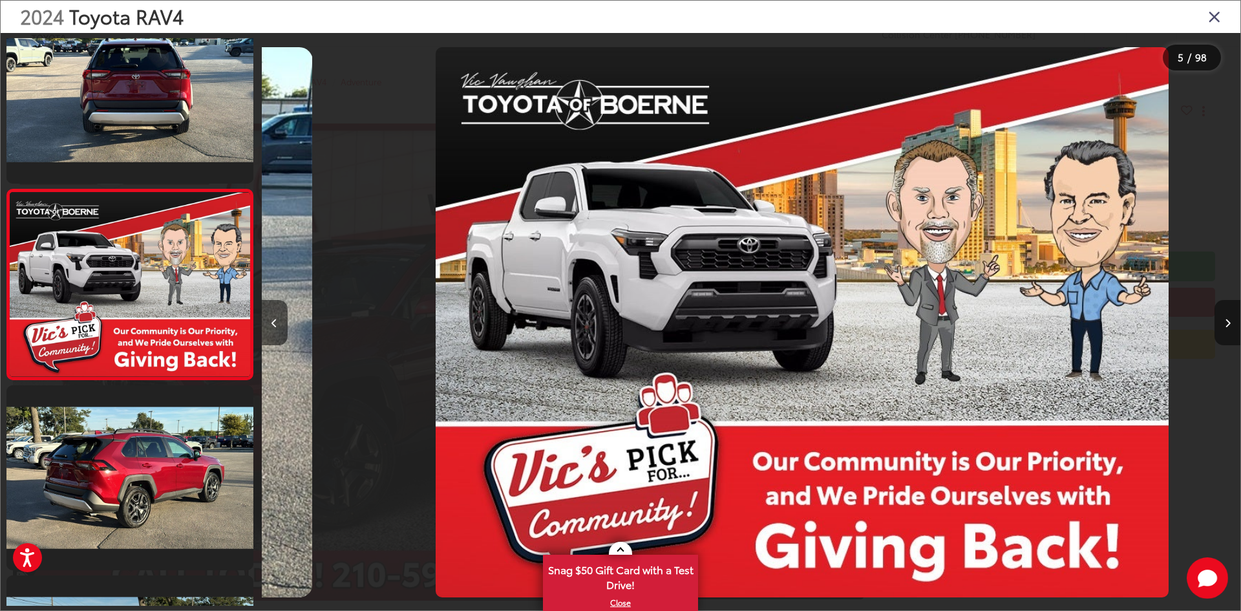
click at [1231, 324] on button "Next image" at bounding box center [1228, 322] width 26 height 45
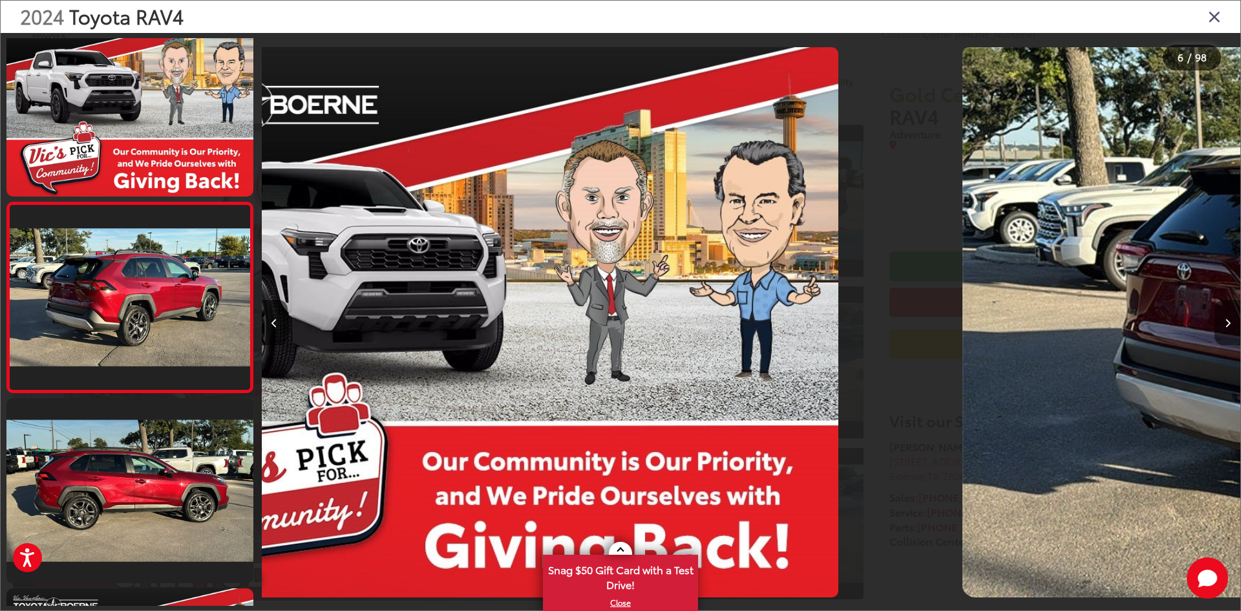
scroll to position [801, 0]
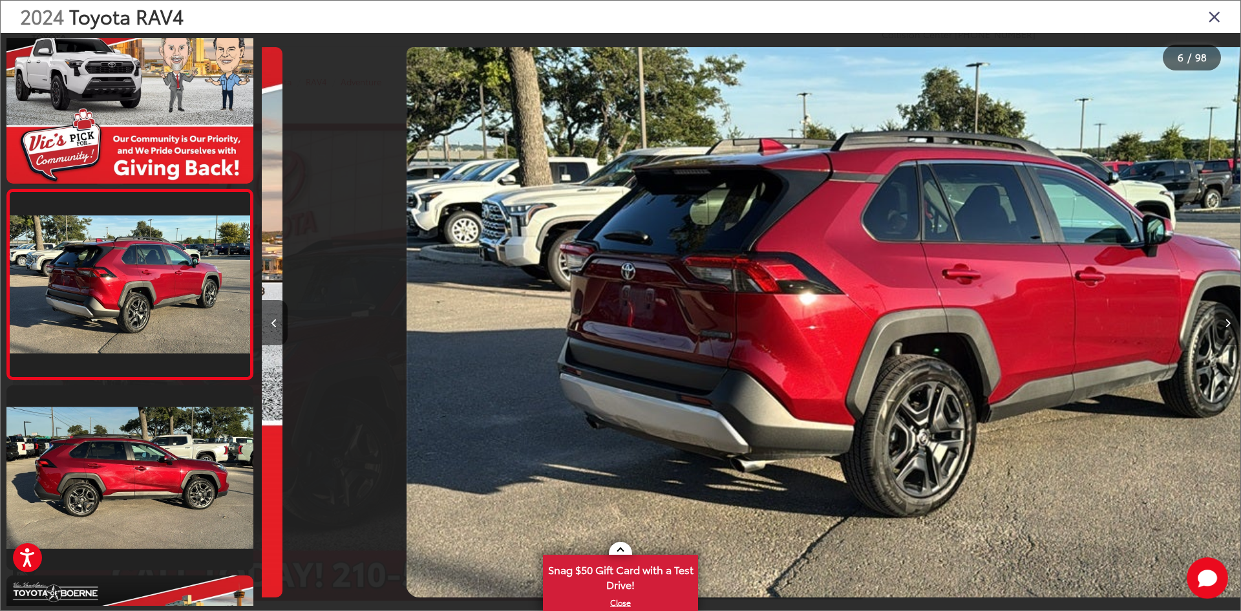
click at [1231, 324] on button "Next image" at bounding box center [1228, 322] width 26 height 45
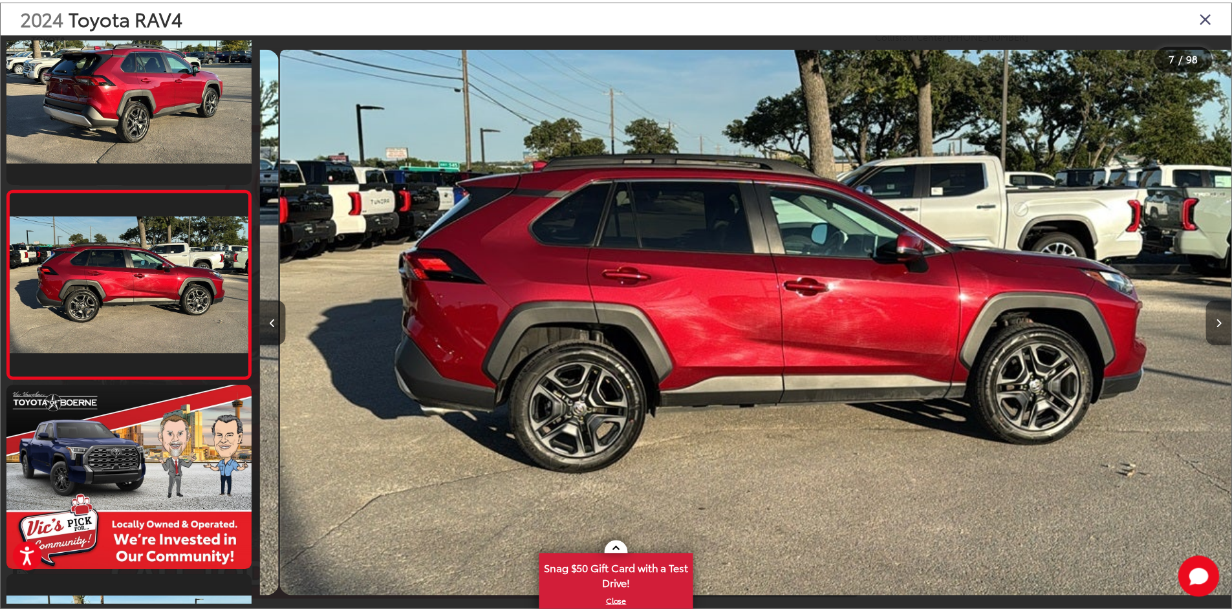
scroll to position [0, 5875]
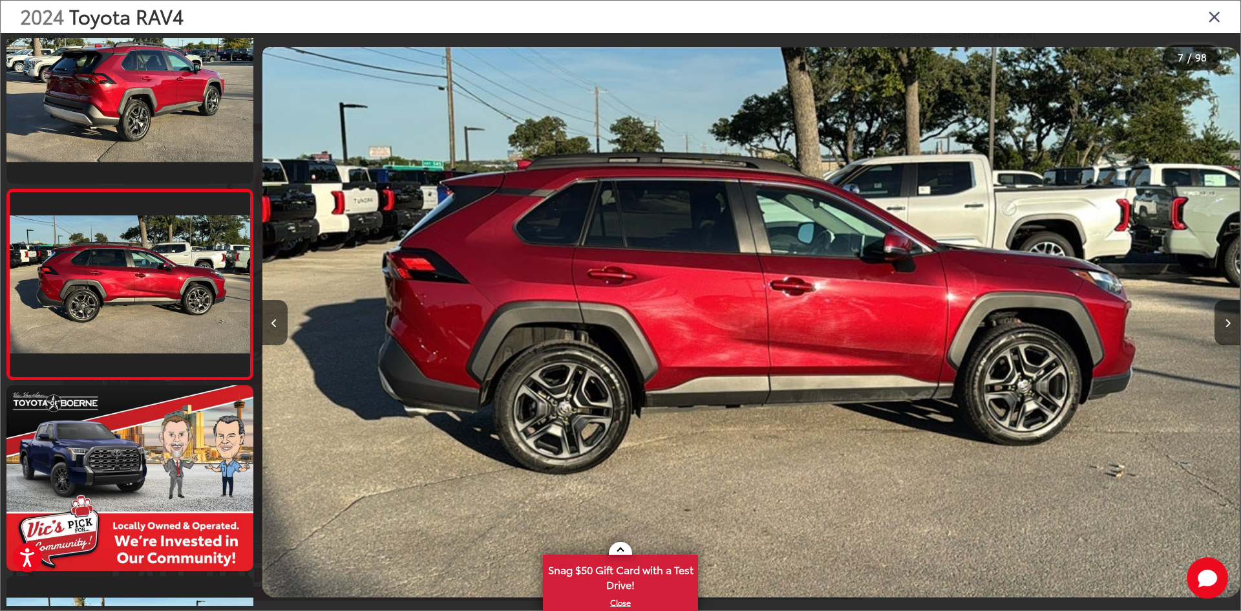
click at [1207, 19] on div "2024 Toyota RAV4" at bounding box center [621, 17] width 1240 height 32
click at [1210, 23] on icon "Close gallery" at bounding box center [1214, 16] width 13 height 17
